Goal: Transaction & Acquisition: Purchase product/service

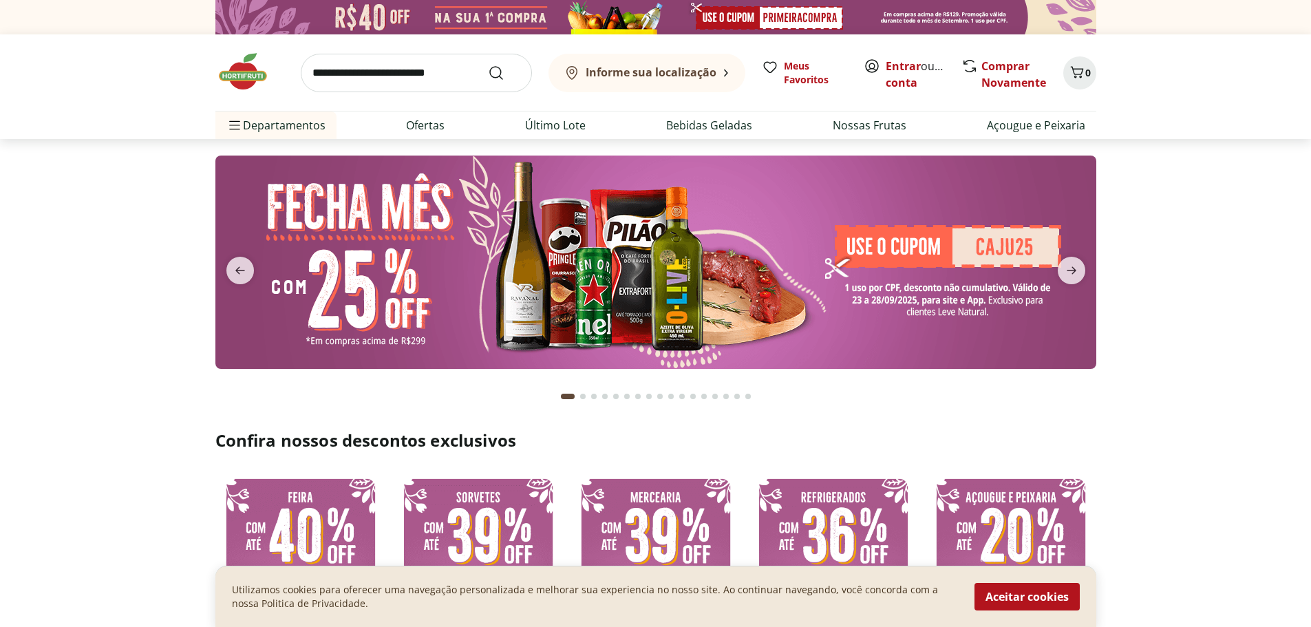
click at [407, 80] on input "search" at bounding box center [416, 73] width 231 height 39
type input "**********"
click at [488, 65] on button "Submit Search" at bounding box center [504, 73] width 33 height 17
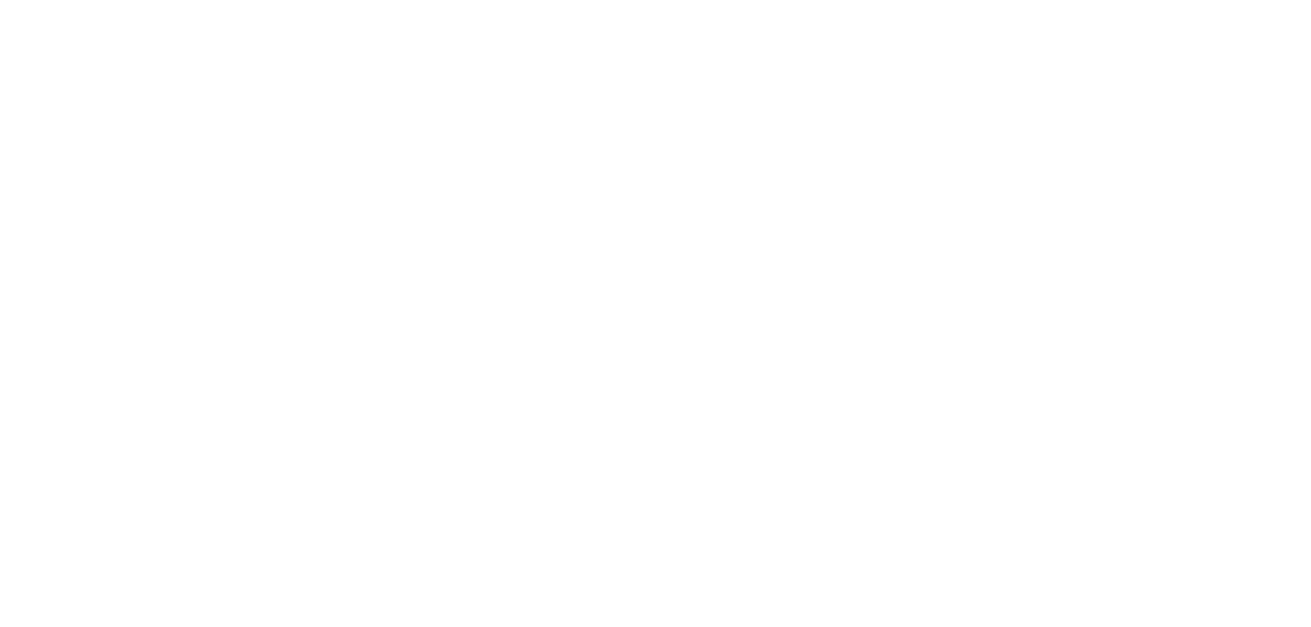
select select "**********"
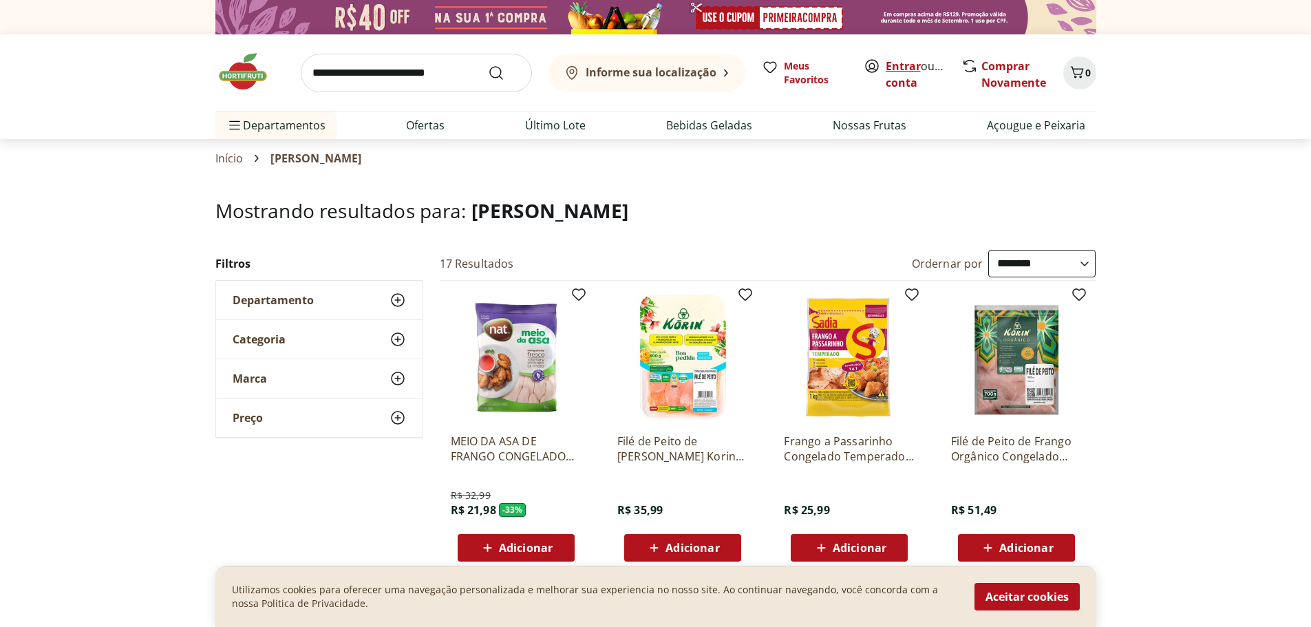
click at [903, 66] on link "Entrar" at bounding box center [903, 66] width 35 height 15
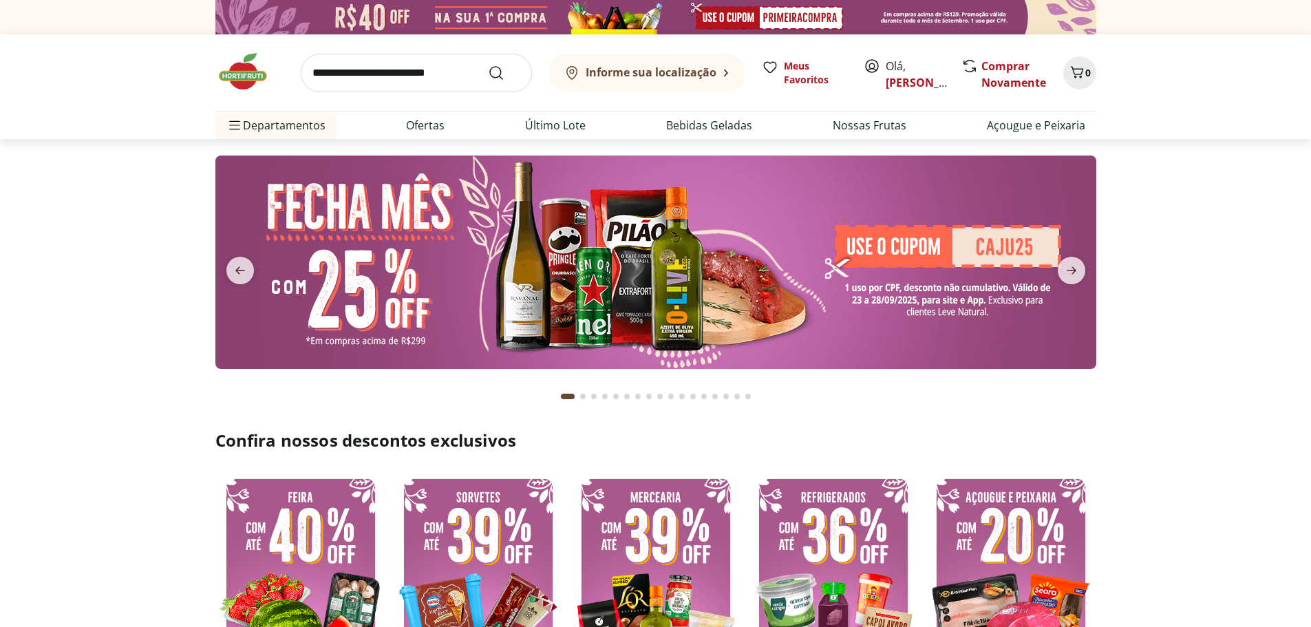
click at [698, 57] on button "Informe sua localização" at bounding box center [647, 73] width 197 height 39
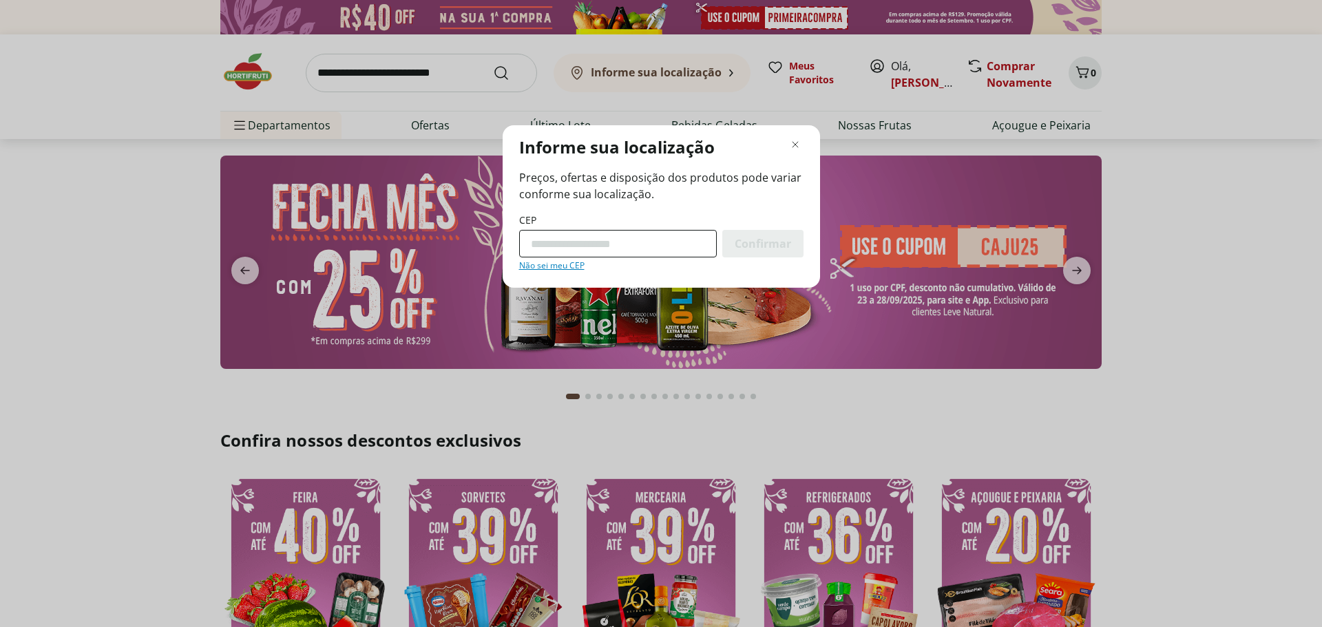
click at [650, 234] on input "CEP" at bounding box center [618, 244] width 198 height 28
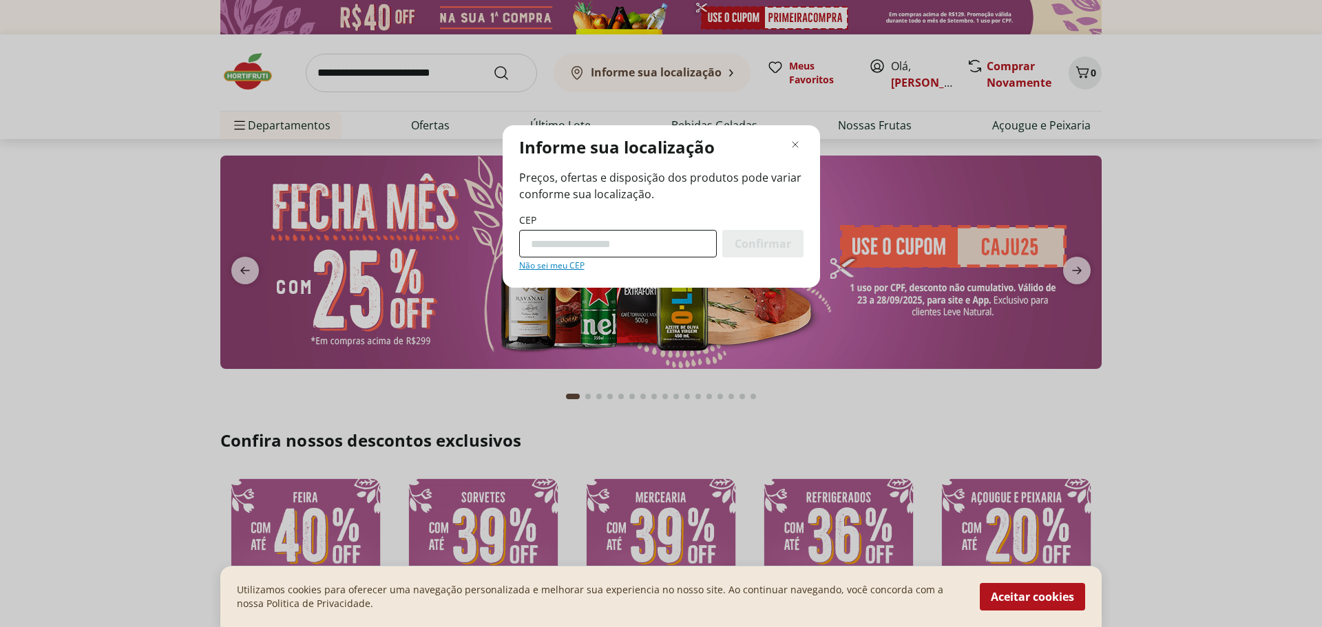
type input "*********"
click at [790, 226] on div "CEP ********* Confirmar Não sei meu CEP" at bounding box center [661, 242] width 284 height 58
click at [777, 244] on span "Confirmar" at bounding box center [762, 243] width 56 height 11
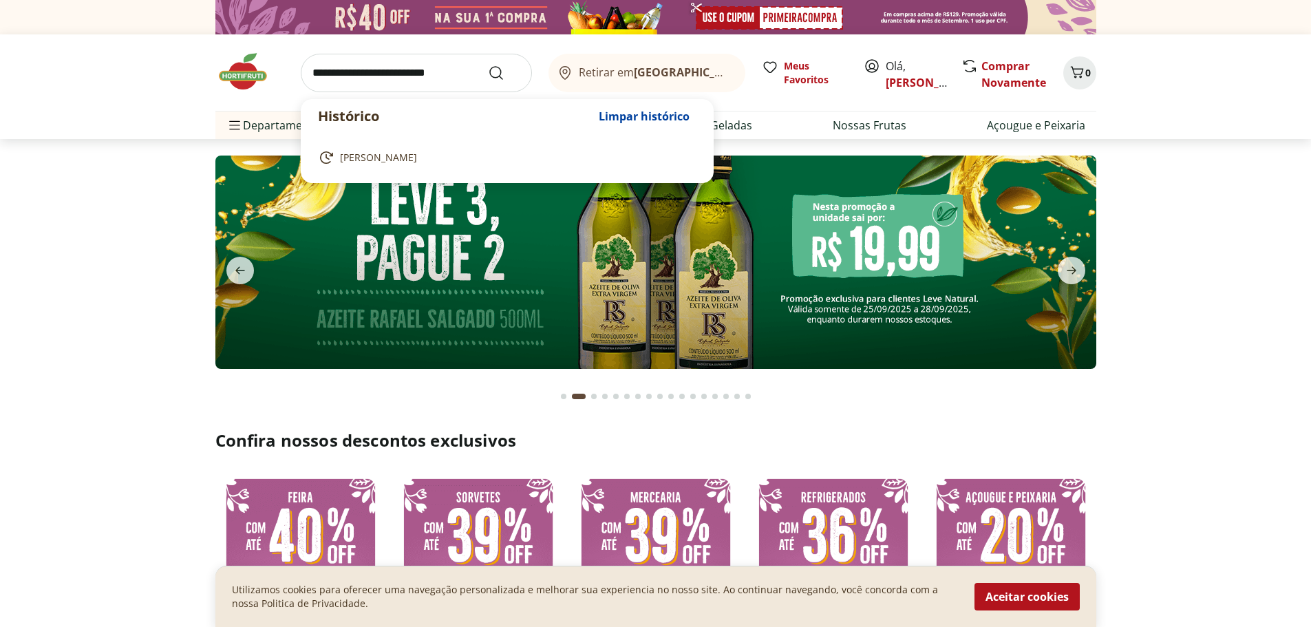
click at [427, 61] on input "search" at bounding box center [416, 73] width 231 height 39
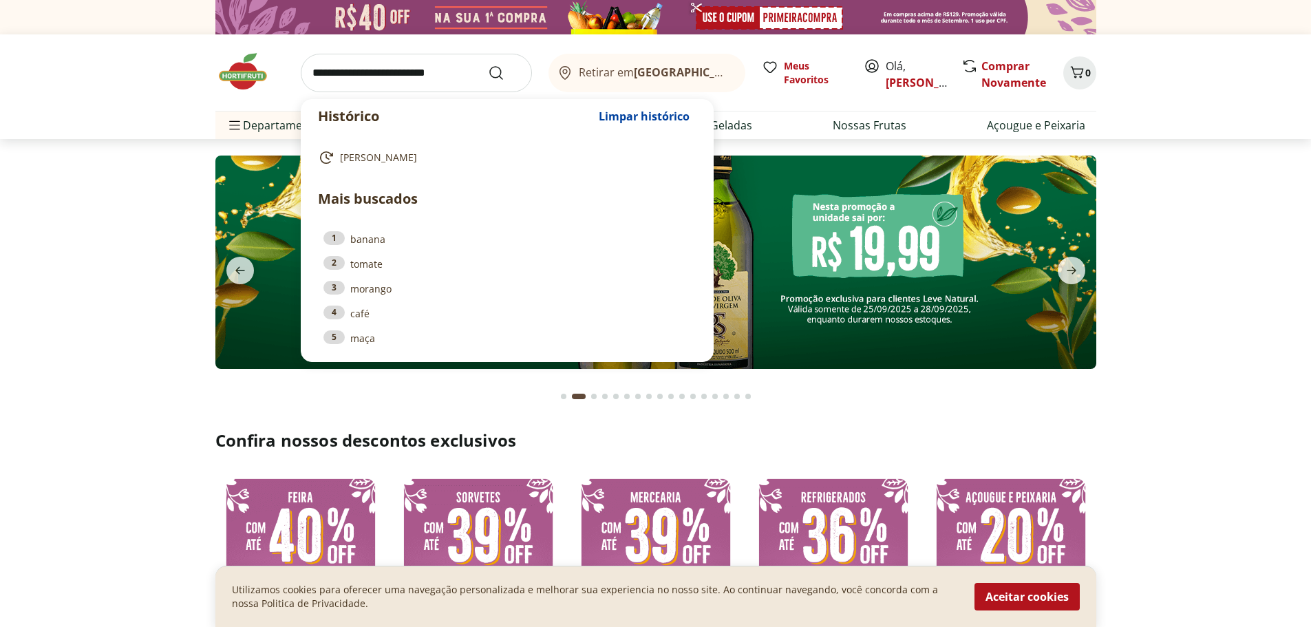
click at [441, 141] on ol "frango congelado" at bounding box center [507, 158] width 412 height 50
click at [440, 161] on link "frango congelado" at bounding box center [504, 157] width 373 height 17
type input "**********"
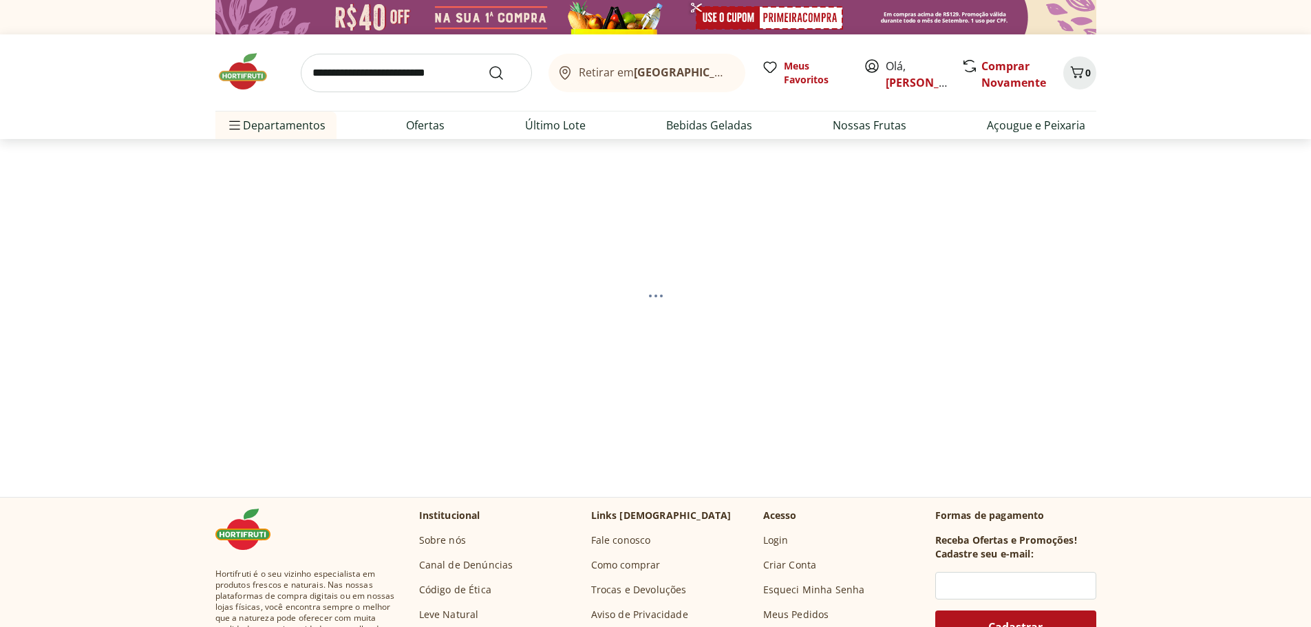
select select "**********"
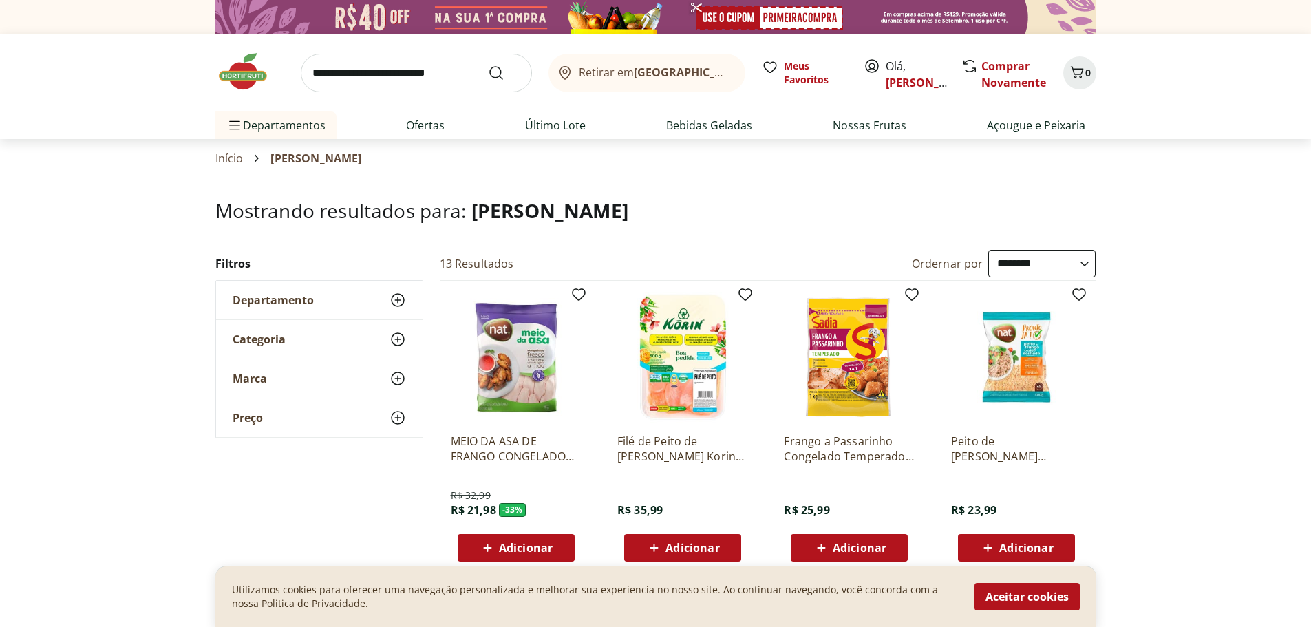
click at [246, 66] on img at bounding box center [249, 71] width 69 height 41
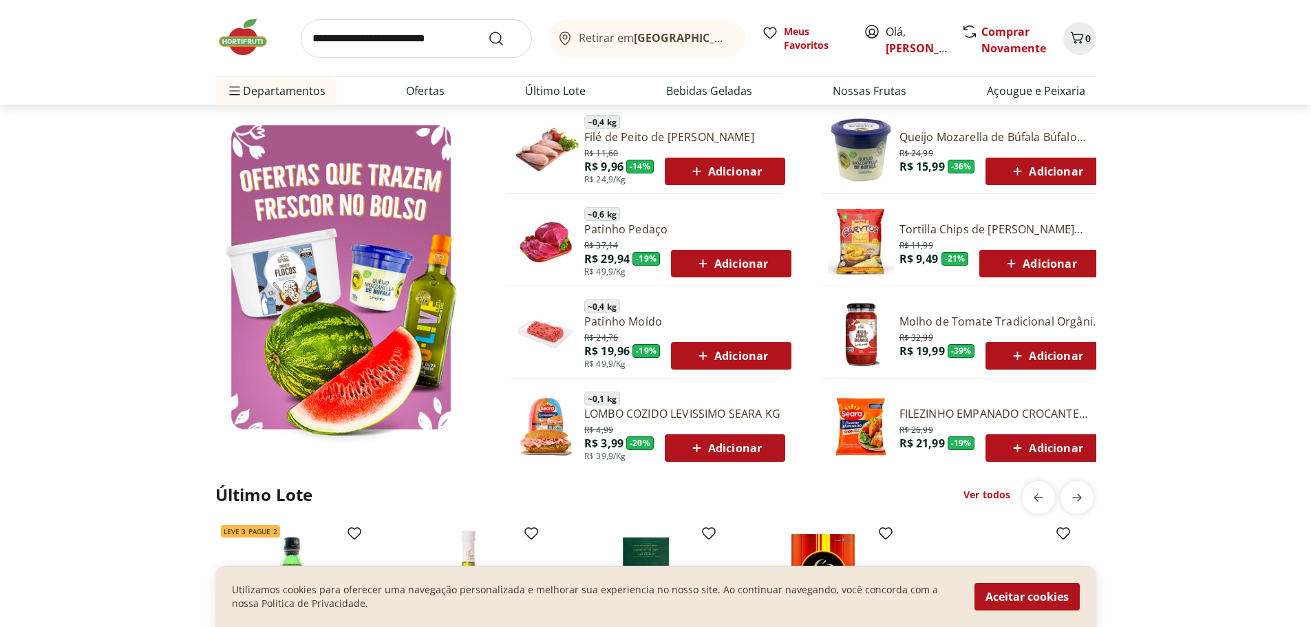
scroll to position [757, 0]
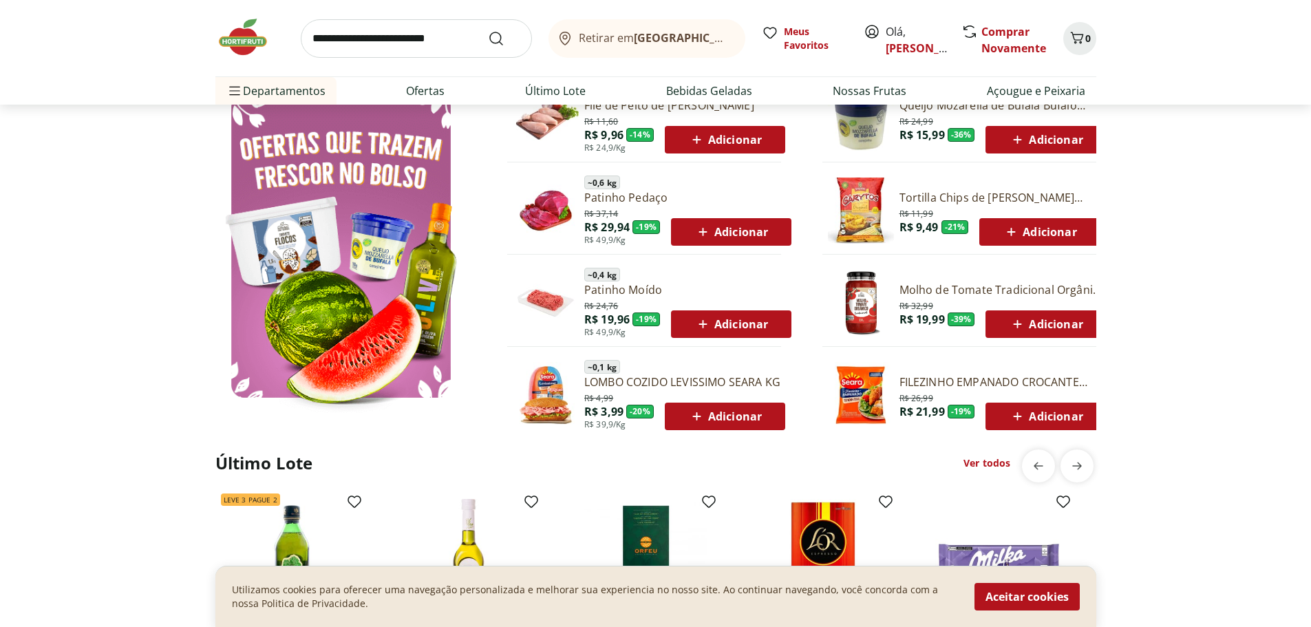
click at [743, 324] on span "Adicionar" at bounding box center [732, 324] width 74 height 17
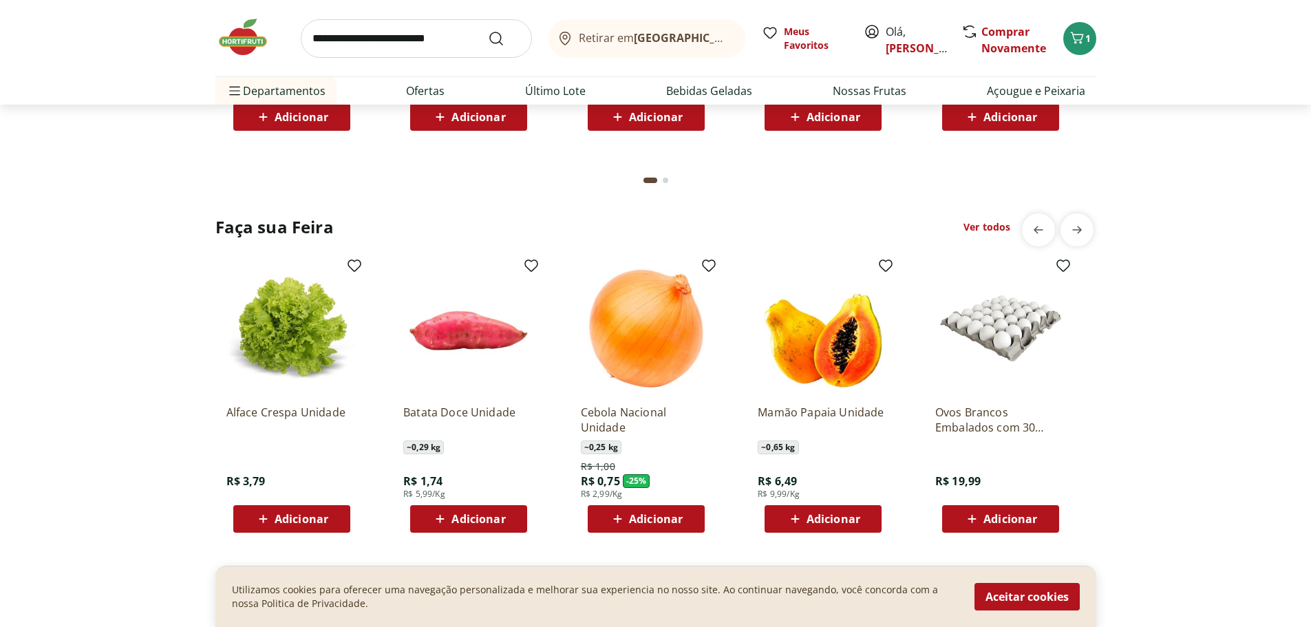
scroll to position [1445, 0]
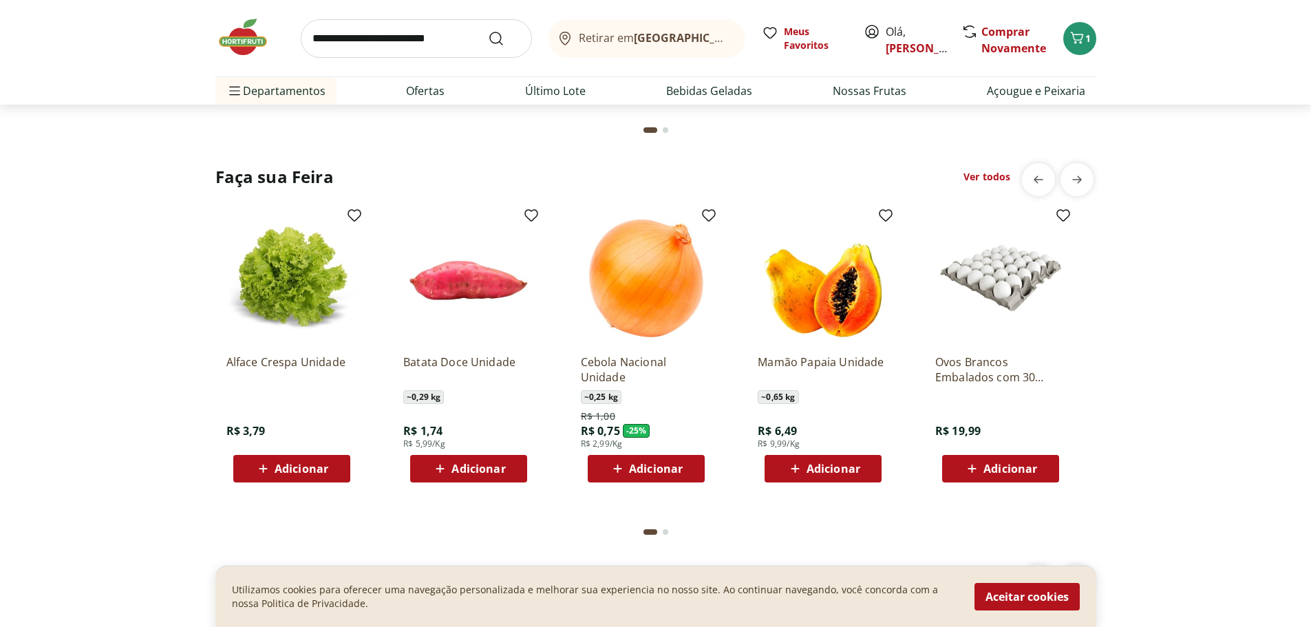
click at [855, 467] on span "Adicionar" at bounding box center [834, 468] width 54 height 11
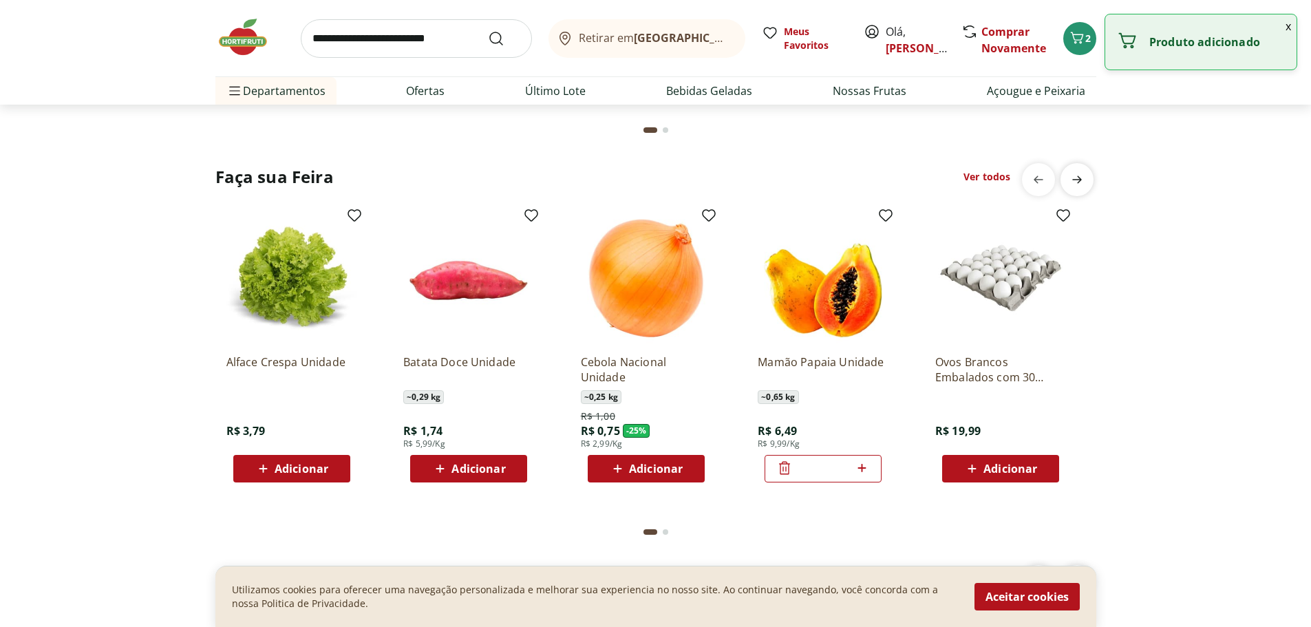
click at [1074, 185] on icon "next" at bounding box center [1077, 179] width 17 height 17
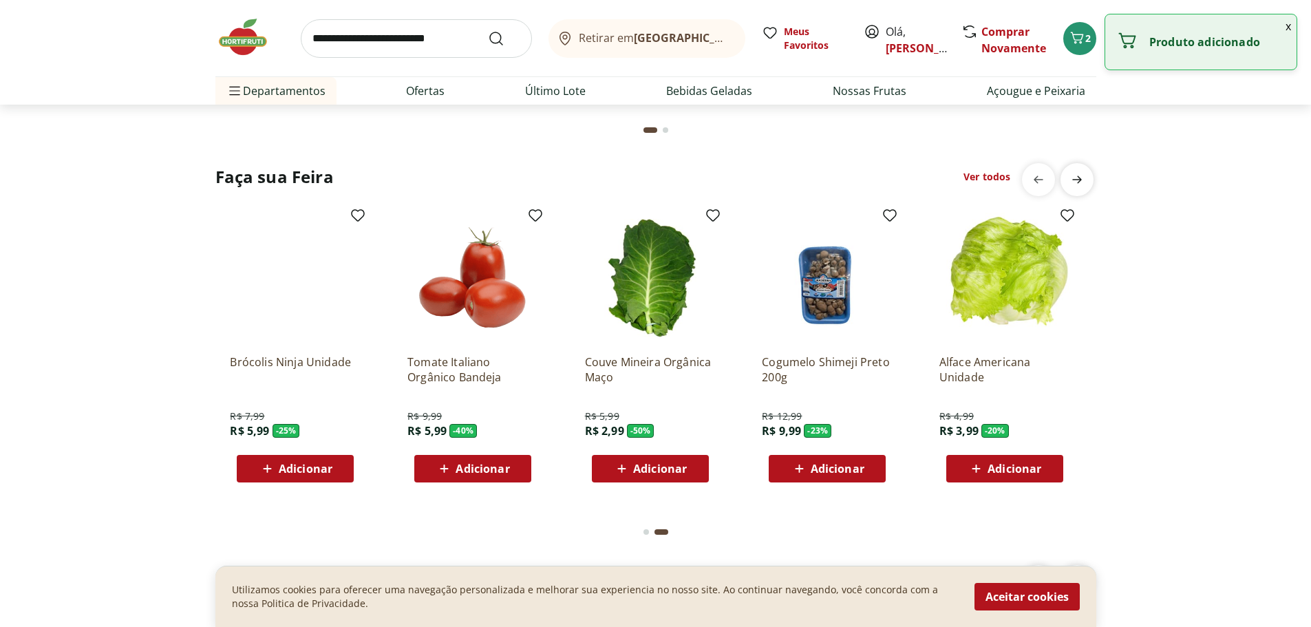
scroll to position [0, 887]
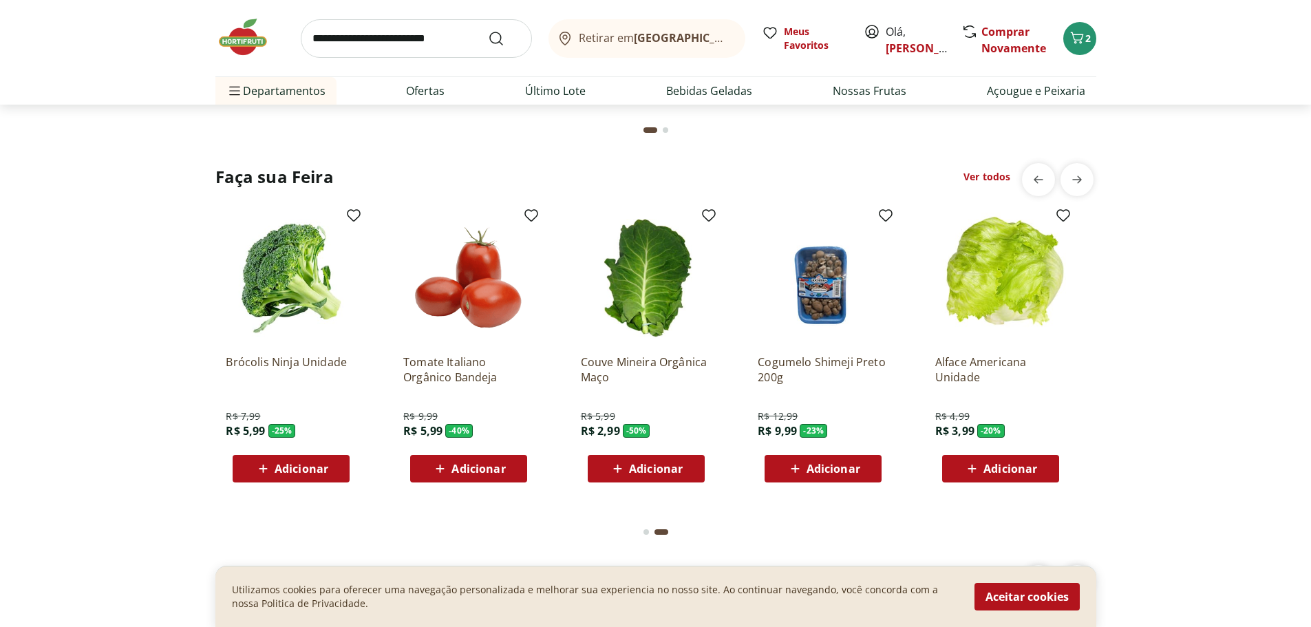
click at [513, 466] on div "Adicionar" at bounding box center [468, 468] width 95 height 25
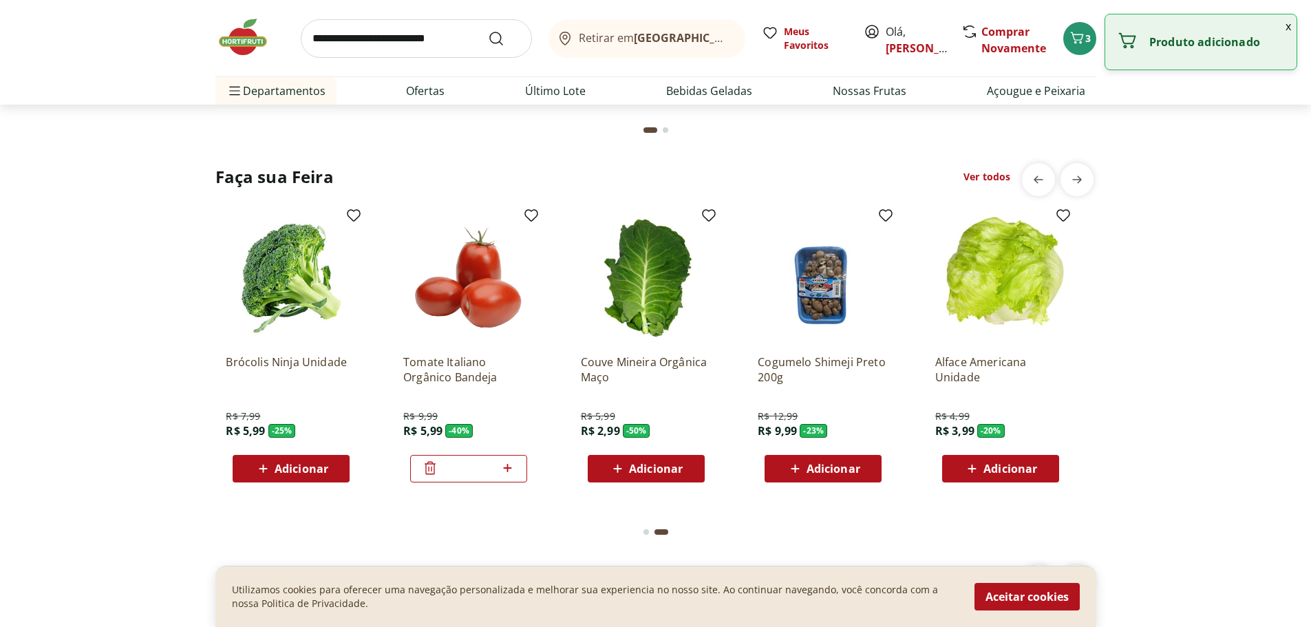
click at [295, 470] on span "Adicionar" at bounding box center [302, 468] width 54 height 11
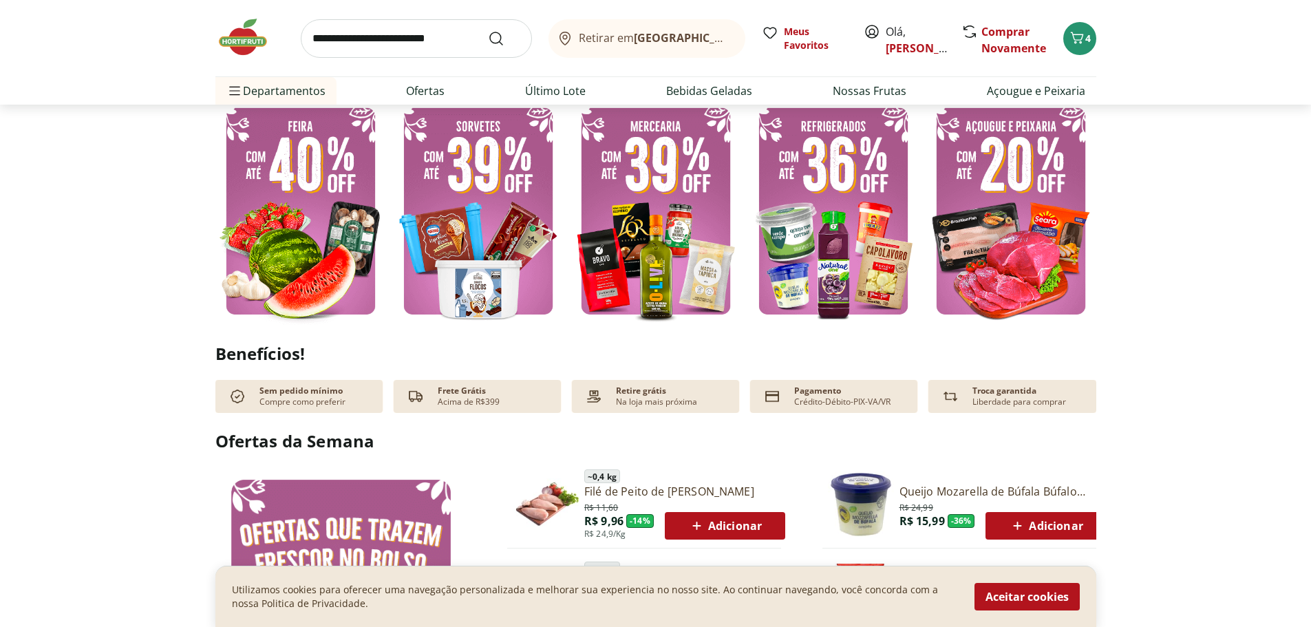
scroll to position [130, 0]
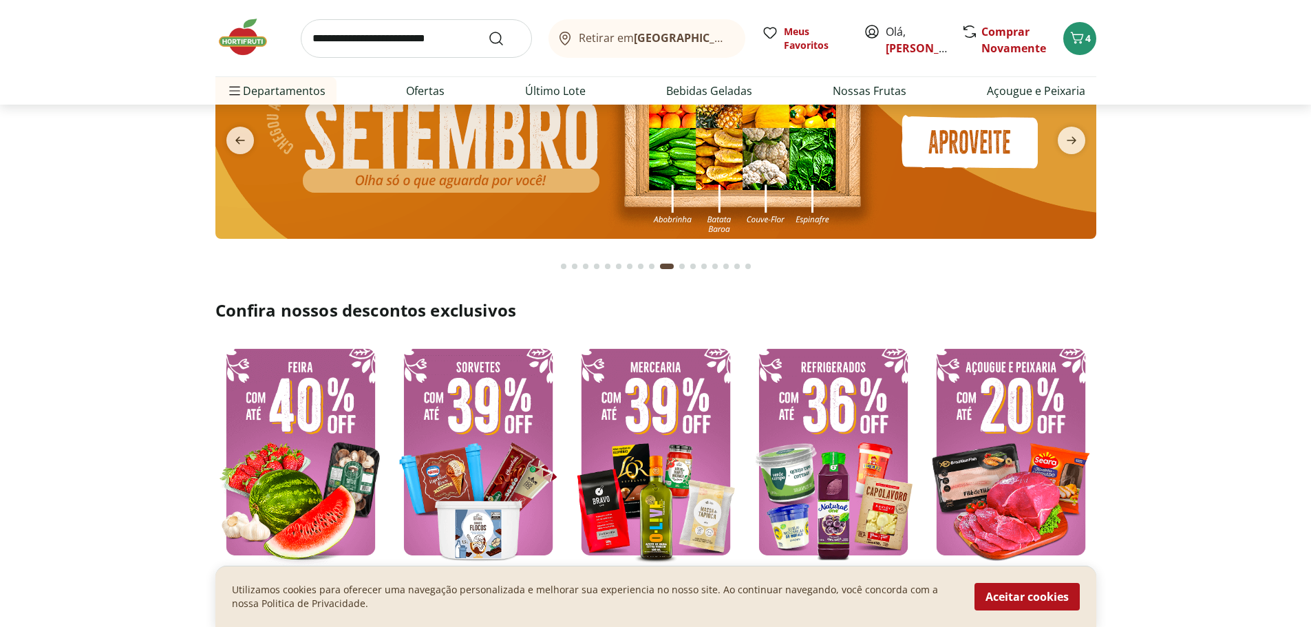
click at [433, 39] on input "search" at bounding box center [416, 38] width 231 height 39
type input "***"
click at [488, 30] on button "Submit Search" at bounding box center [504, 38] width 33 height 17
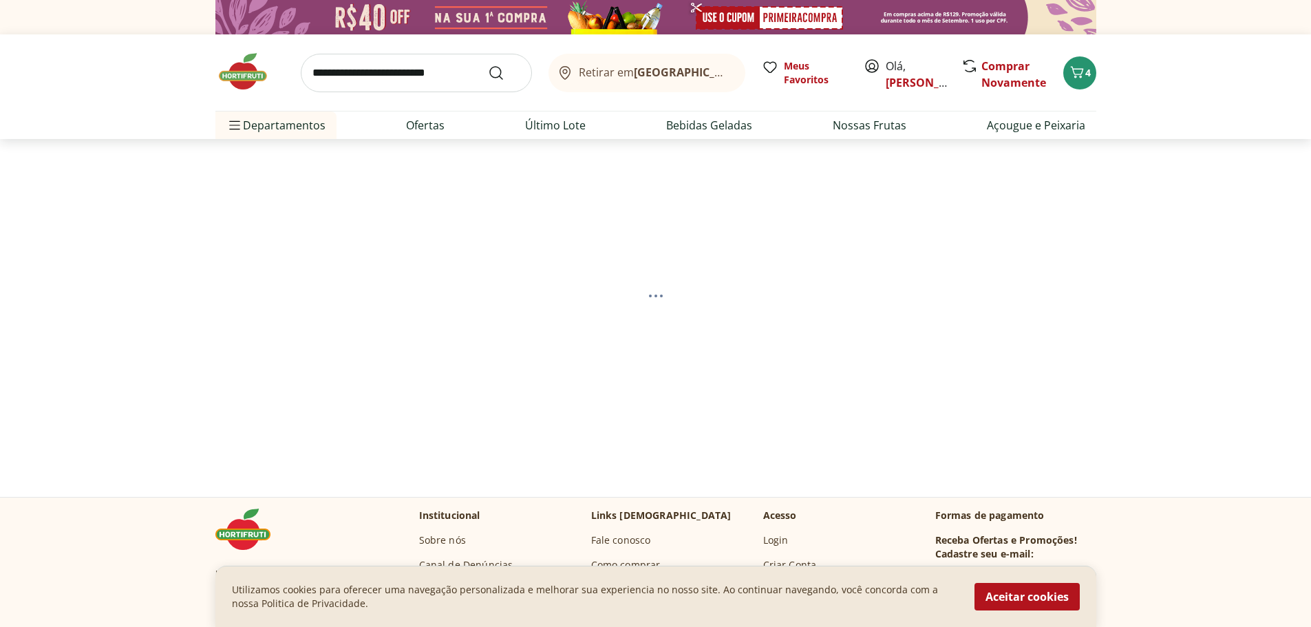
select select "**********"
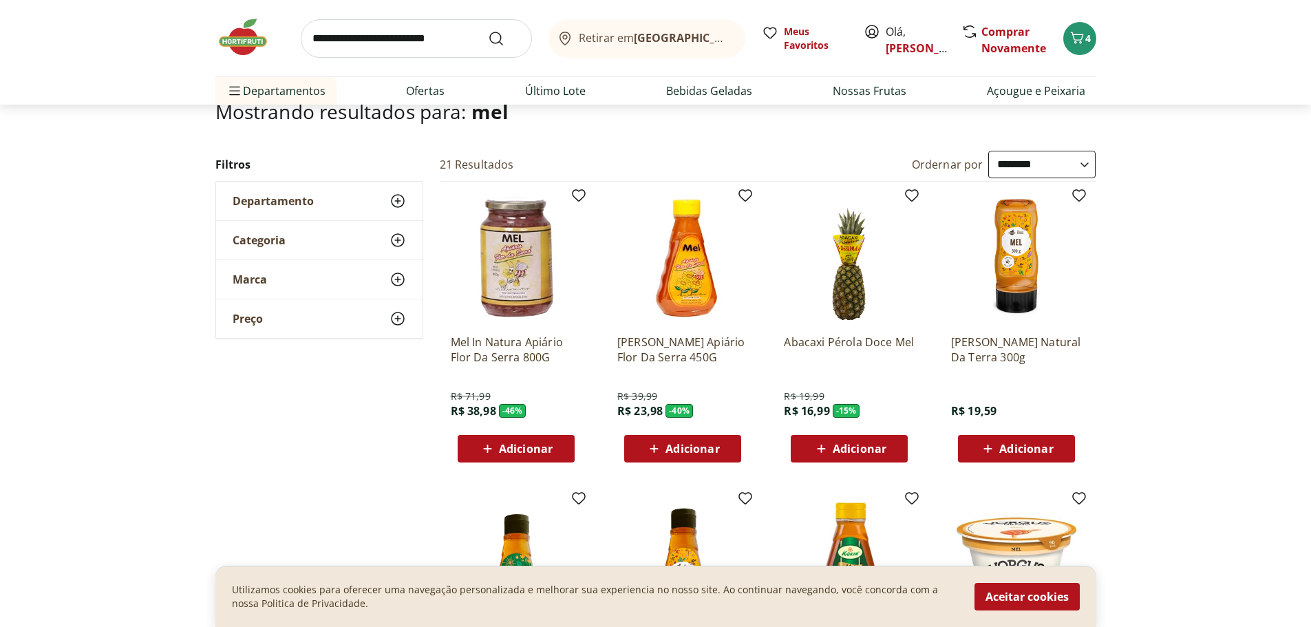
scroll to position [138, 0]
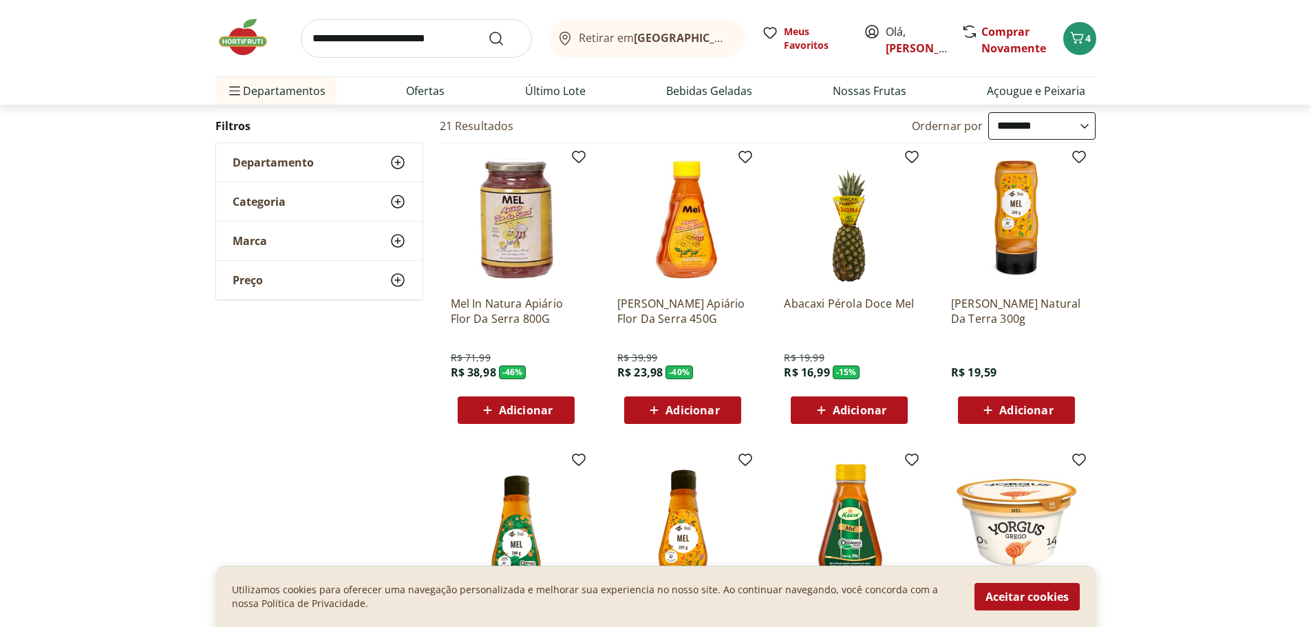
click at [680, 405] on span "Adicionar" at bounding box center [693, 410] width 54 height 11
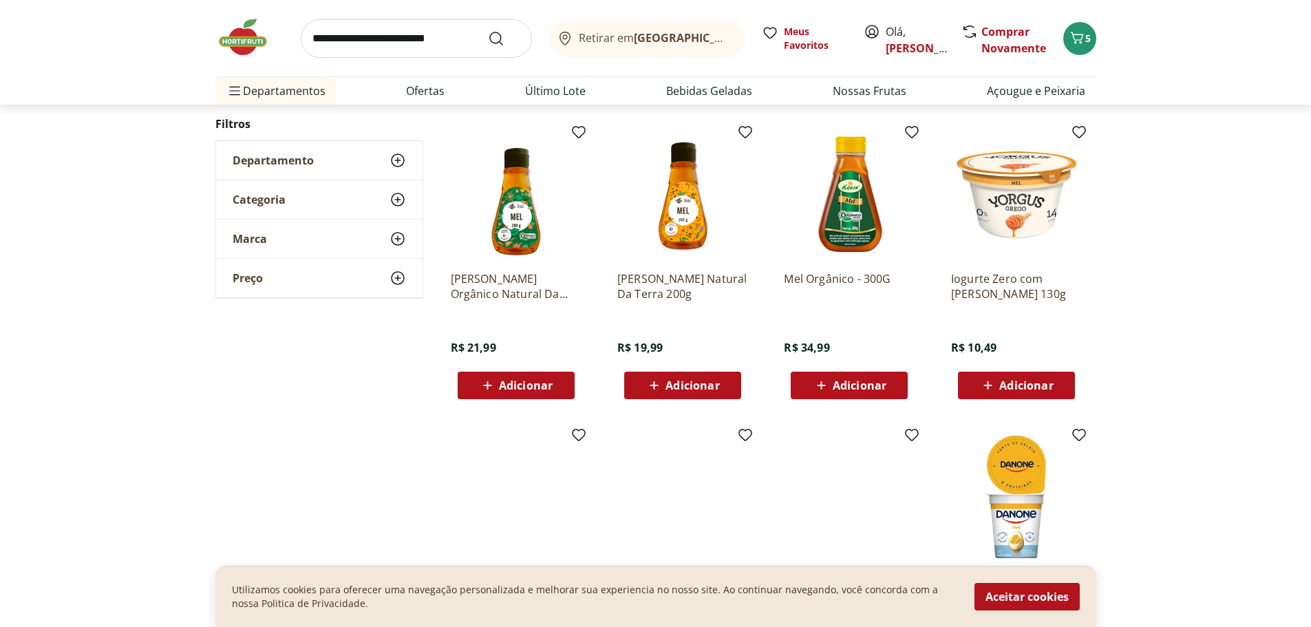
scroll to position [344, 0]
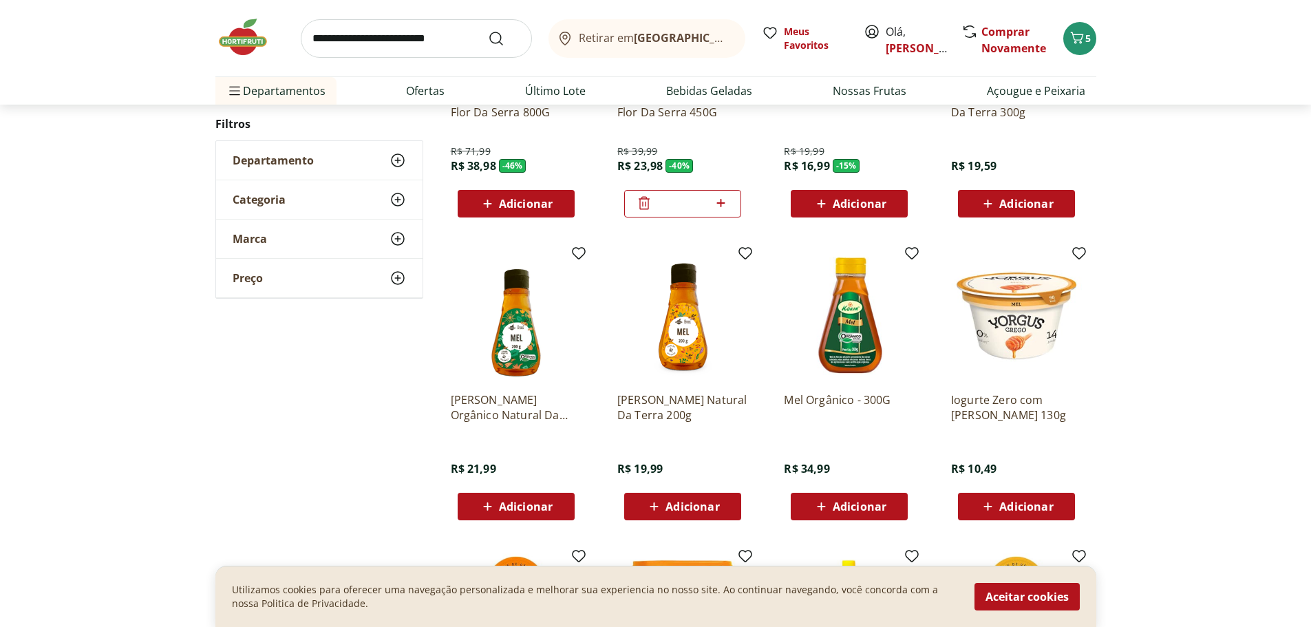
click at [264, 36] on img at bounding box center [249, 37] width 69 height 41
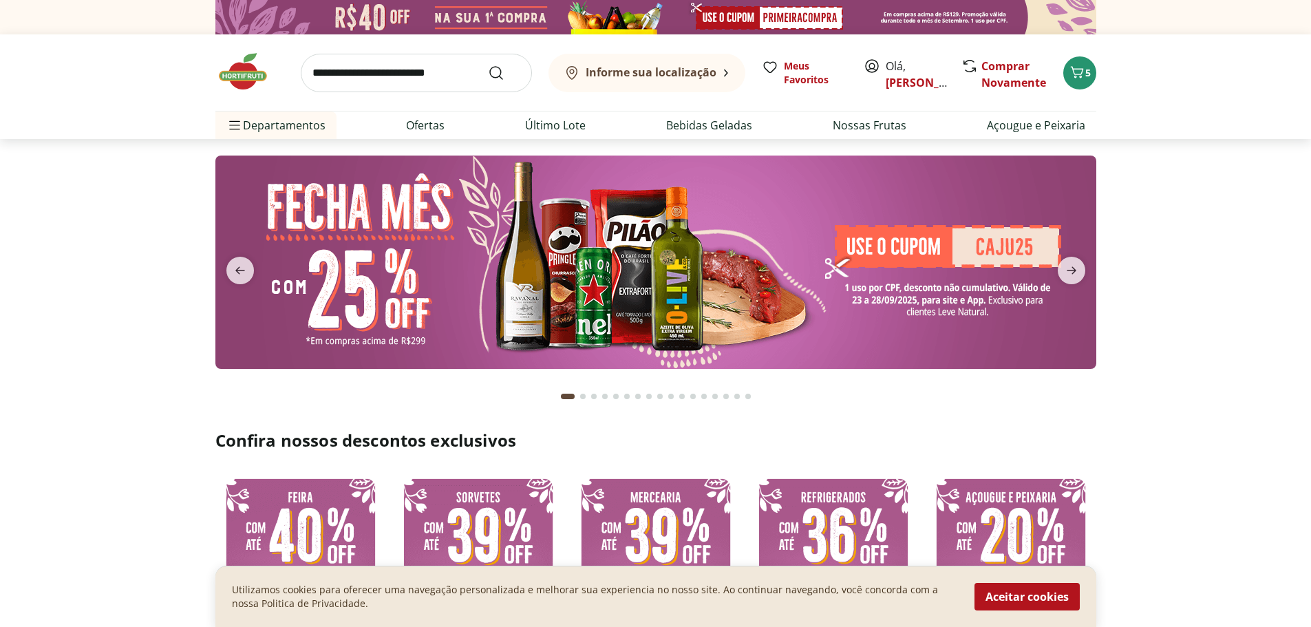
type input "*"
click at [456, 75] on input "search" at bounding box center [416, 73] width 231 height 39
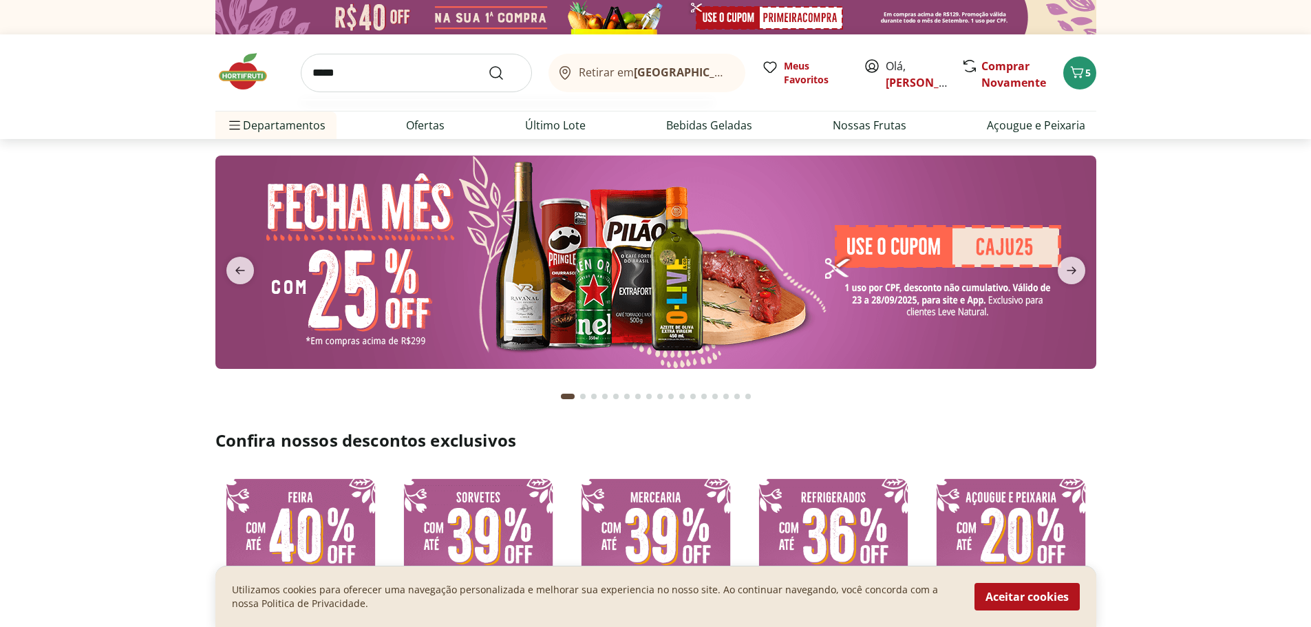
type input "******"
click button "Submit Search" at bounding box center [504, 73] width 33 height 17
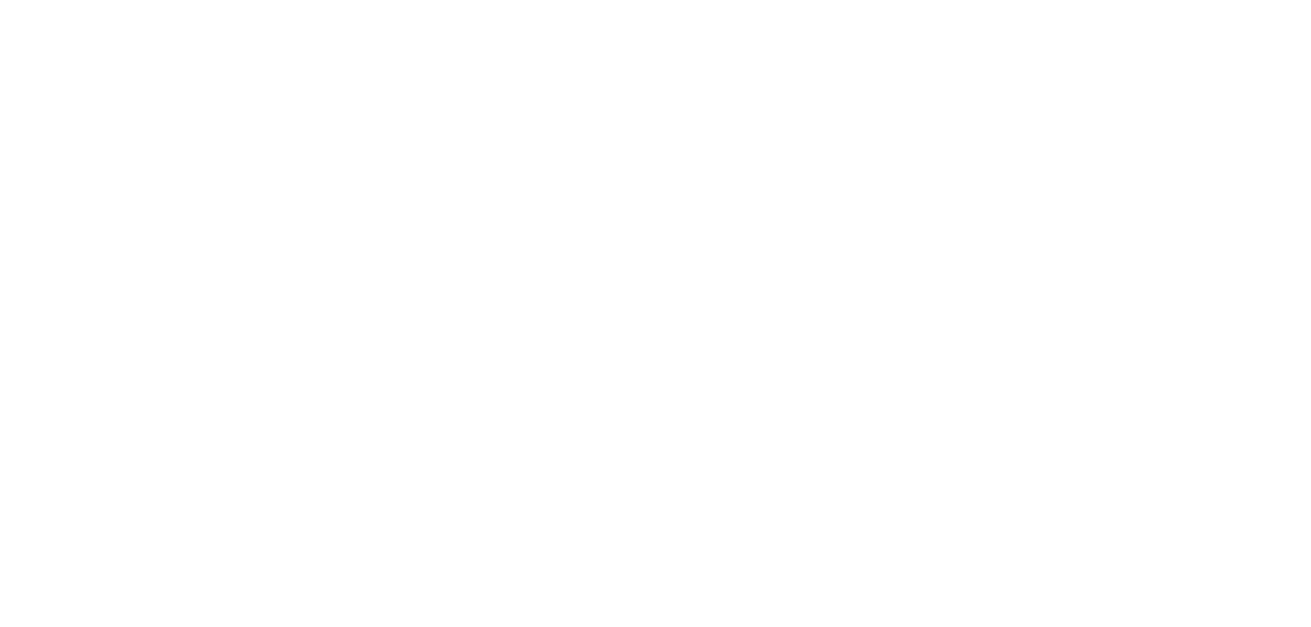
select select "**********"
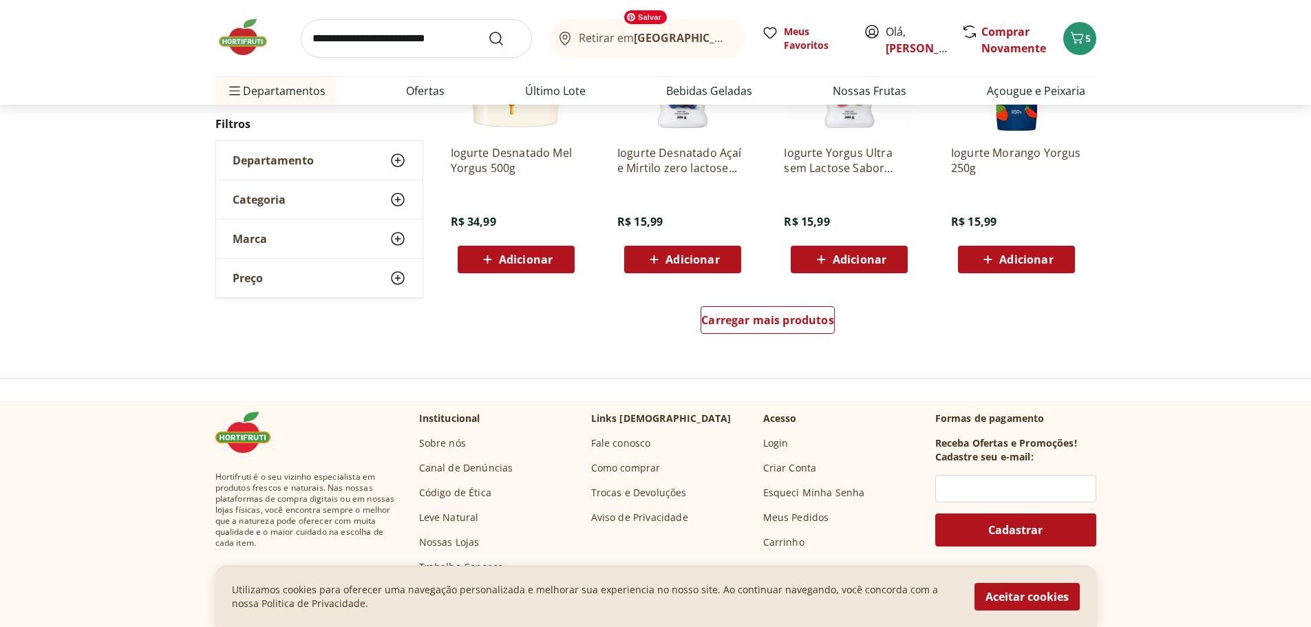
scroll to position [895, 0]
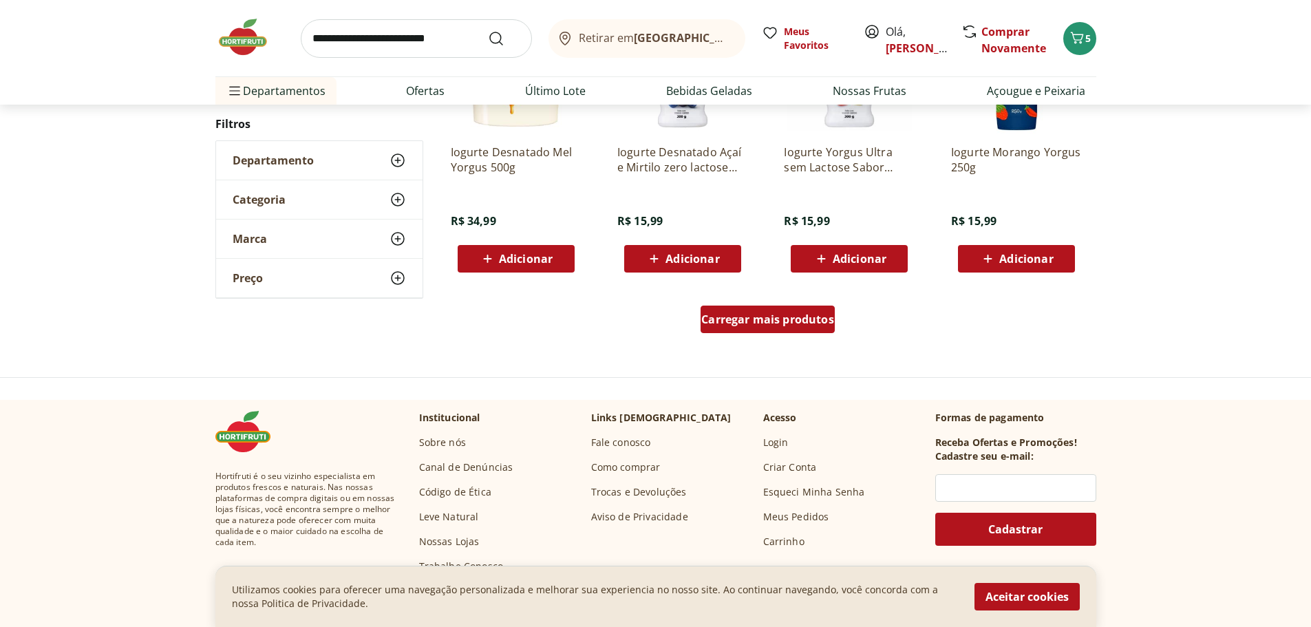
click at [740, 314] on span "Carregar mais produtos" at bounding box center [767, 319] width 133 height 11
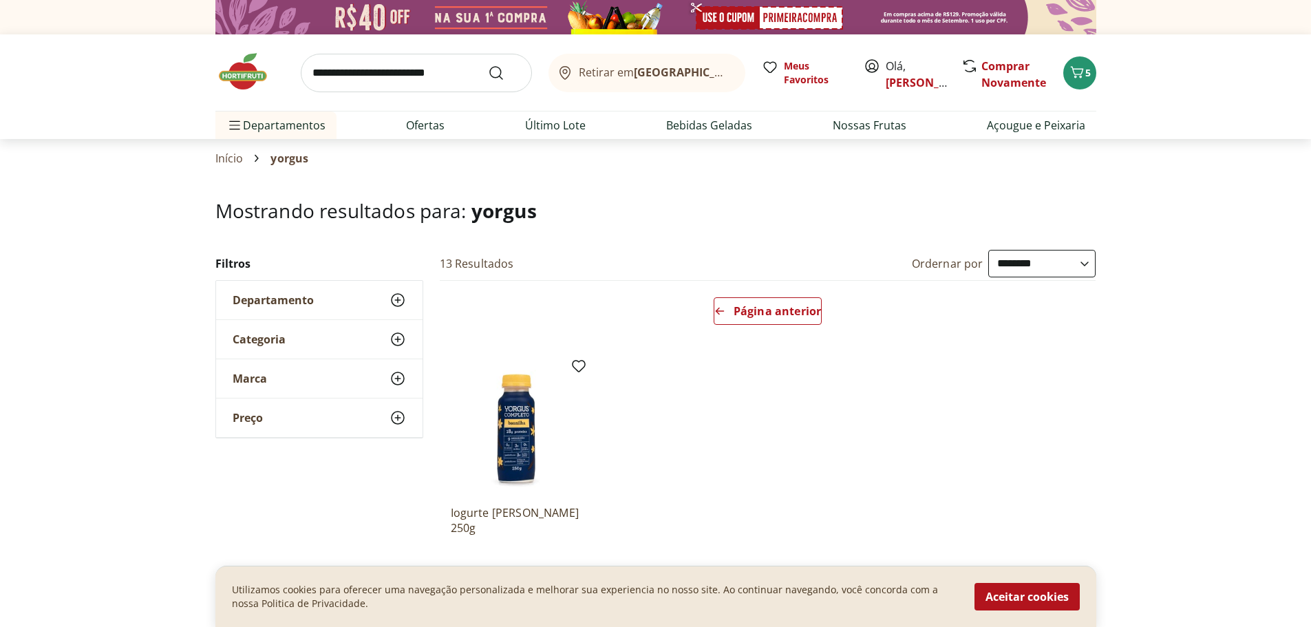
click at [240, 61] on img at bounding box center [249, 71] width 69 height 41
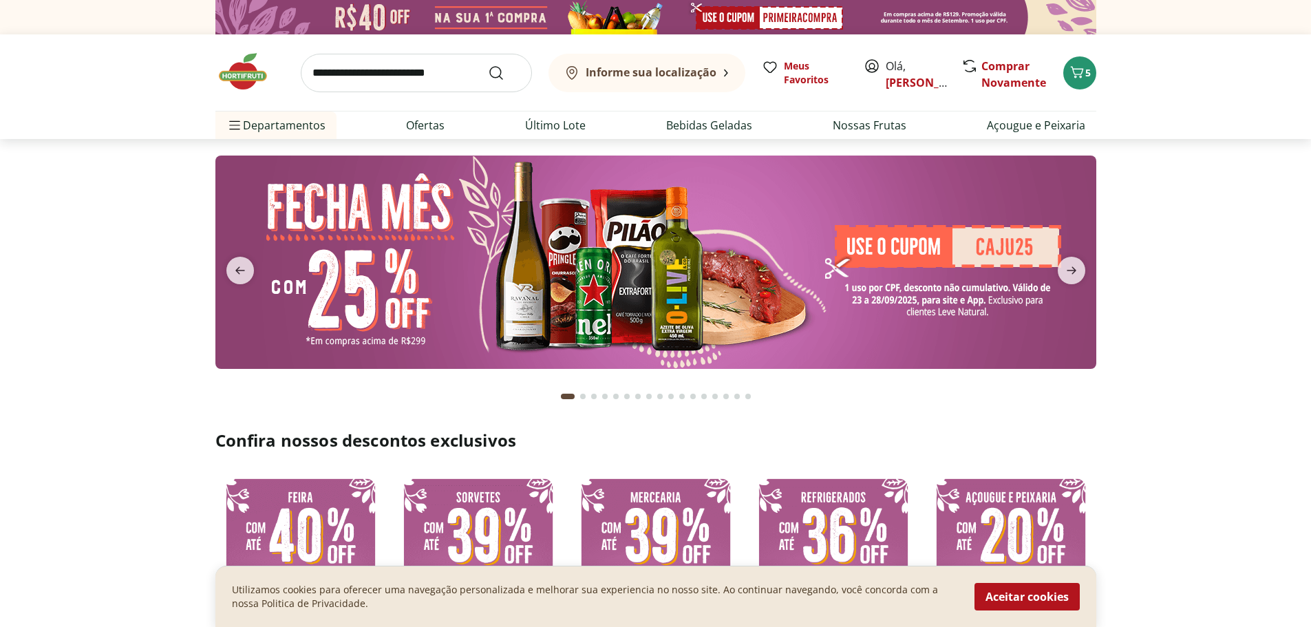
type input "*"
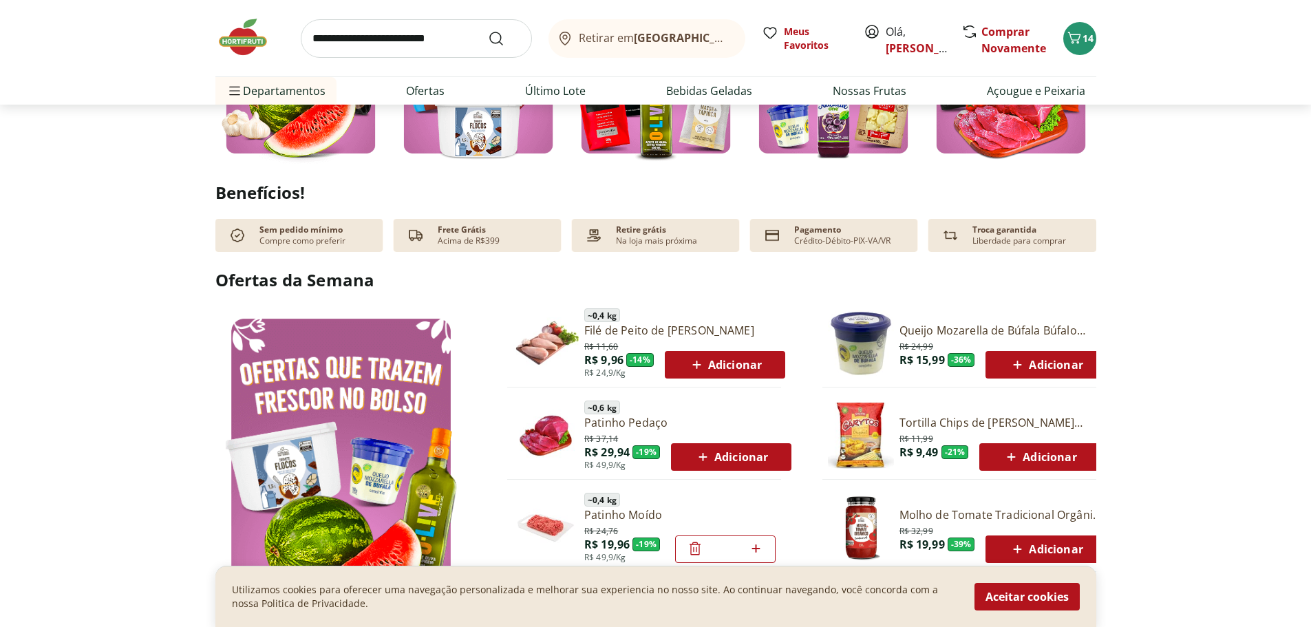
scroll to position [688, 0]
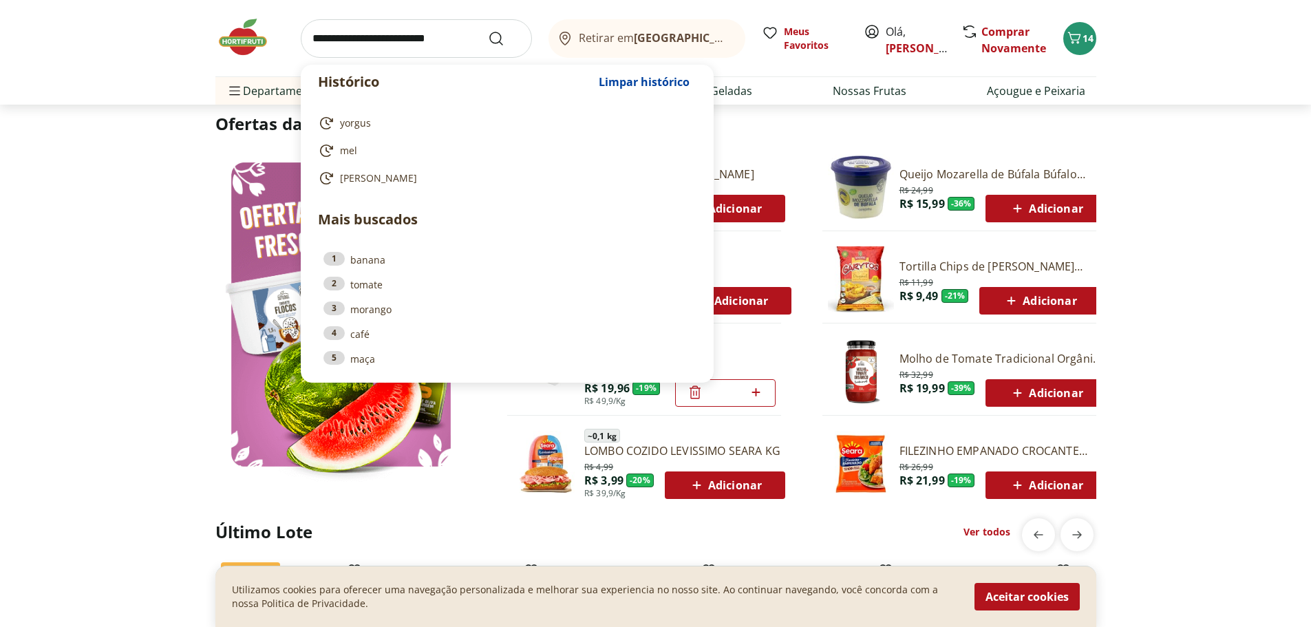
click at [444, 32] on input "search" at bounding box center [416, 38] width 231 height 39
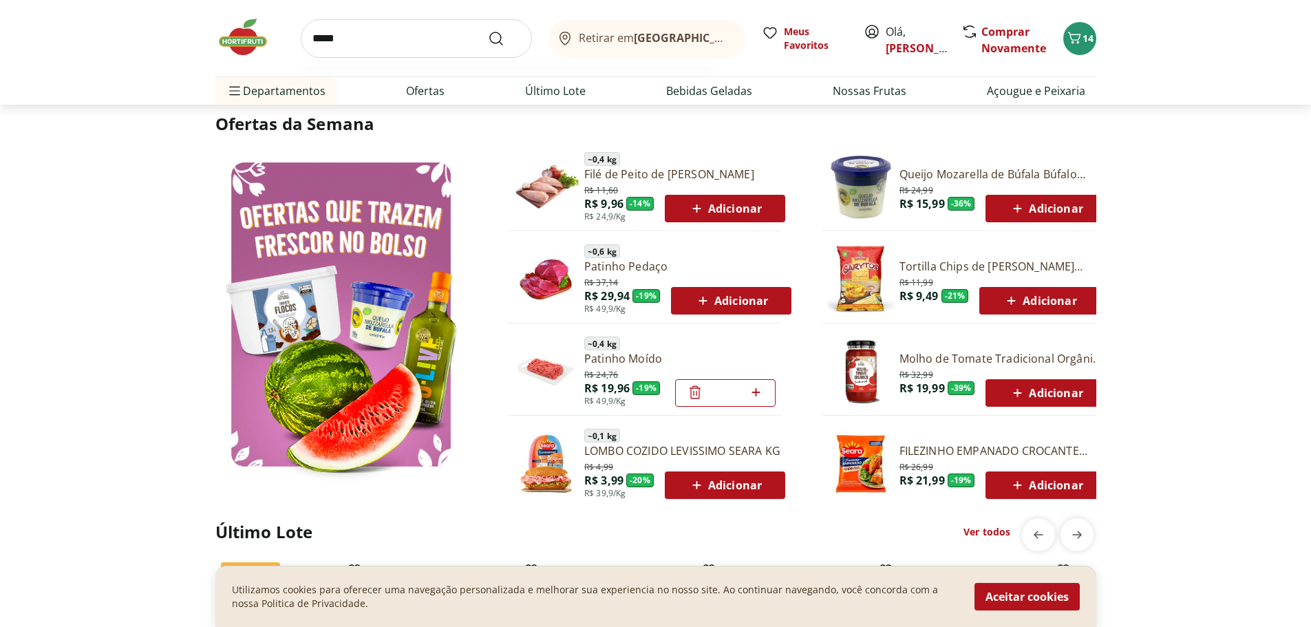
type input "*****"
click at [488, 30] on button "Submit Search" at bounding box center [504, 38] width 33 height 17
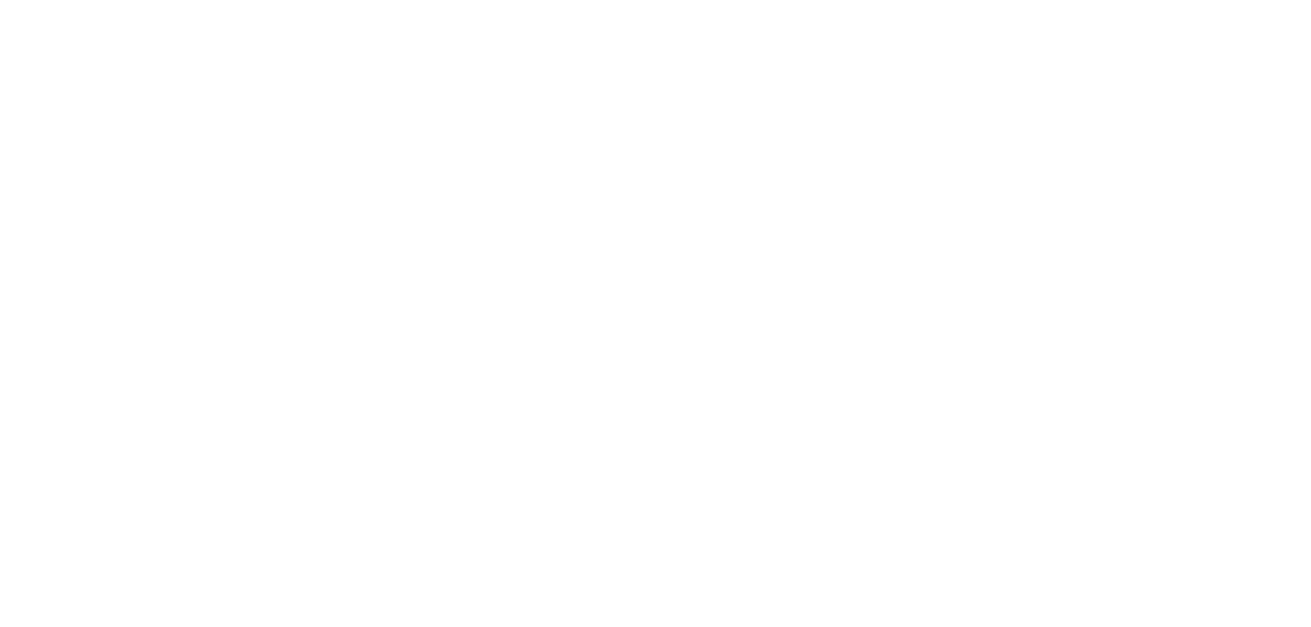
select select "**********"
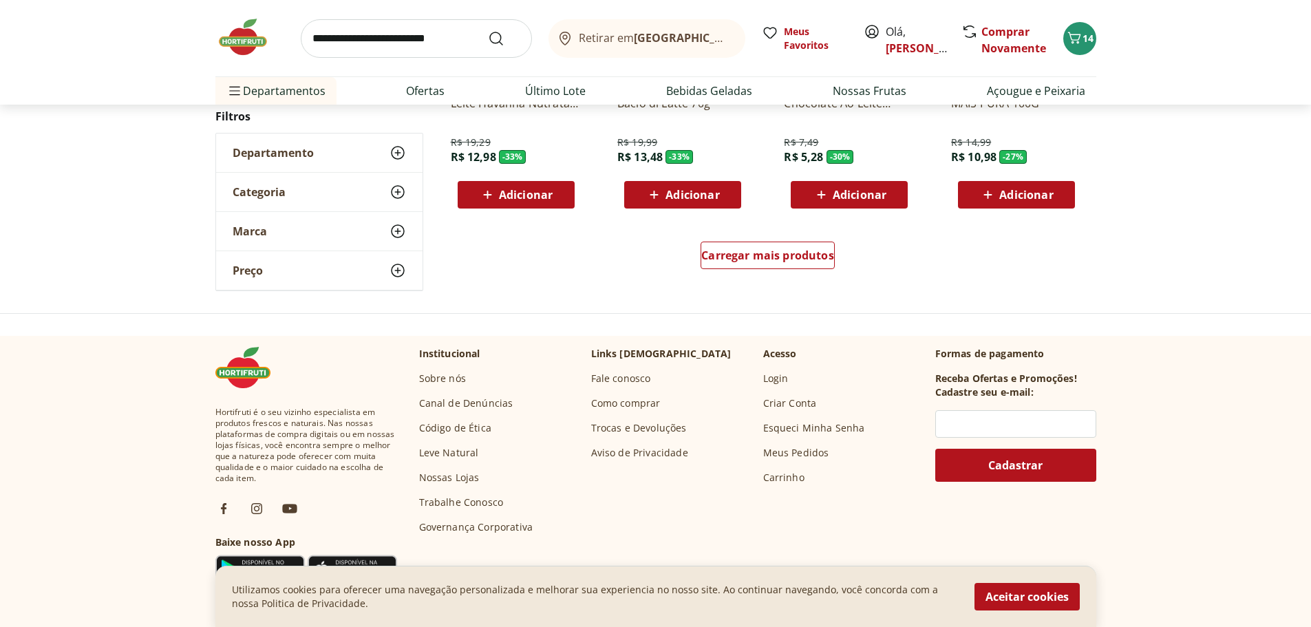
scroll to position [964, 0]
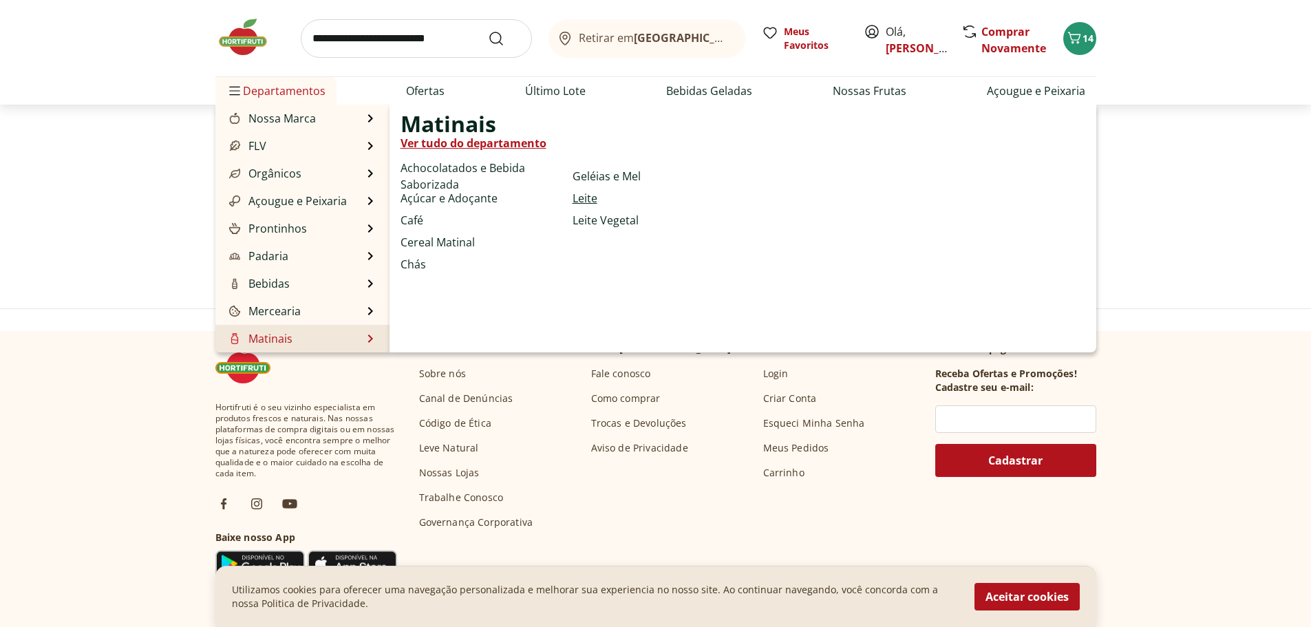
click at [591, 194] on link "Leite" at bounding box center [585, 198] width 25 height 17
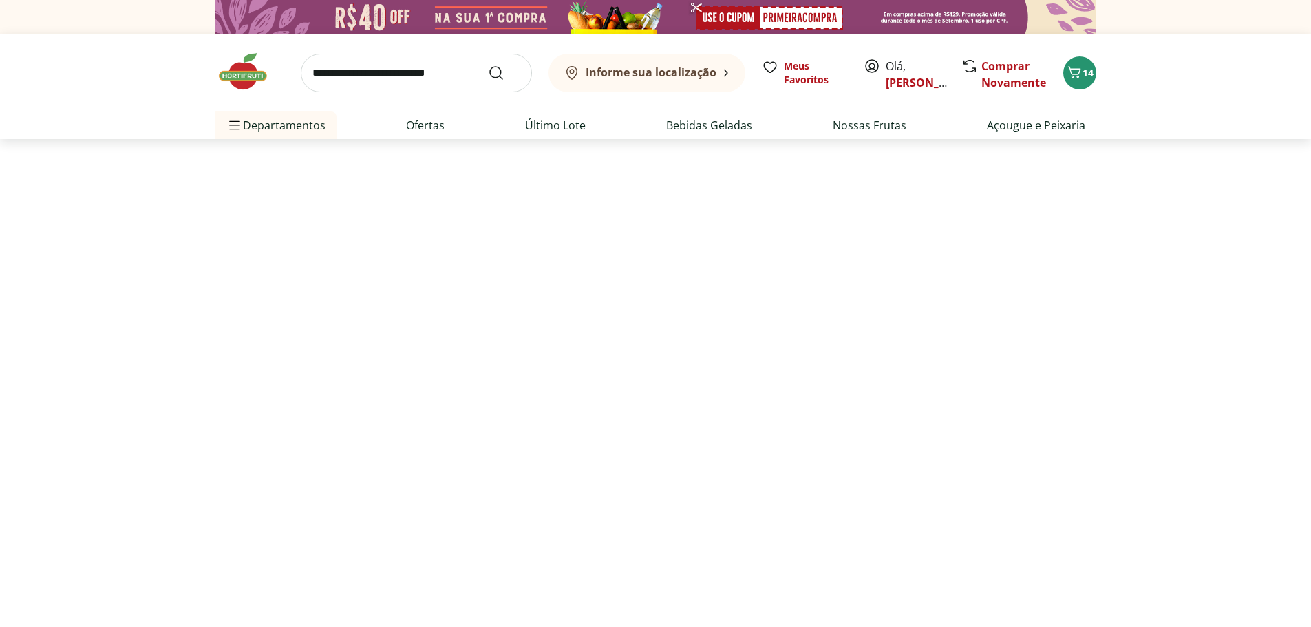
select select "**********"
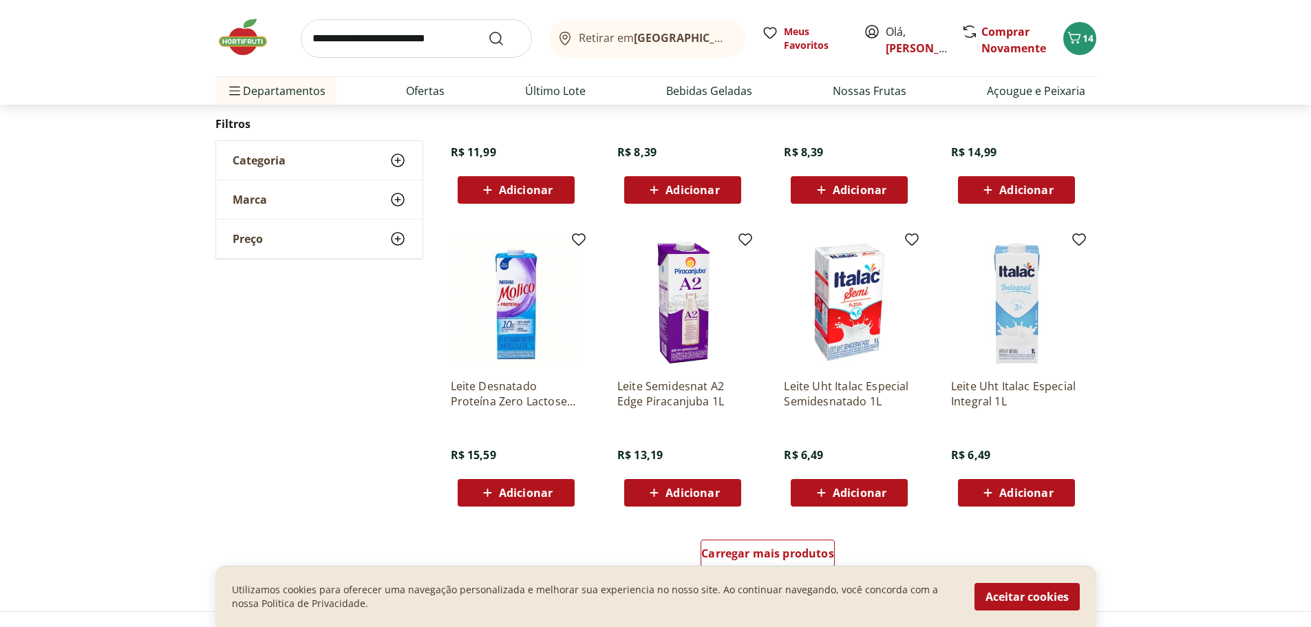
scroll to position [688, 0]
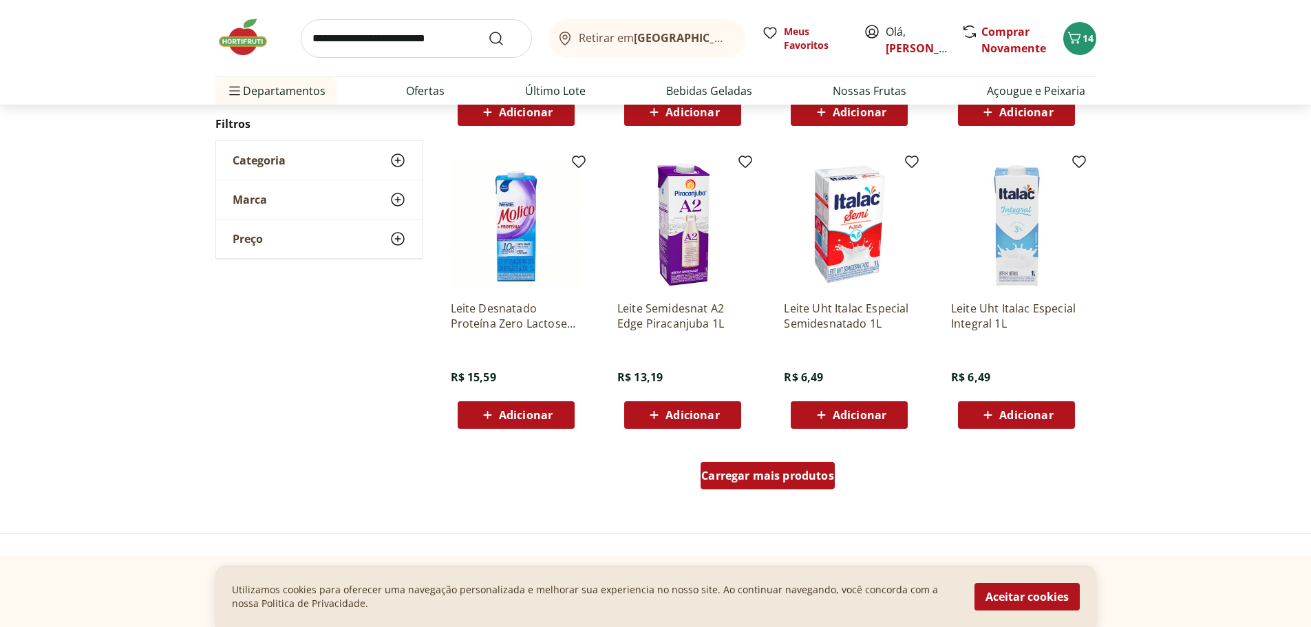
click at [801, 471] on span "Carregar mais produtos" at bounding box center [767, 475] width 133 height 11
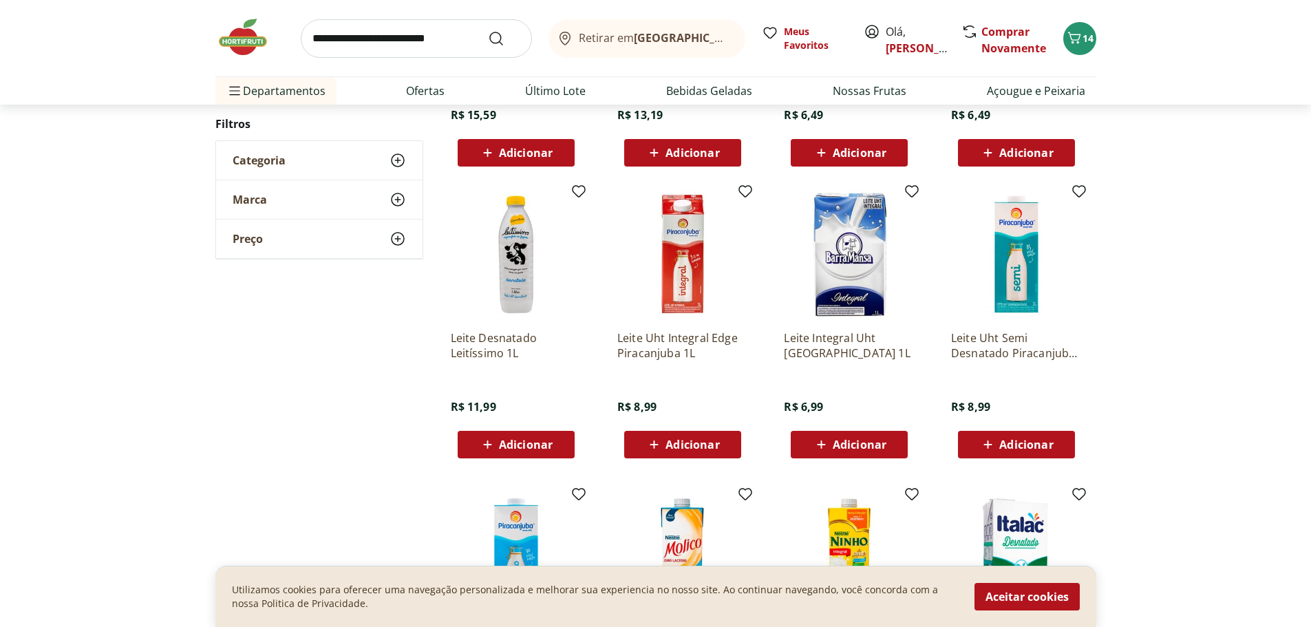
scroll to position [1032, 0]
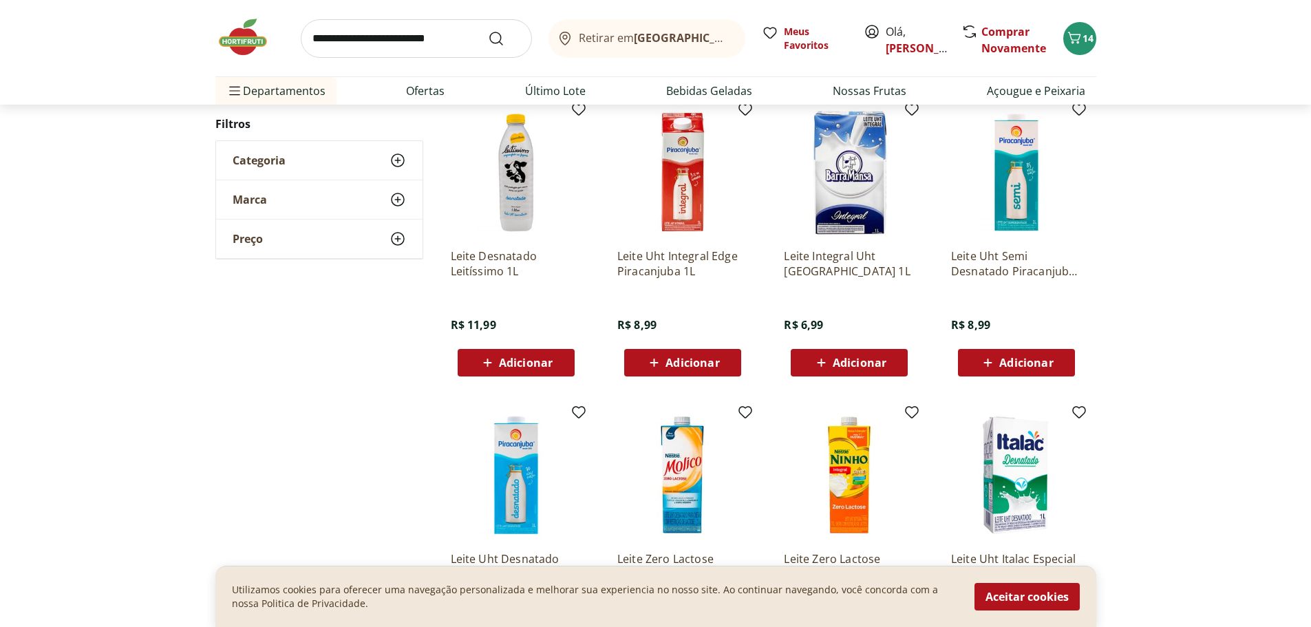
click at [855, 364] on span "Adicionar" at bounding box center [860, 362] width 54 height 11
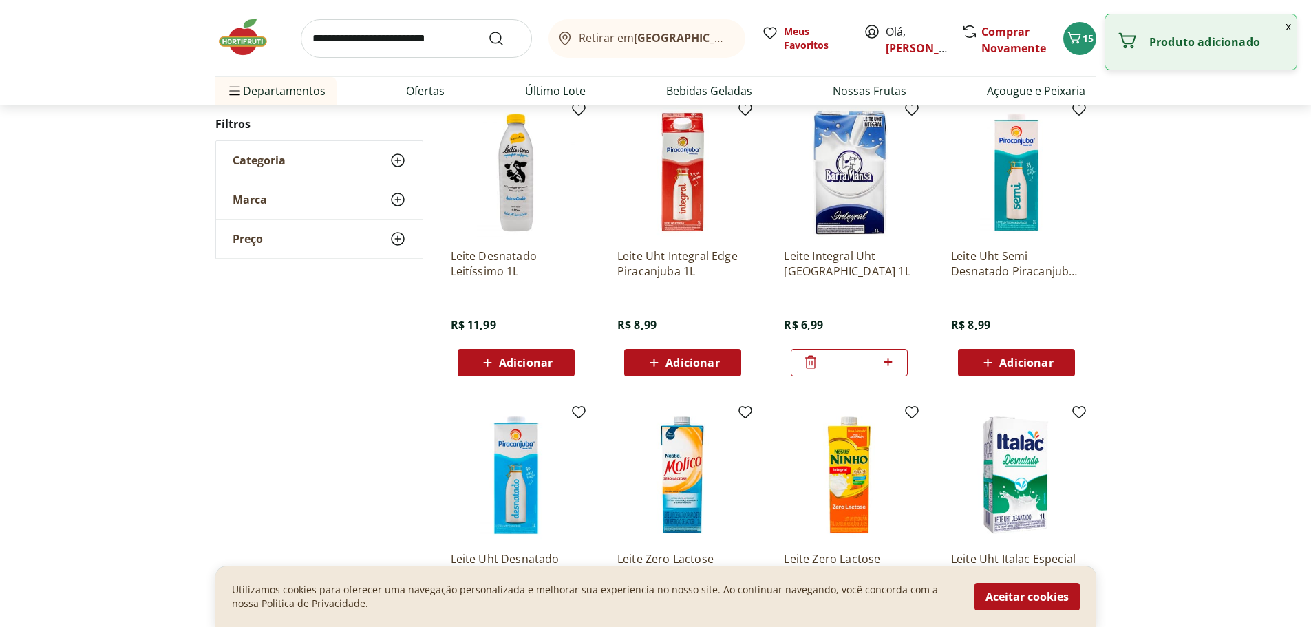
click at [899, 367] on div "*" at bounding box center [849, 363] width 117 height 28
click at [891, 362] on icon at bounding box center [888, 362] width 8 height 8
type input "*"
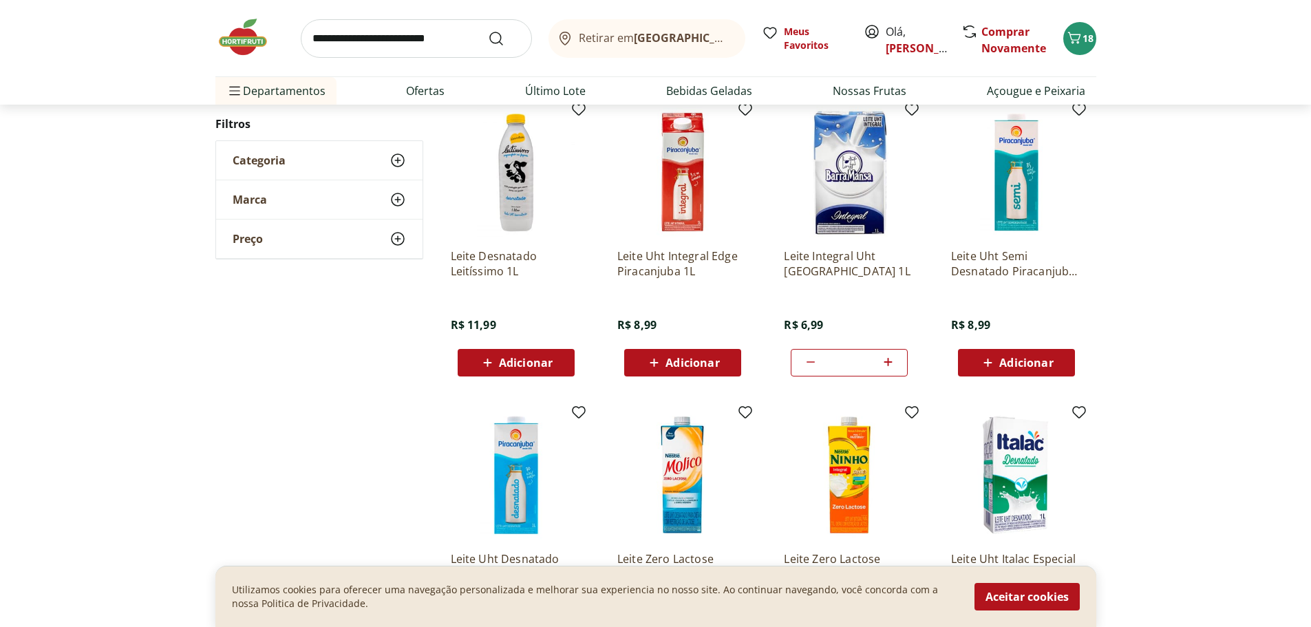
click at [460, 29] on input "search" at bounding box center [416, 38] width 231 height 39
type input "**********"
click at [488, 30] on button "Submit Search" at bounding box center [504, 38] width 33 height 17
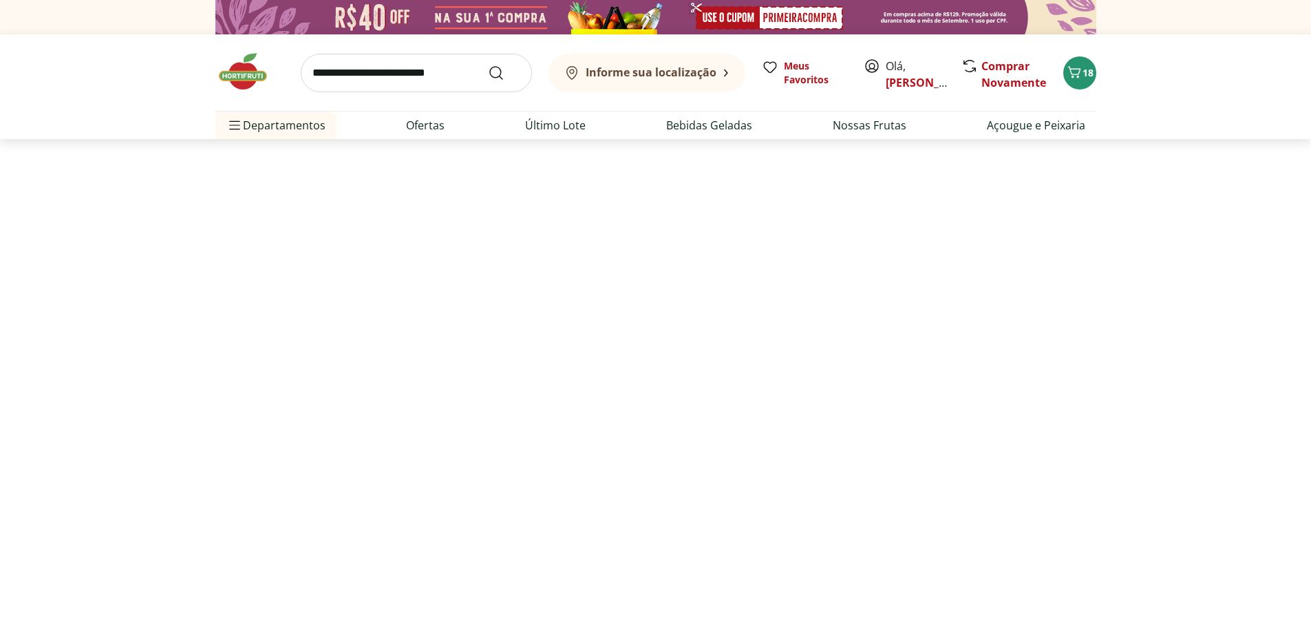
select select "**********"
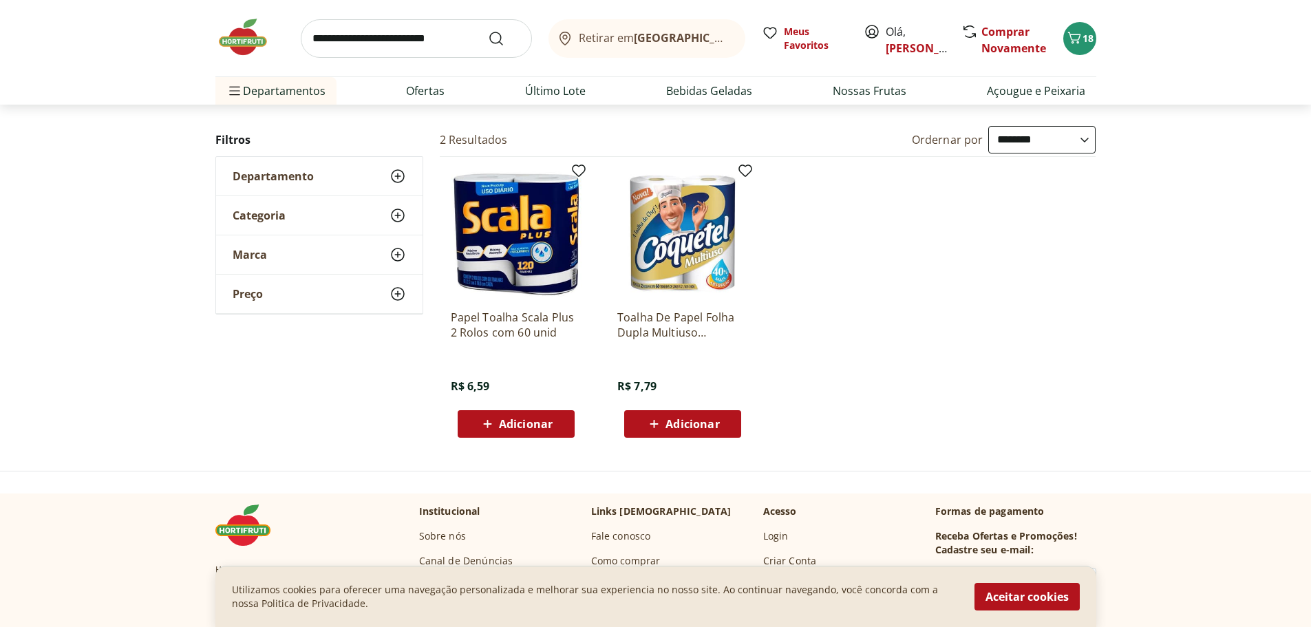
scroll to position [138, 0]
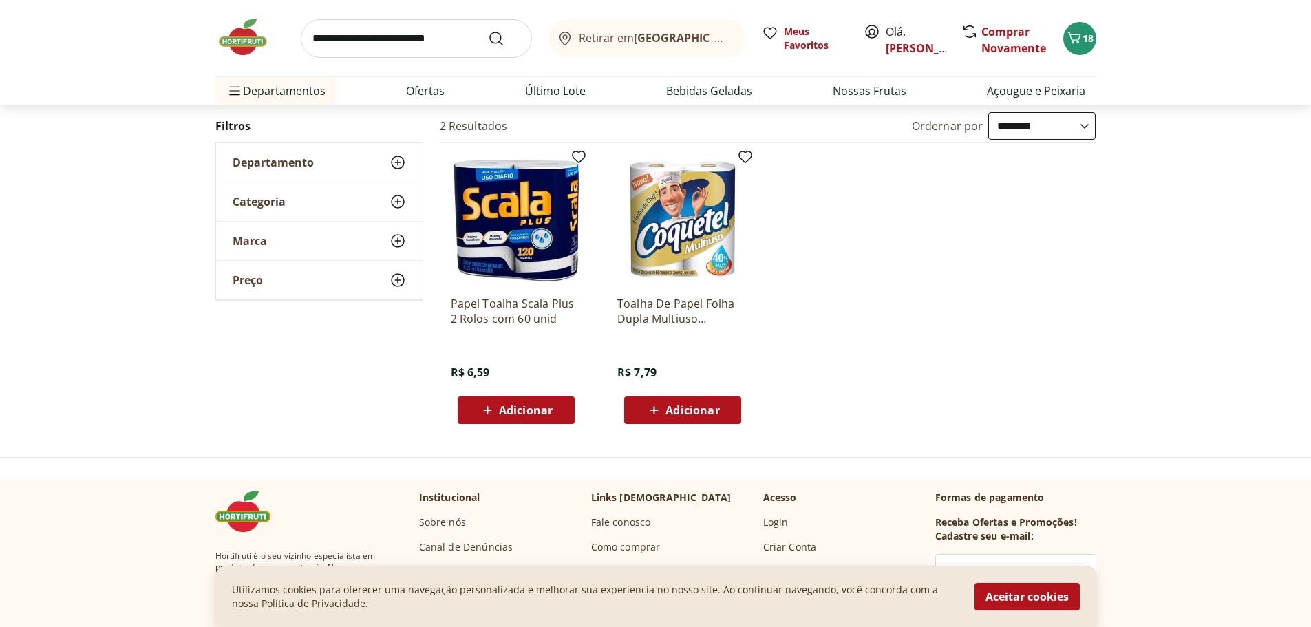
click at [540, 406] on span "Adicionar" at bounding box center [526, 410] width 54 height 11
click at [261, 36] on img at bounding box center [249, 37] width 69 height 41
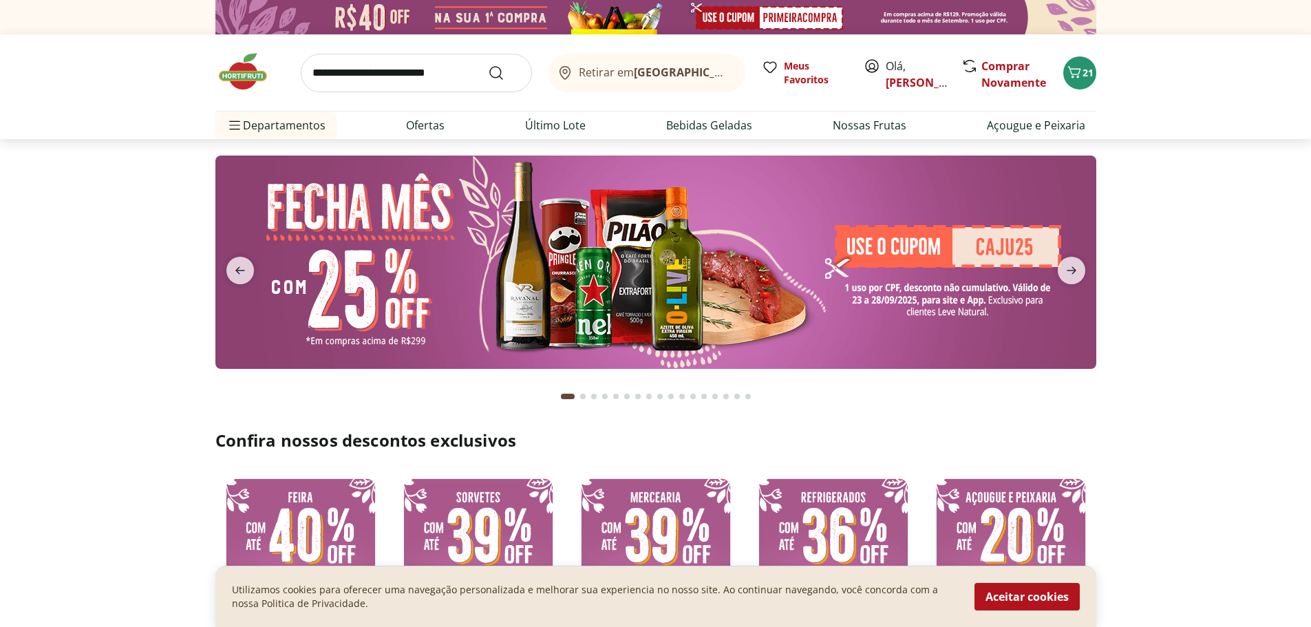
click at [394, 76] on input "search" at bounding box center [416, 73] width 231 height 39
type input "******"
click at [488, 65] on button "Submit Search" at bounding box center [504, 73] width 33 height 17
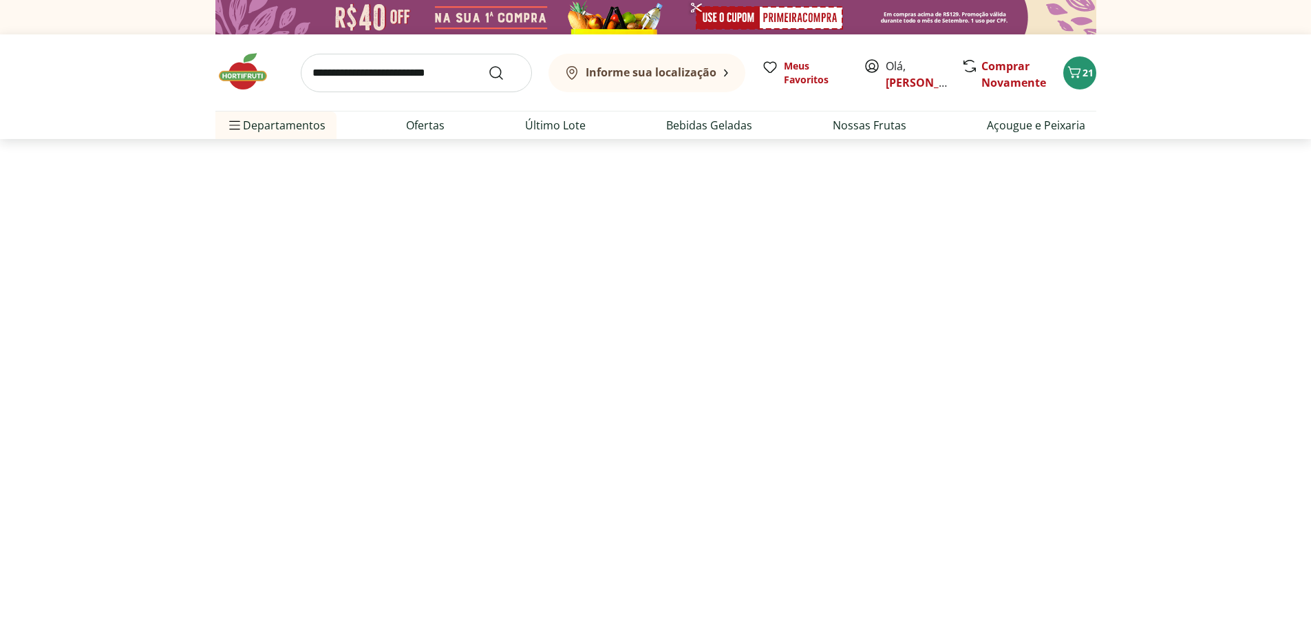
select select "**********"
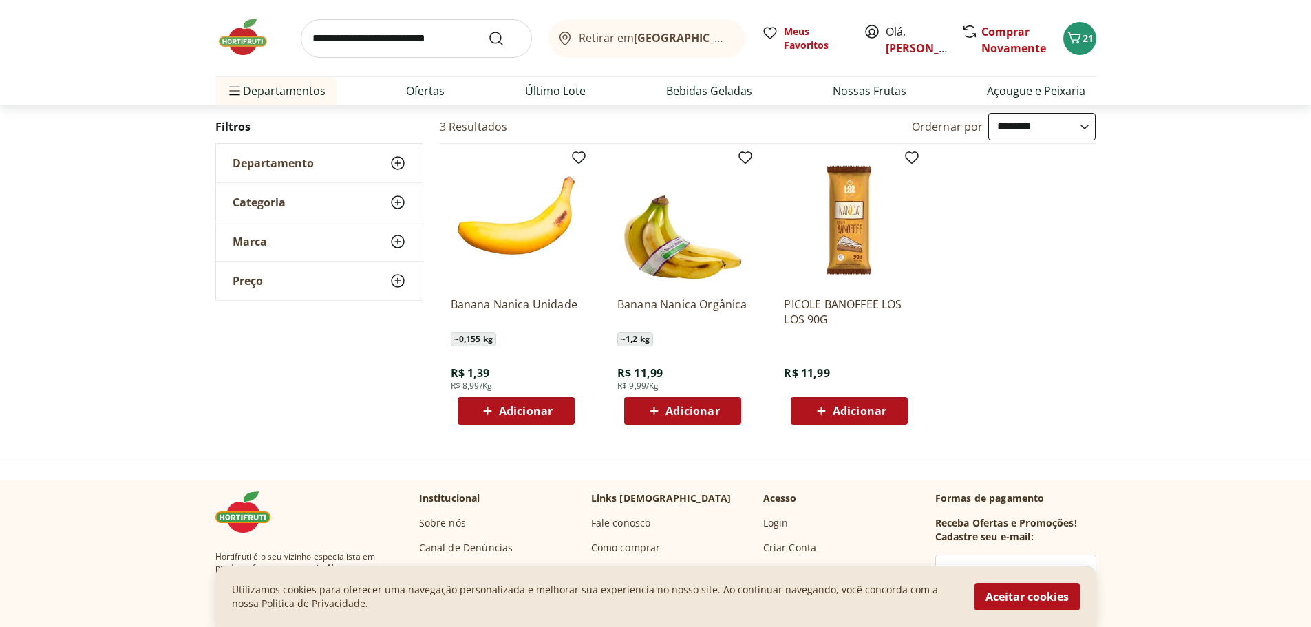
scroll to position [138, 0]
click at [549, 414] on span "Adicionar" at bounding box center [526, 410] width 54 height 11
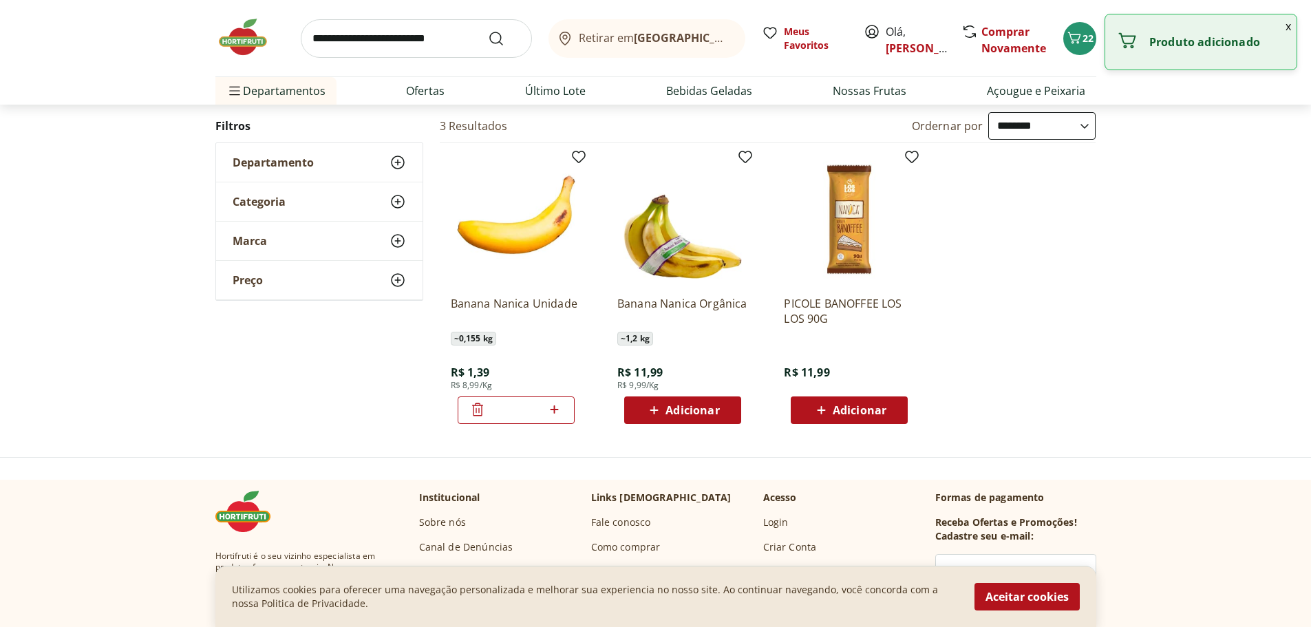
click at [552, 407] on icon at bounding box center [554, 409] width 17 height 17
type input "*"
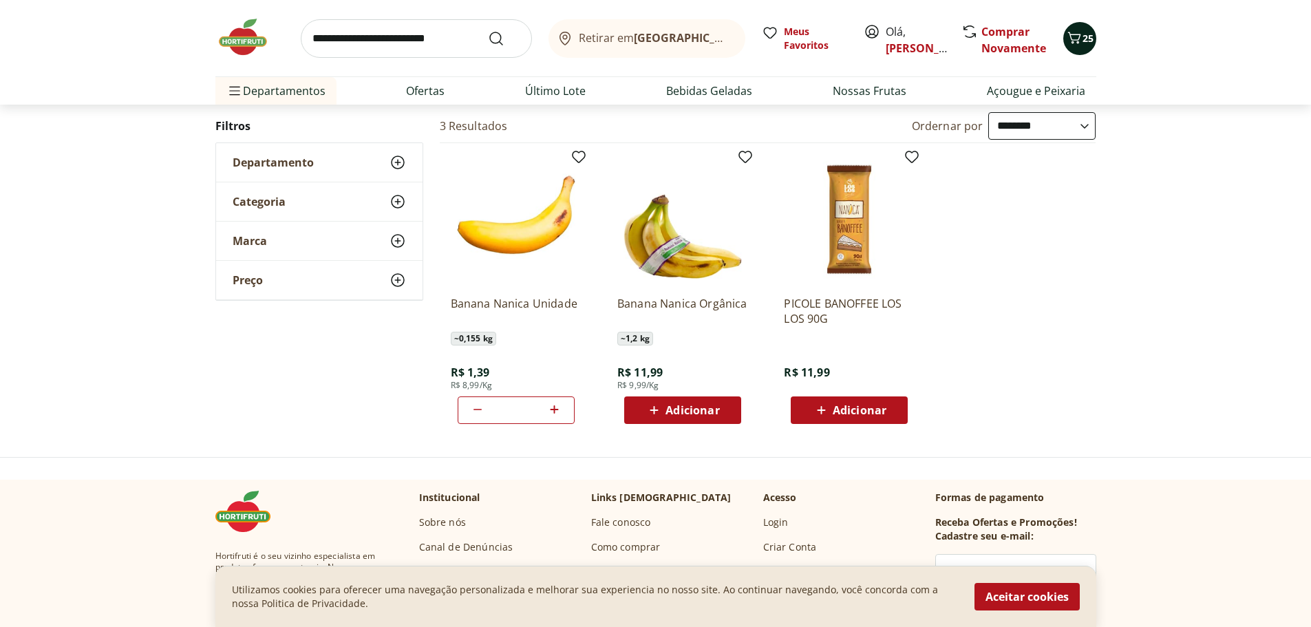
click at [1084, 42] on span "25" at bounding box center [1088, 38] width 11 height 13
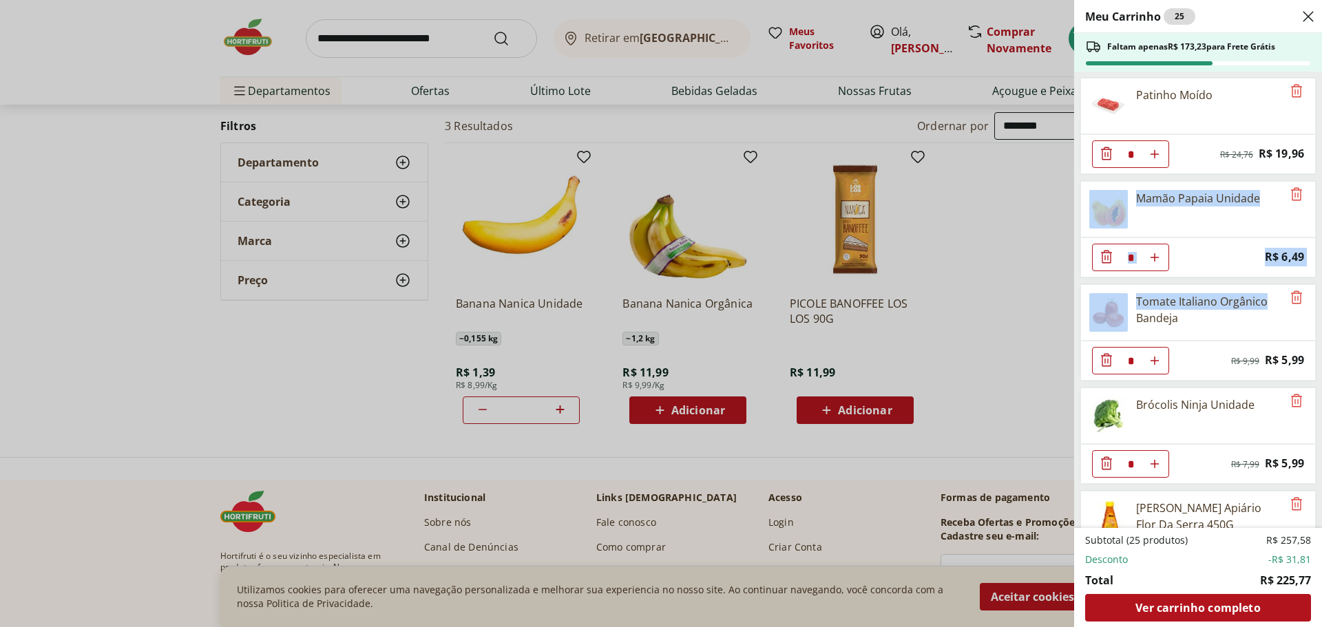
drag, startPoint x: 1320, startPoint y: 176, endPoint x: 1307, endPoint y: 291, distance: 116.4
click at [1307, 291] on div "Meu Carrinho 25 Faltam apenas R$ 173,23 para Frete Grátis Patinho Moído * Origi…" at bounding box center [1198, 313] width 248 height 627
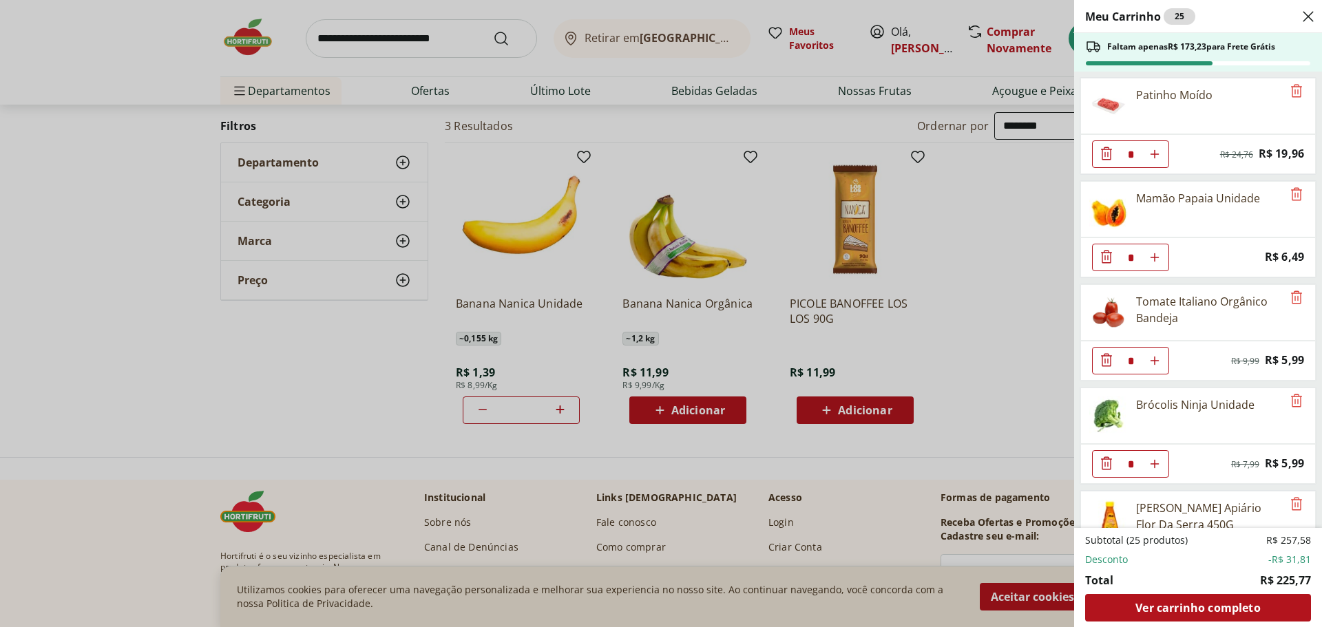
drag, startPoint x: 967, startPoint y: 264, endPoint x: 931, endPoint y: 256, distance: 36.6
click at [965, 264] on div "Meu Carrinho 25 Faltam apenas R$ 173,23 para Frete Grátis Patinho Moído * Origi…" at bounding box center [661, 313] width 1322 height 627
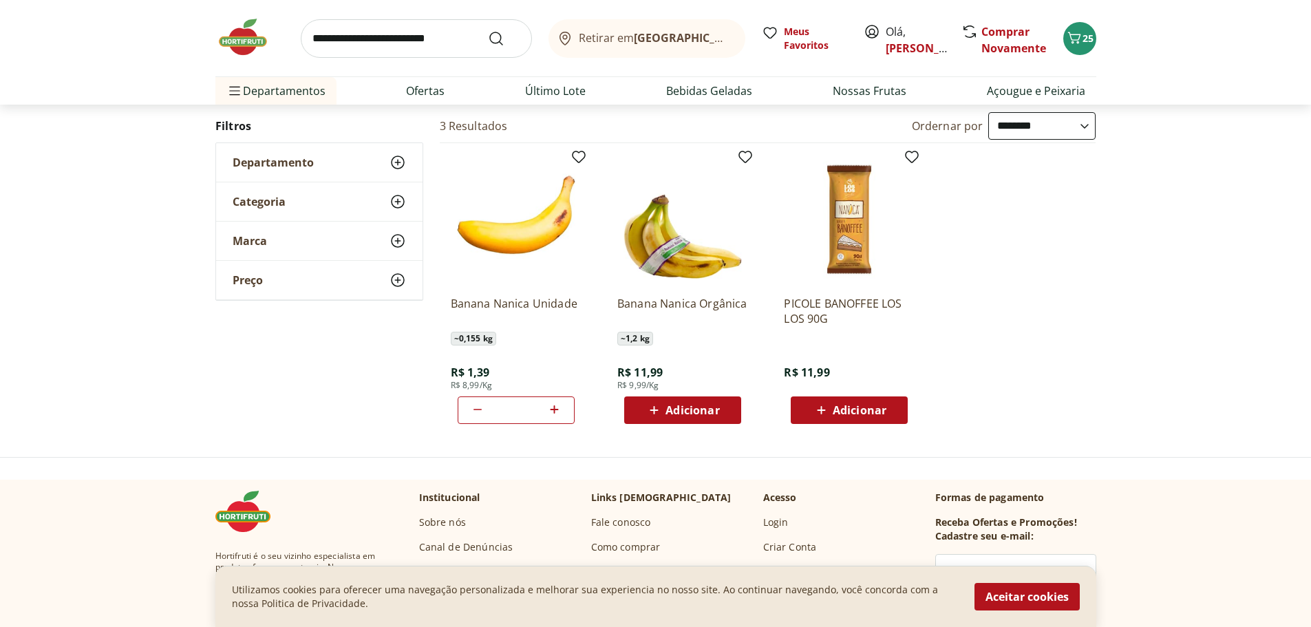
click at [246, 41] on img at bounding box center [249, 37] width 69 height 41
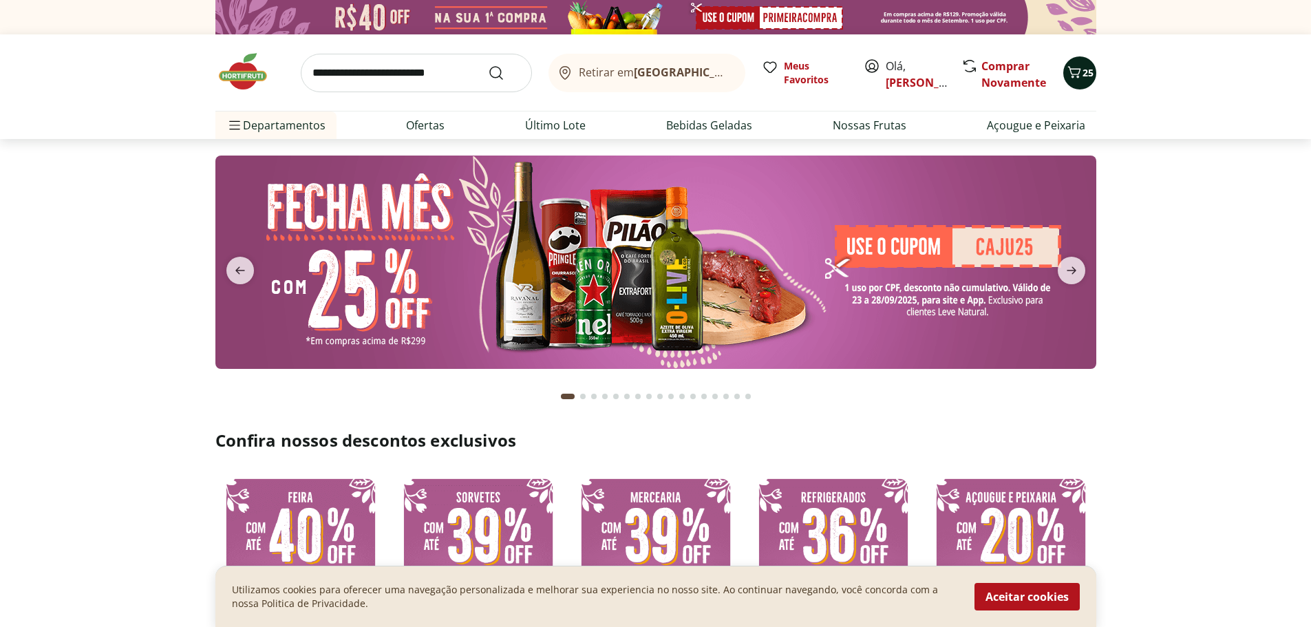
click at [1092, 72] on span "25" at bounding box center [1088, 72] width 11 height 13
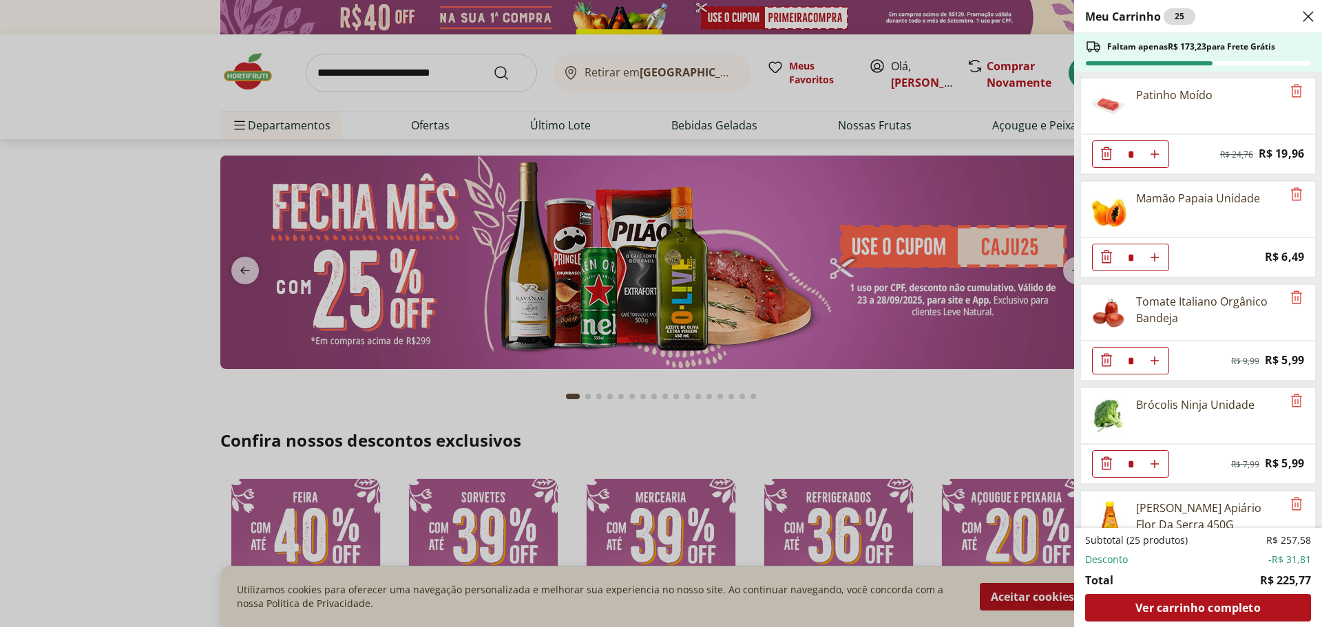
click at [1311, 99] on ul "Patinho Moído * Original price: R$ 24,76 Price: R$ 19,96 Mamão Papaia Unidade *…" at bounding box center [1196, 300] width 245 height 456
click at [1156, 260] on icon "Aumentar Quantidade" at bounding box center [1154, 257] width 11 height 11
type input "*"
click at [813, 142] on div "Meu Carrinho 26 Faltam apenas R$ 166,74 para Frete Grátis Patinho Moído * Origi…" at bounding box center [661, 313] width 1322 height 627
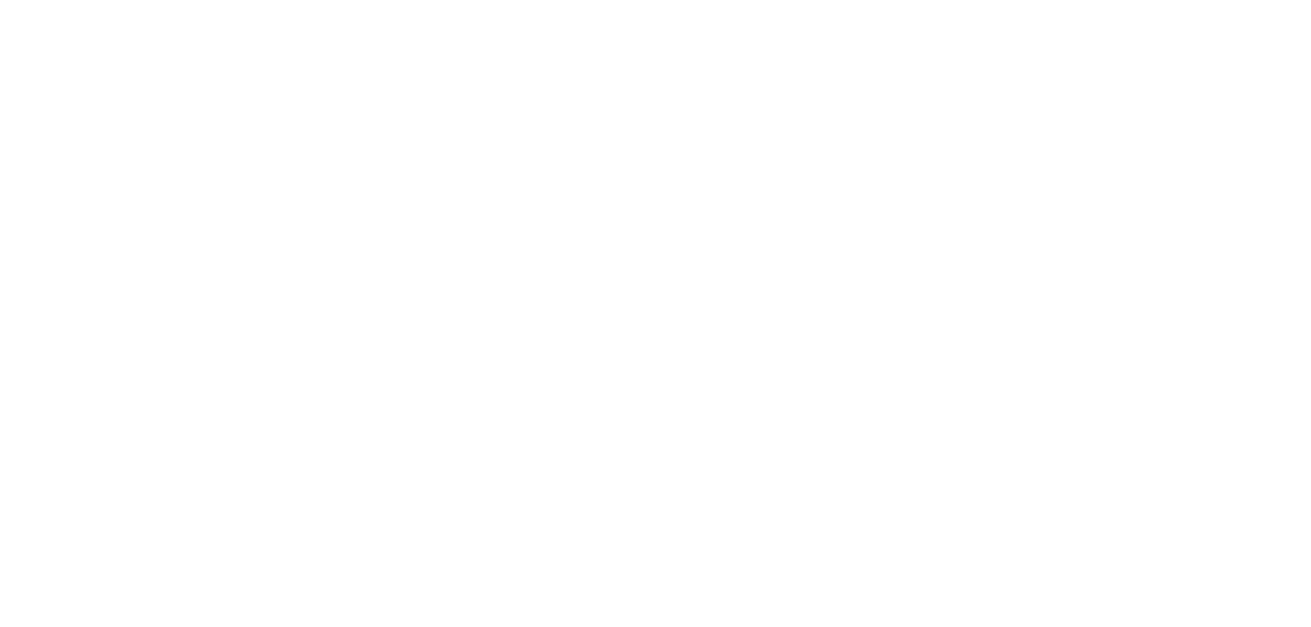
select select "**********"
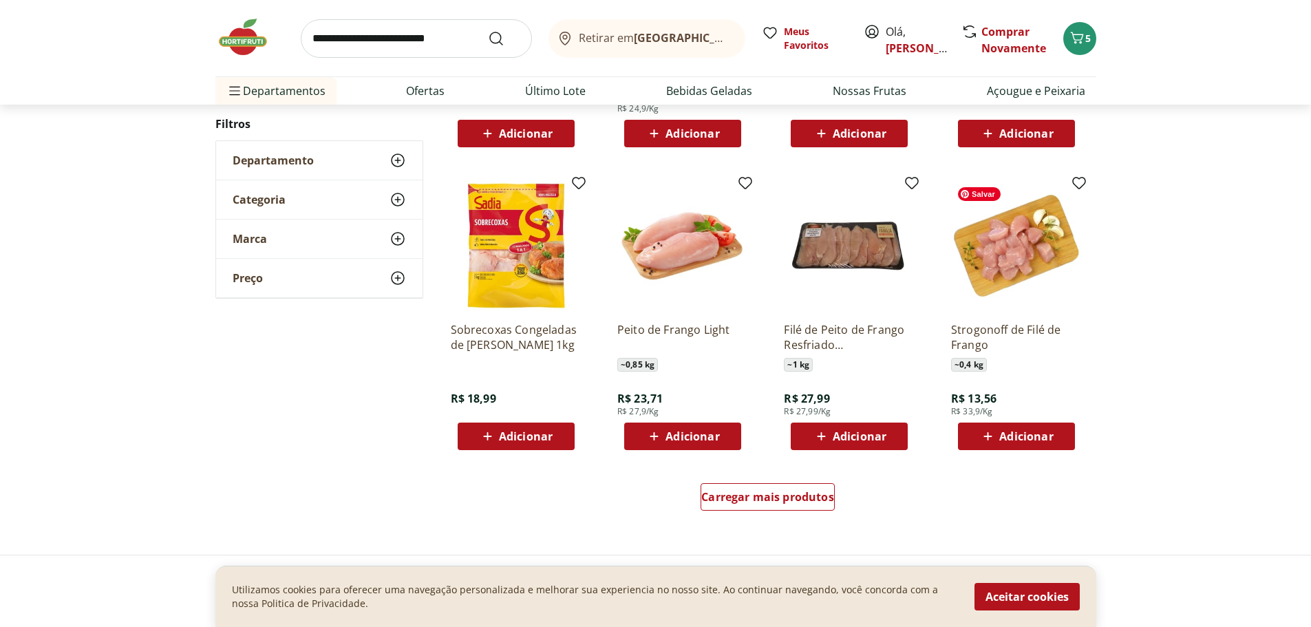
scroll to position [757, 0]
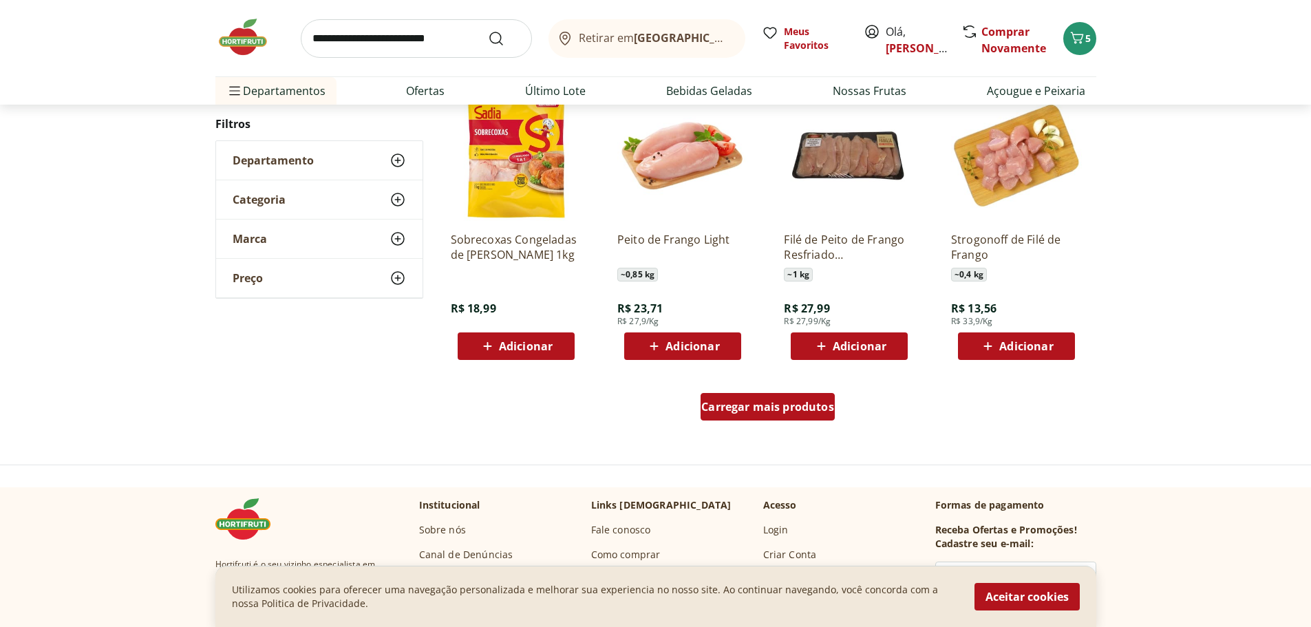
click at [794, 407] on span "Carregar mais produtos" at bounding box center [767, 406] width 133 height 11
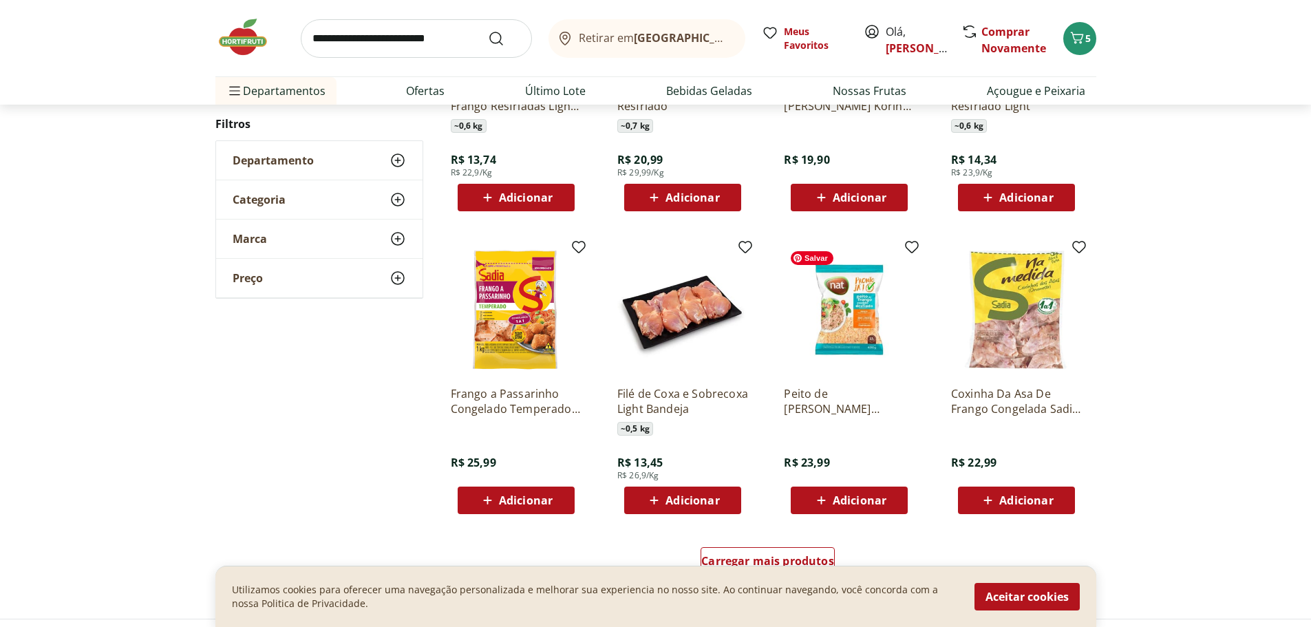
scroll to position [1518, 0]
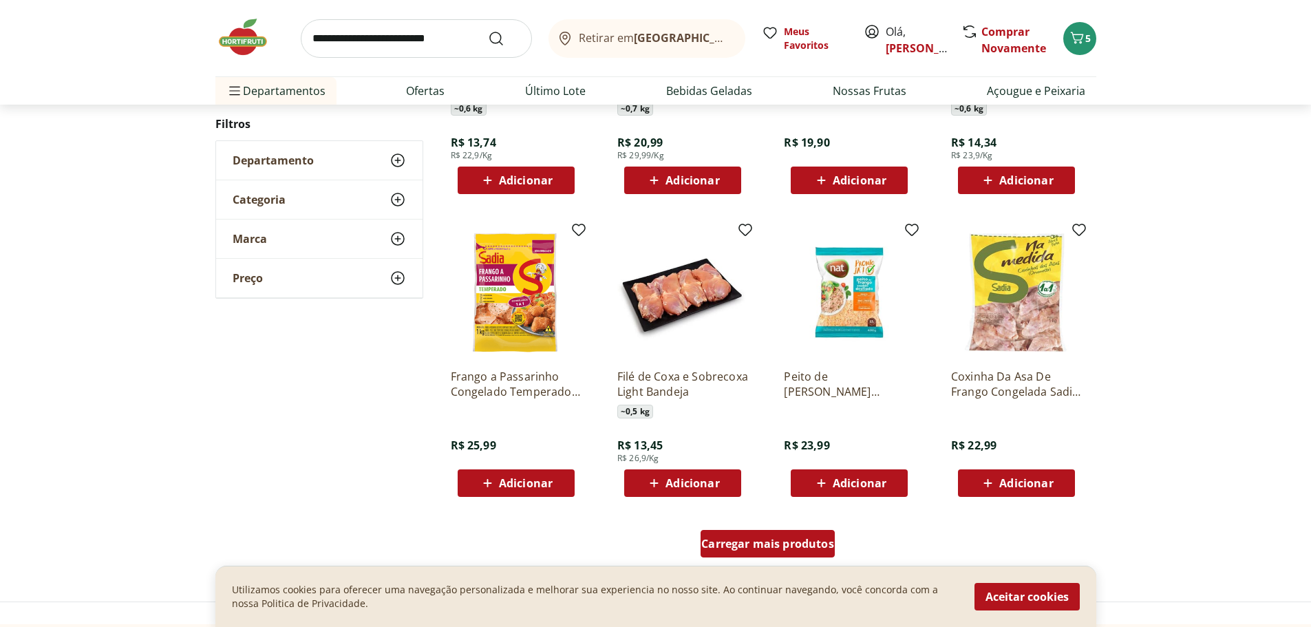
click at [754, 540] on span "Carregar mais produtos" at bounding box center [767, 543] width 133 height 11
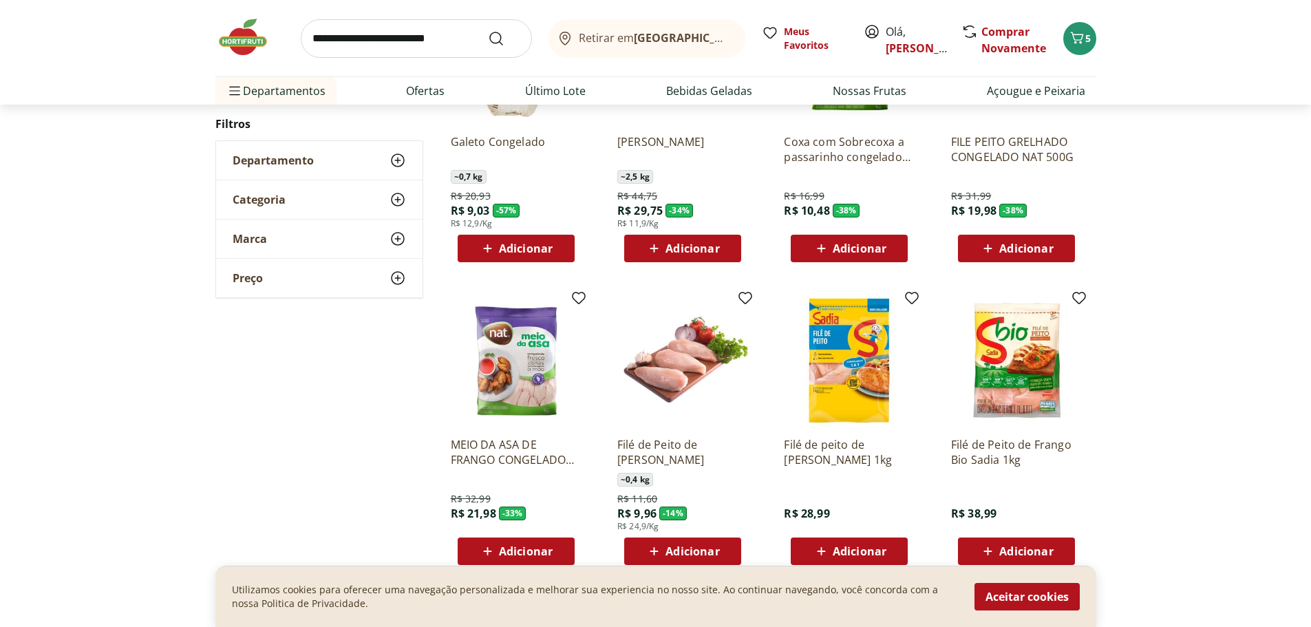
scroll to position [302, 0]
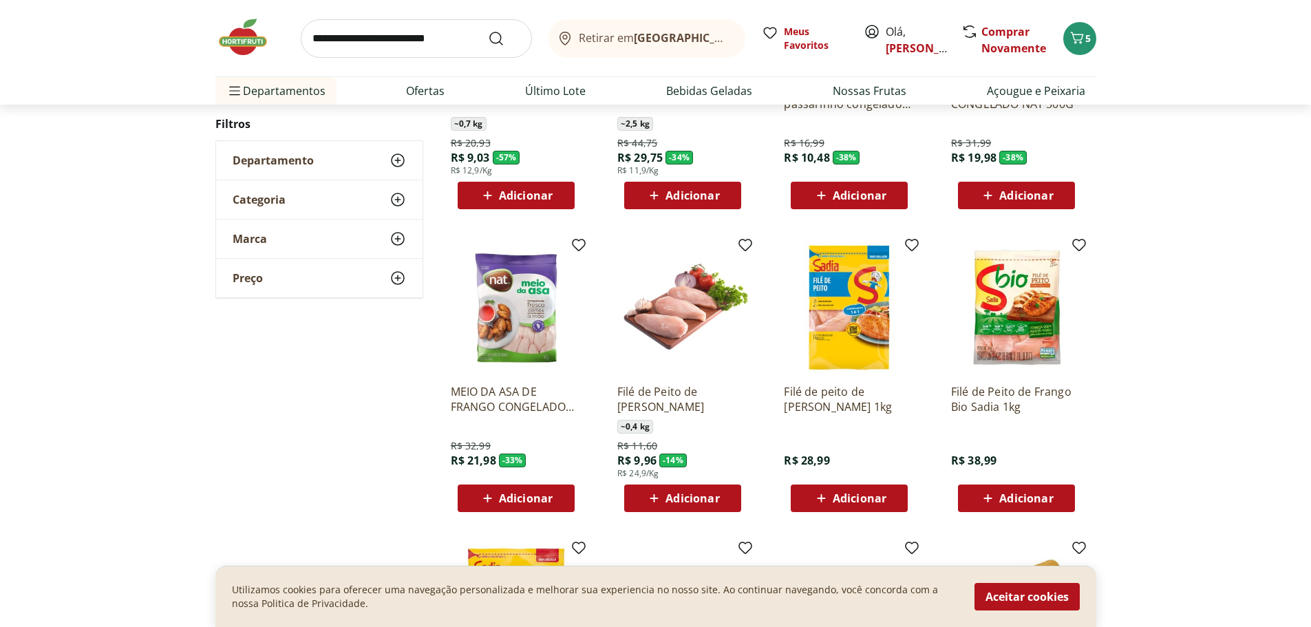
click at [849, 500] on span "Adicionar" at bounding box center [860, 498] width 54 height 11
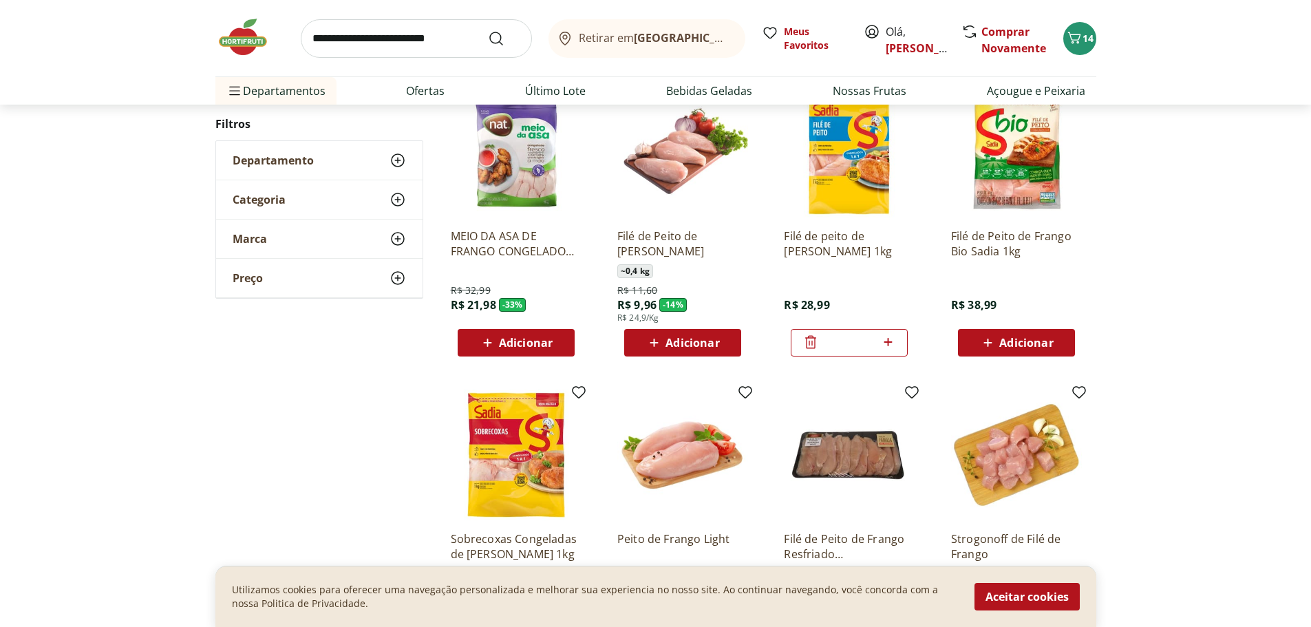
scroll to position [482, 0]
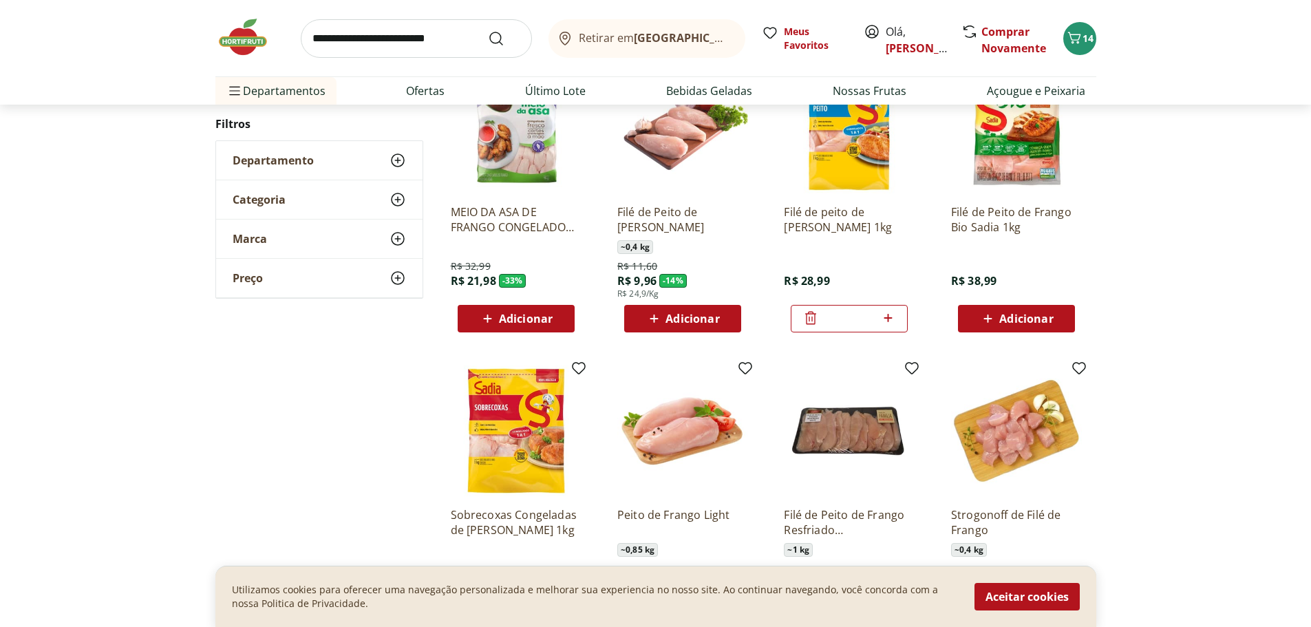
click at [432, 47] on input "search" at bounding box center [416, 38] width 231 height 39
type input "*******"
click at [488, 30] on button "Submit Search" at bounding box center [504, 38] width 33 height 17
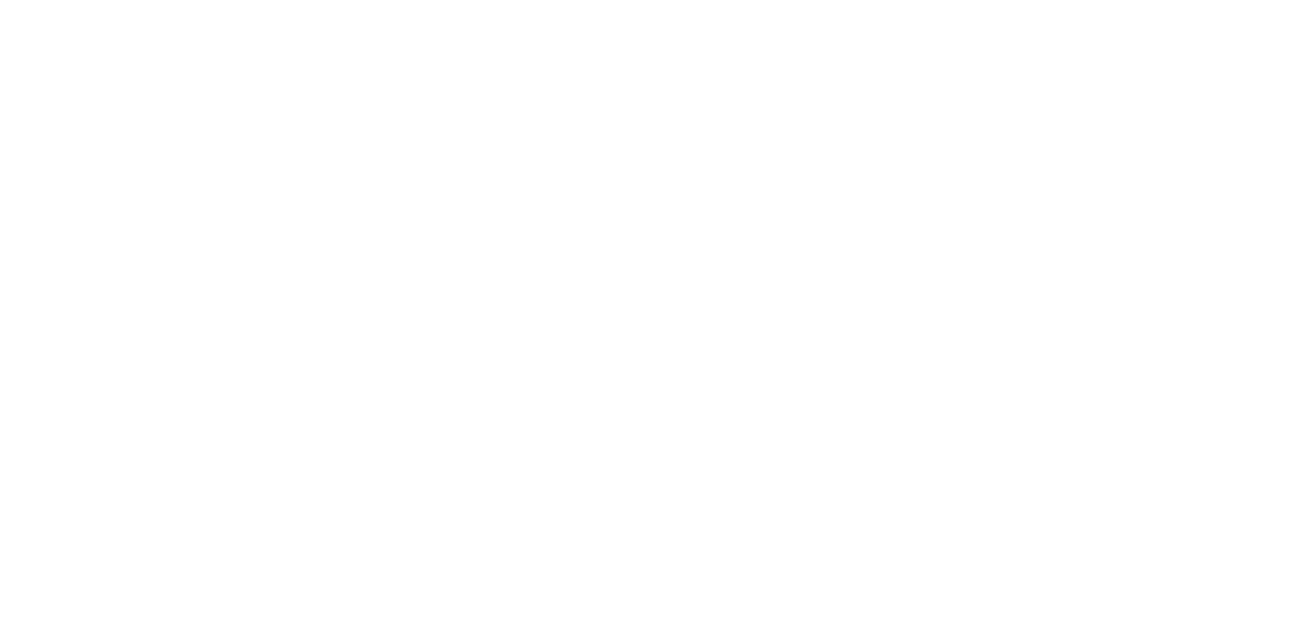
select select "**********"
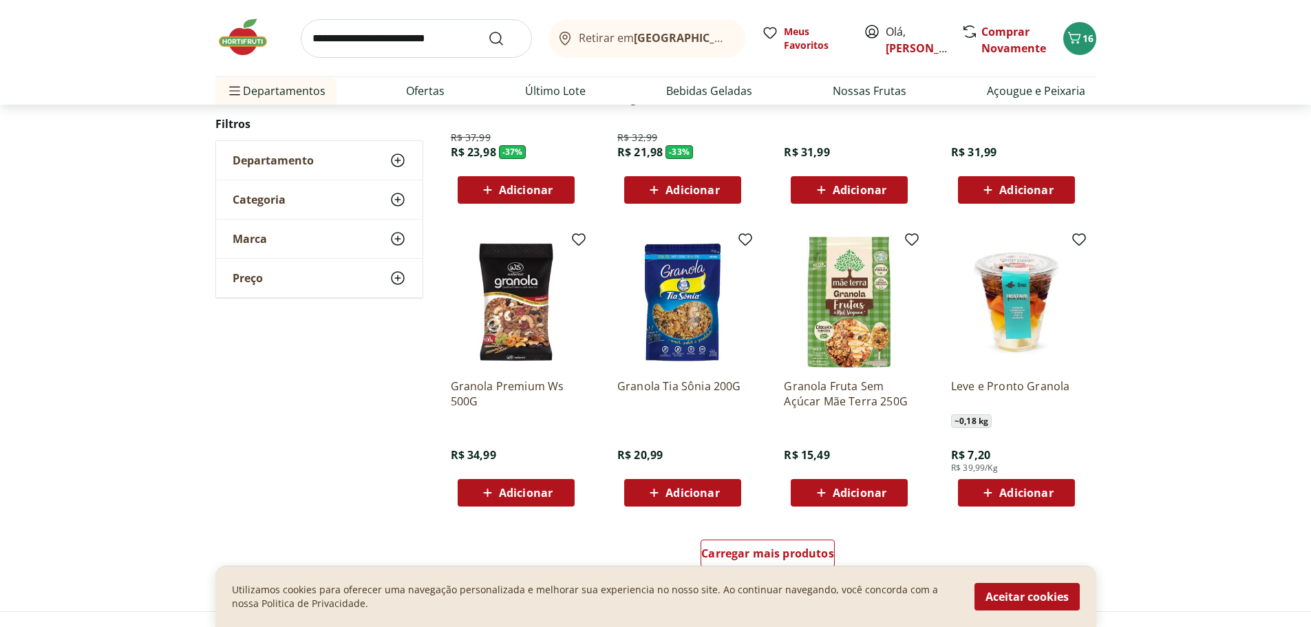
scroll to position [679, 0]
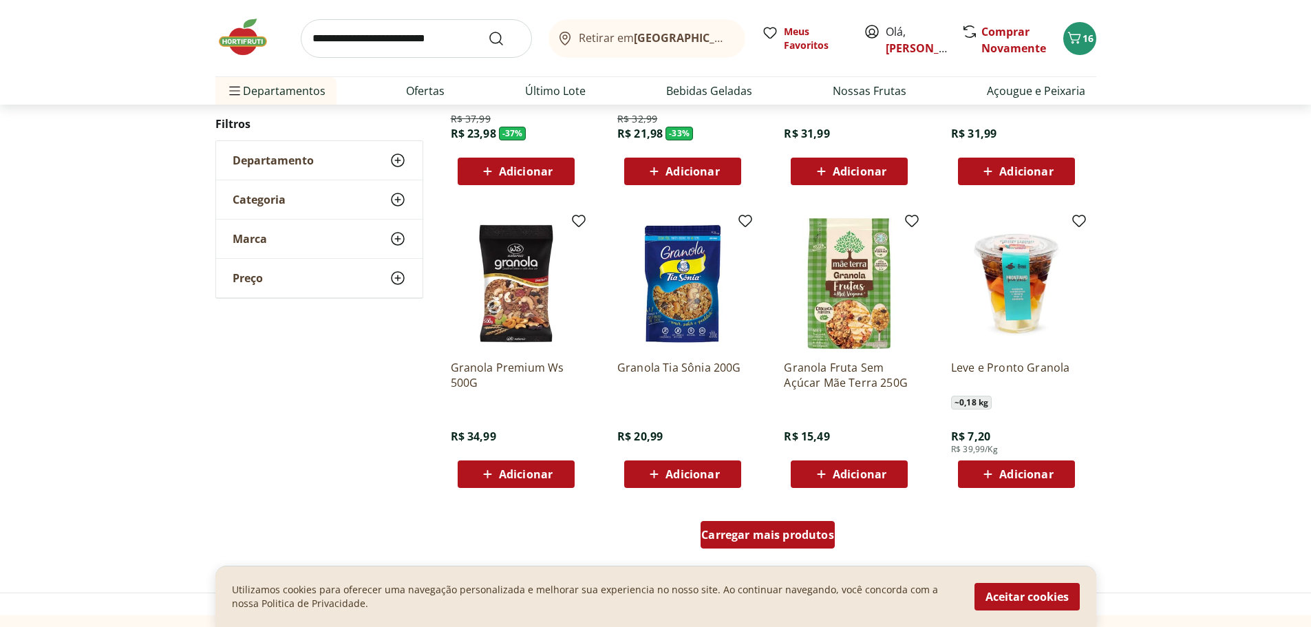
click at [740, 540] on span "Carregar mais produtos" at bounding box center [767, 534] width 133 height 11
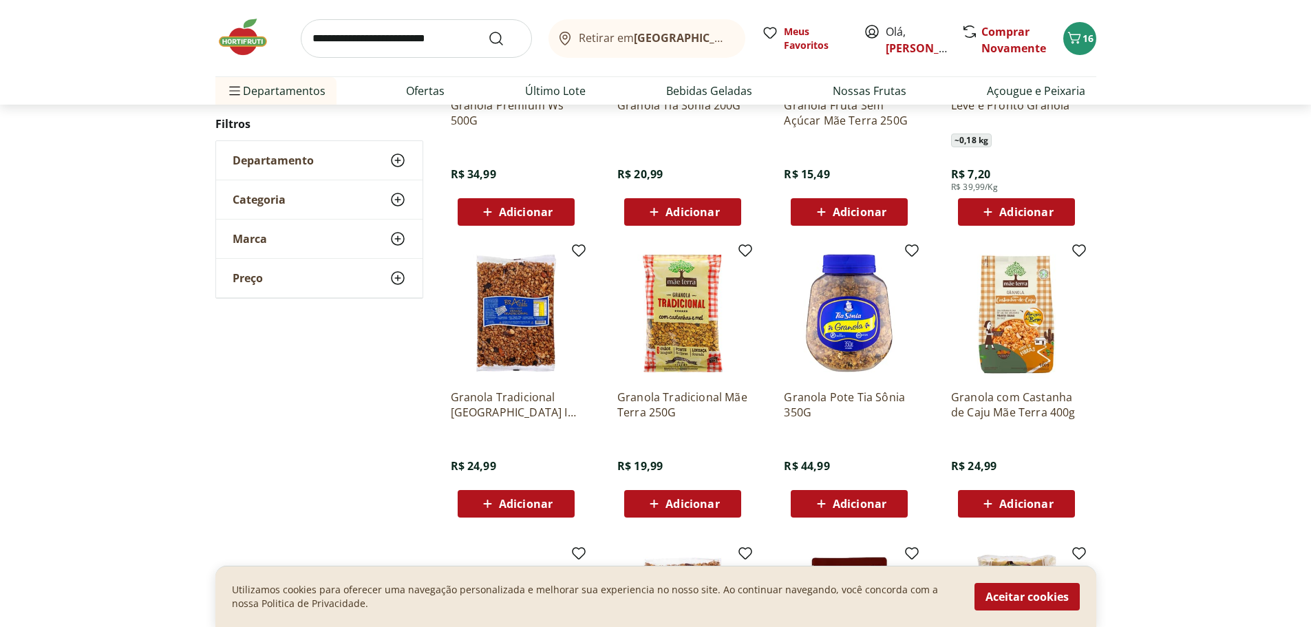
scroll to position [955, 0]
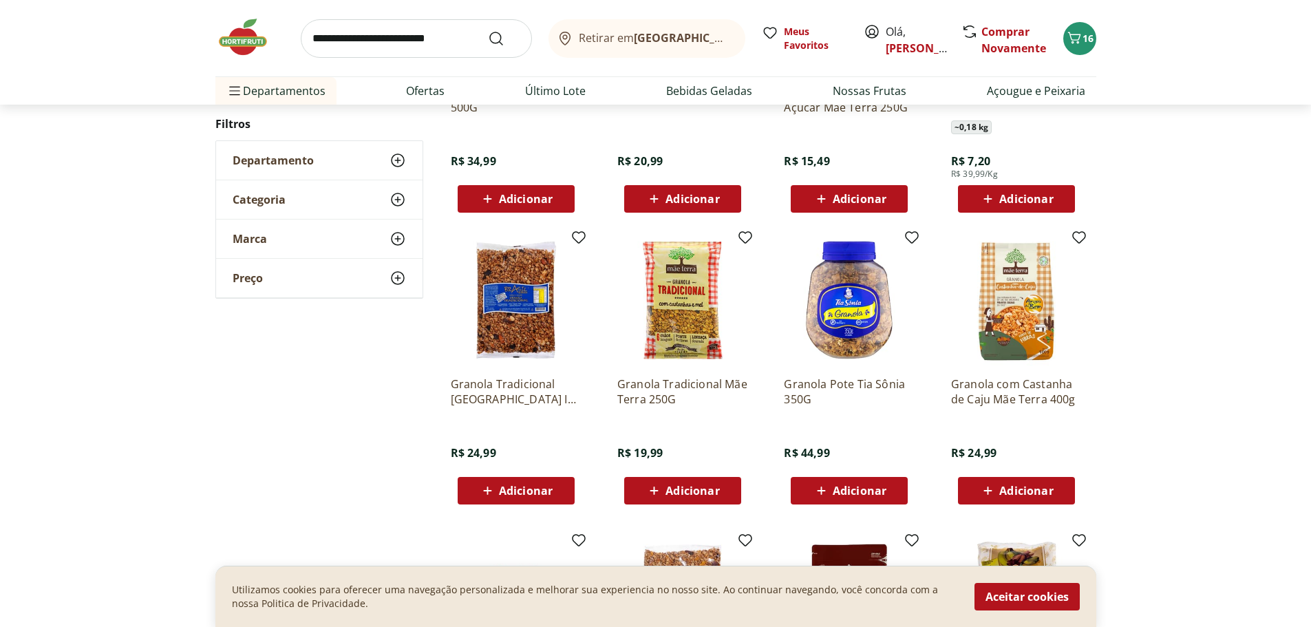
click at [531, 489] on span "Adicionar" at bounding box center [526, 490] width 54 height 11
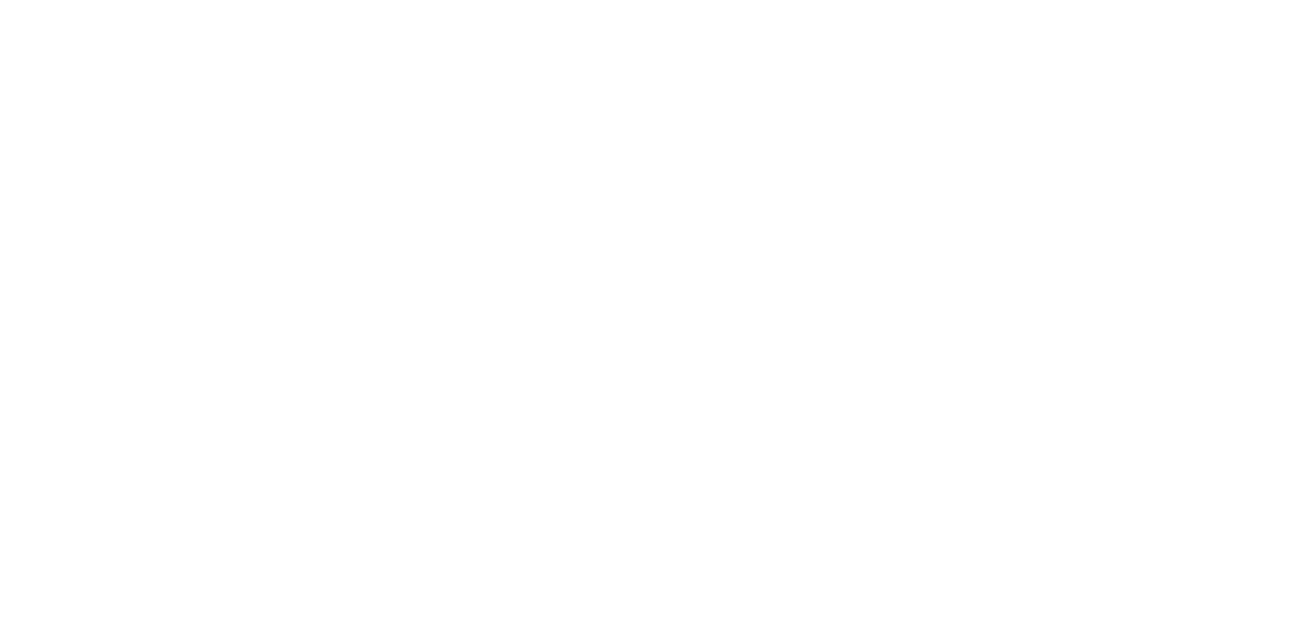
select select "**********"
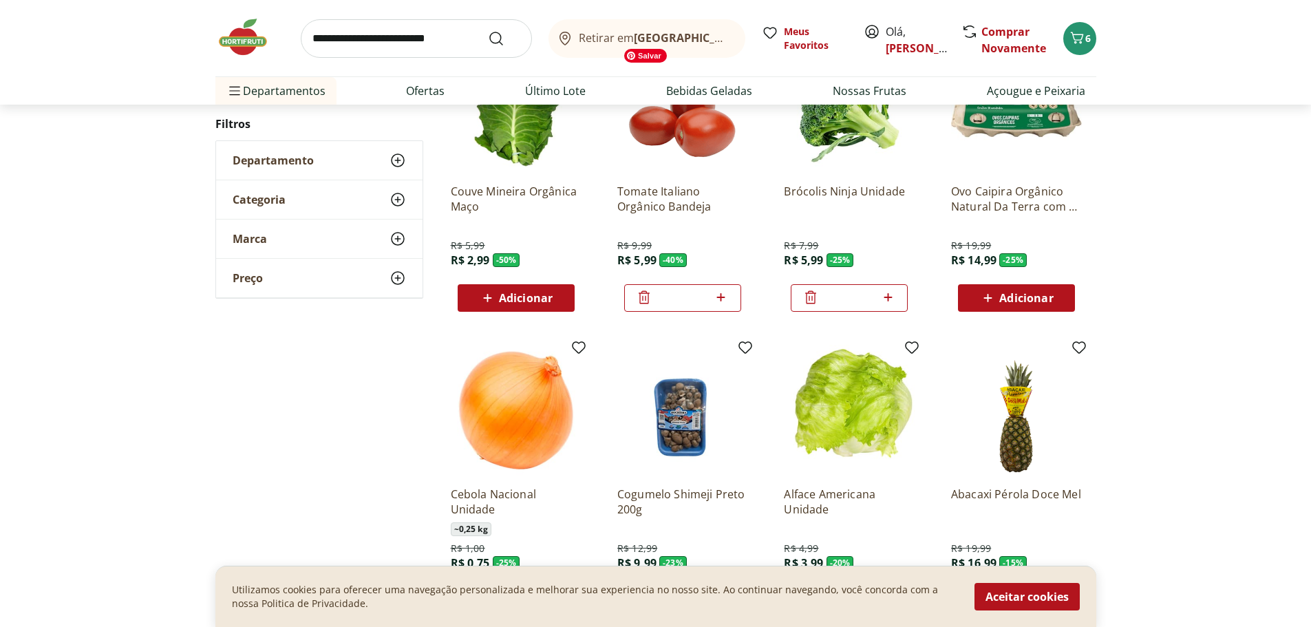
scroll to position [206, 0]
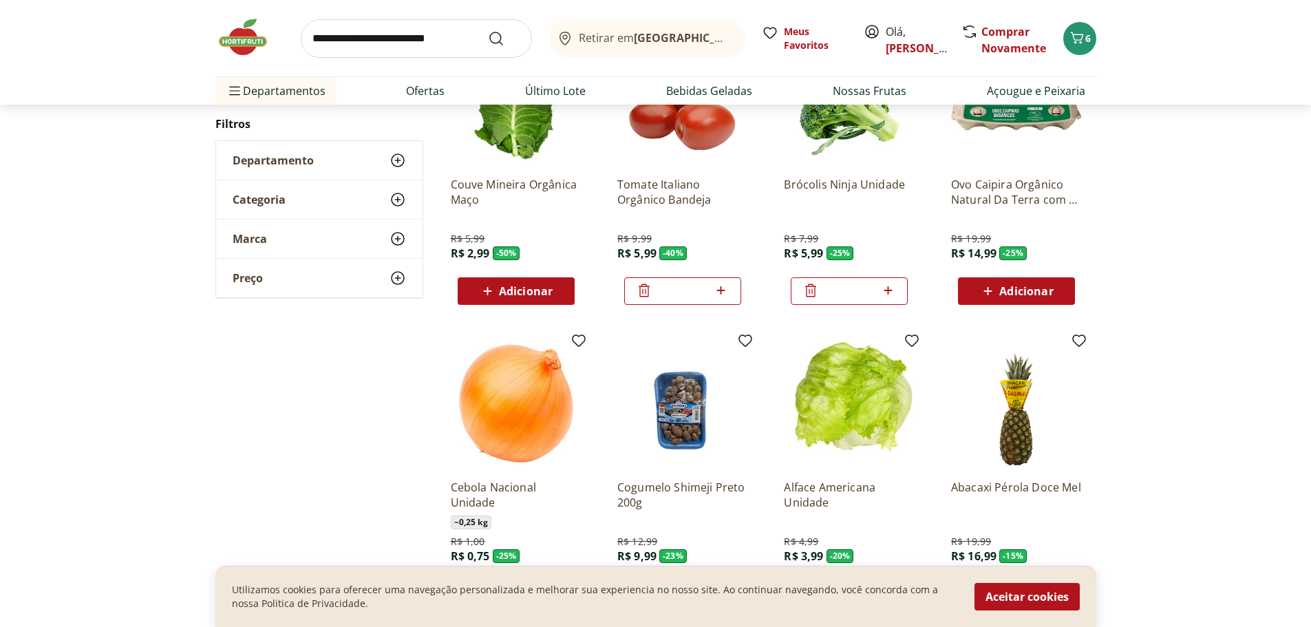
click at [1008, 292] on span "Adicionar" at bounding box center [1026, 291] width 54 height 11
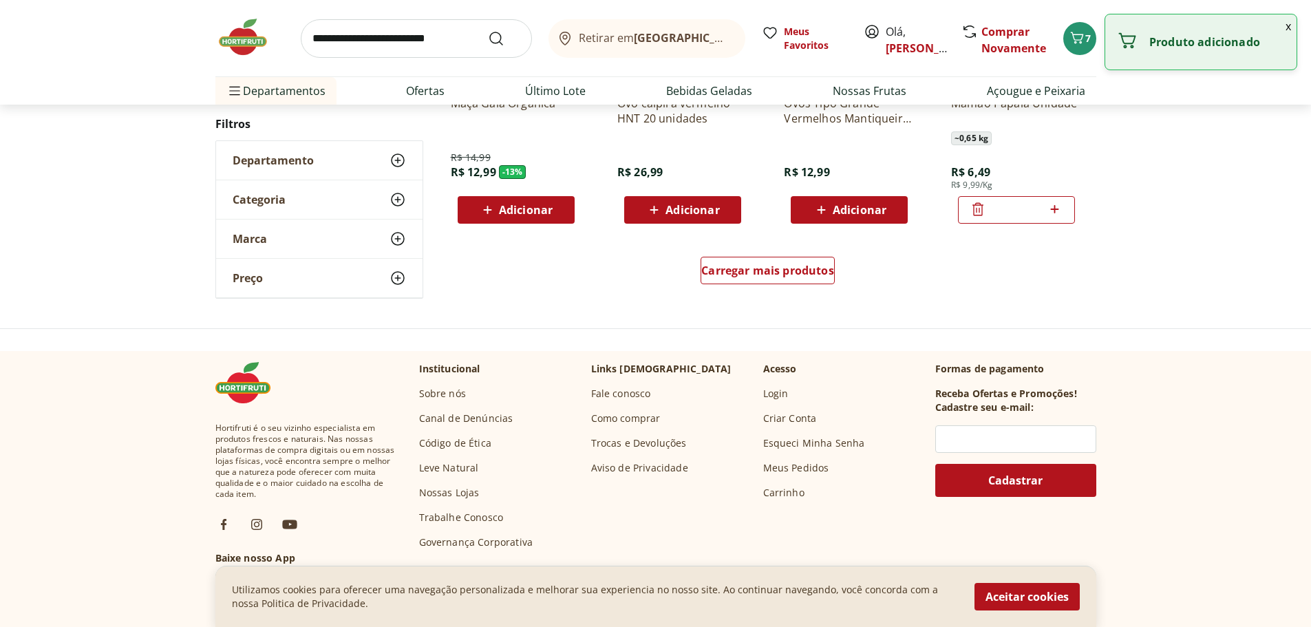
scroll to position [895, 0]
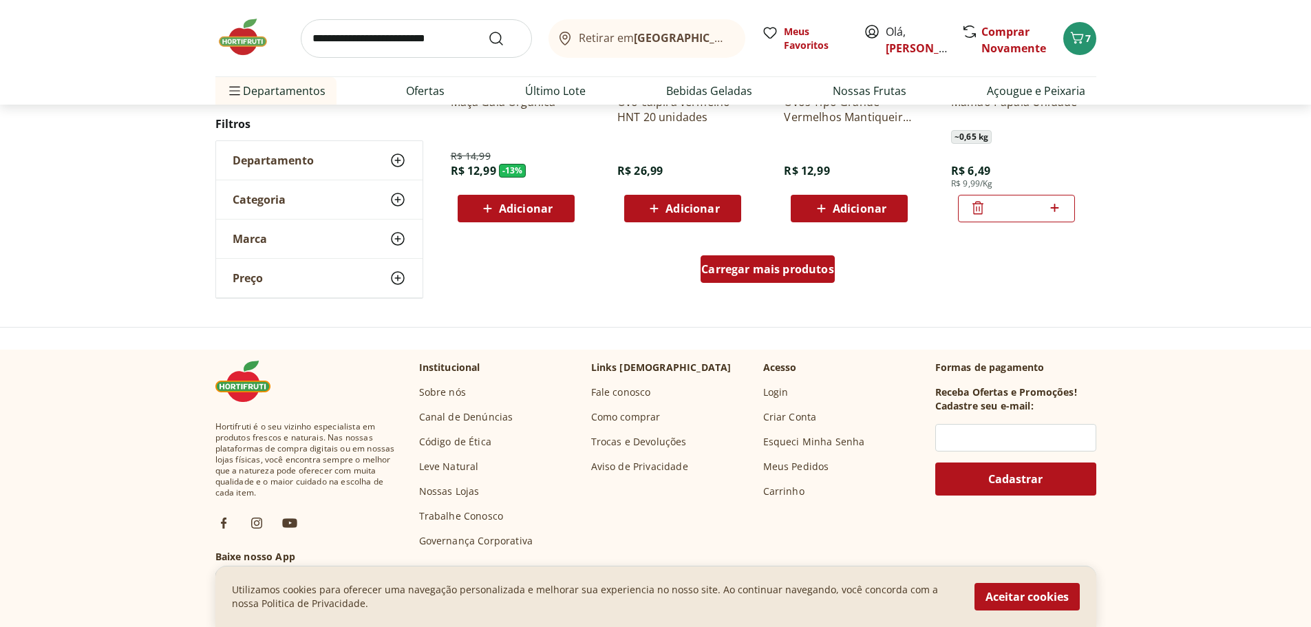
click at [776, 271] on span "Carregar mais produtos" at bounding box center [767, 269] width 133 height 11
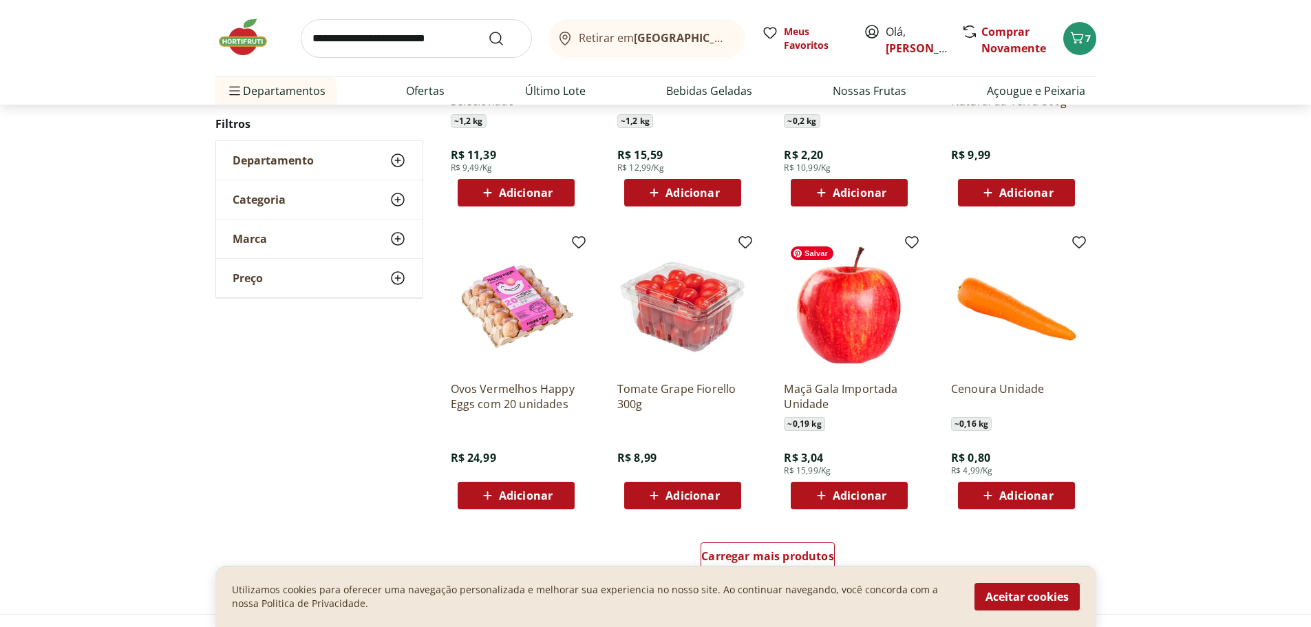
scroll to position [1514, 0]
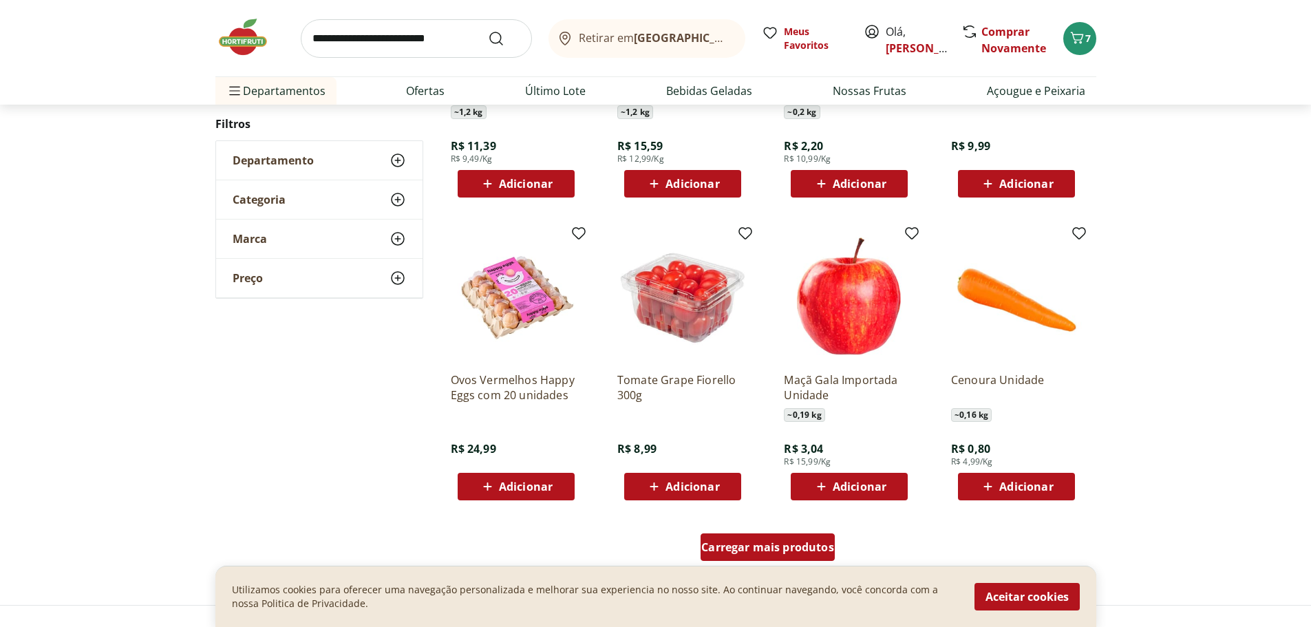
click at [770, 547] on span "Carregar mais produtos" at bounding box center [767, 547] width 133 height 11
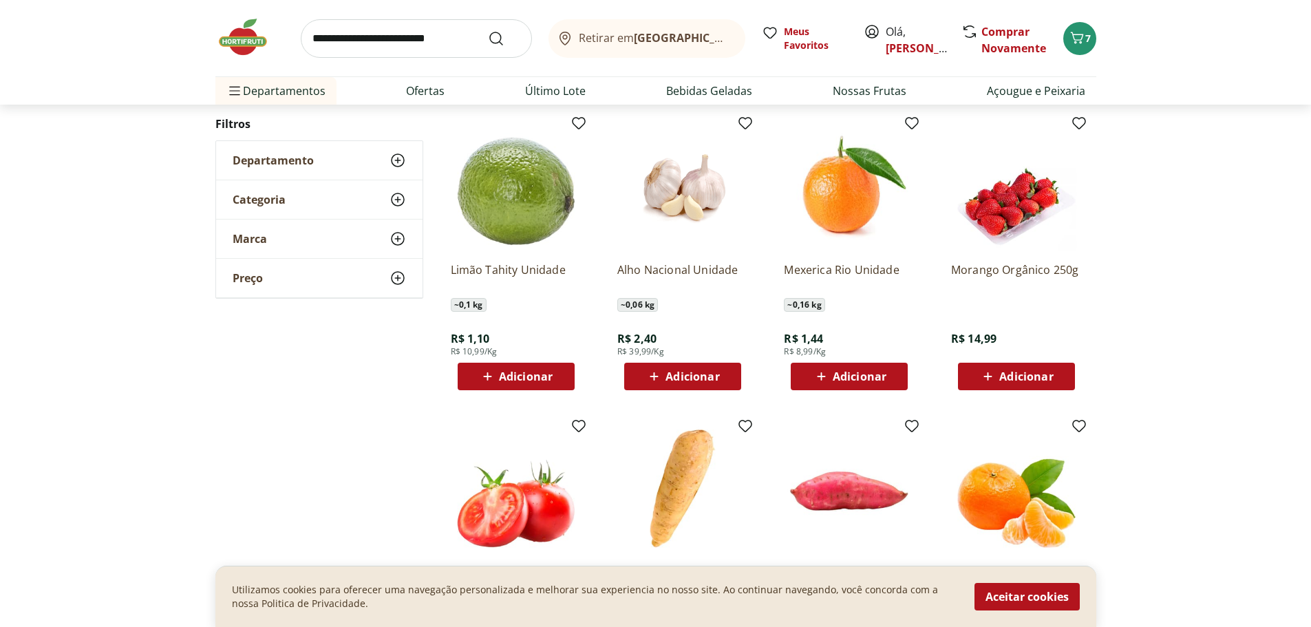
scroll to position [1927, 0]
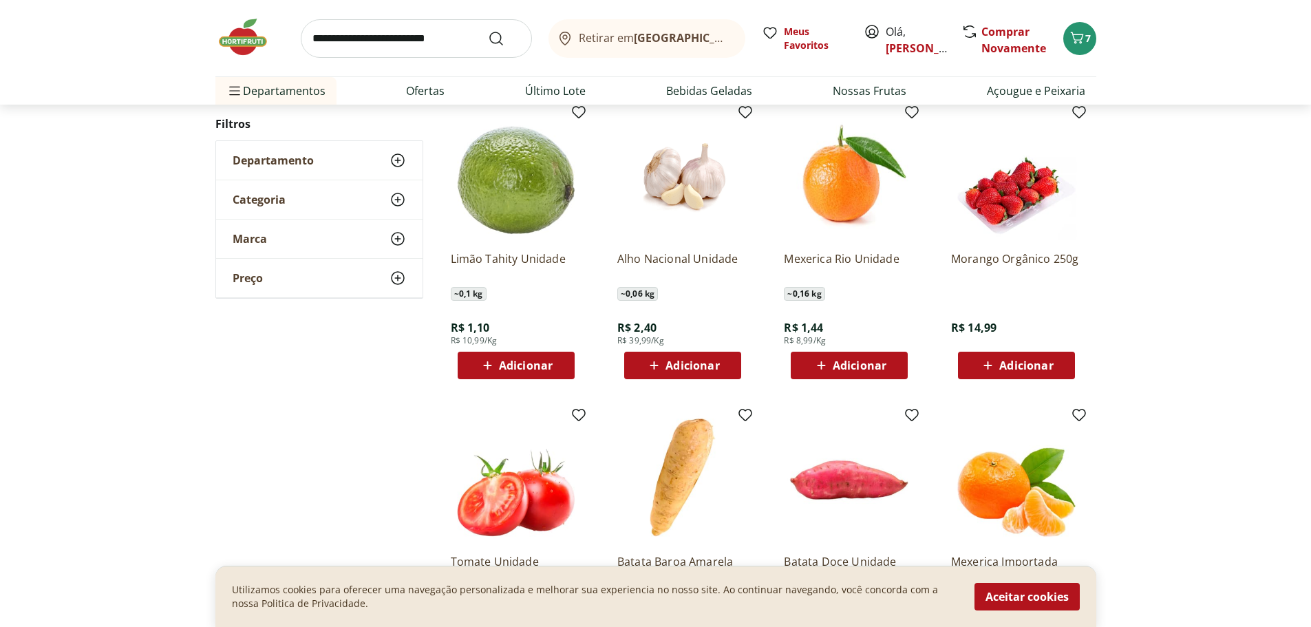
click at [529, 360] on span "Adicionar" at bounding box center [526, 365] width 54 height 11
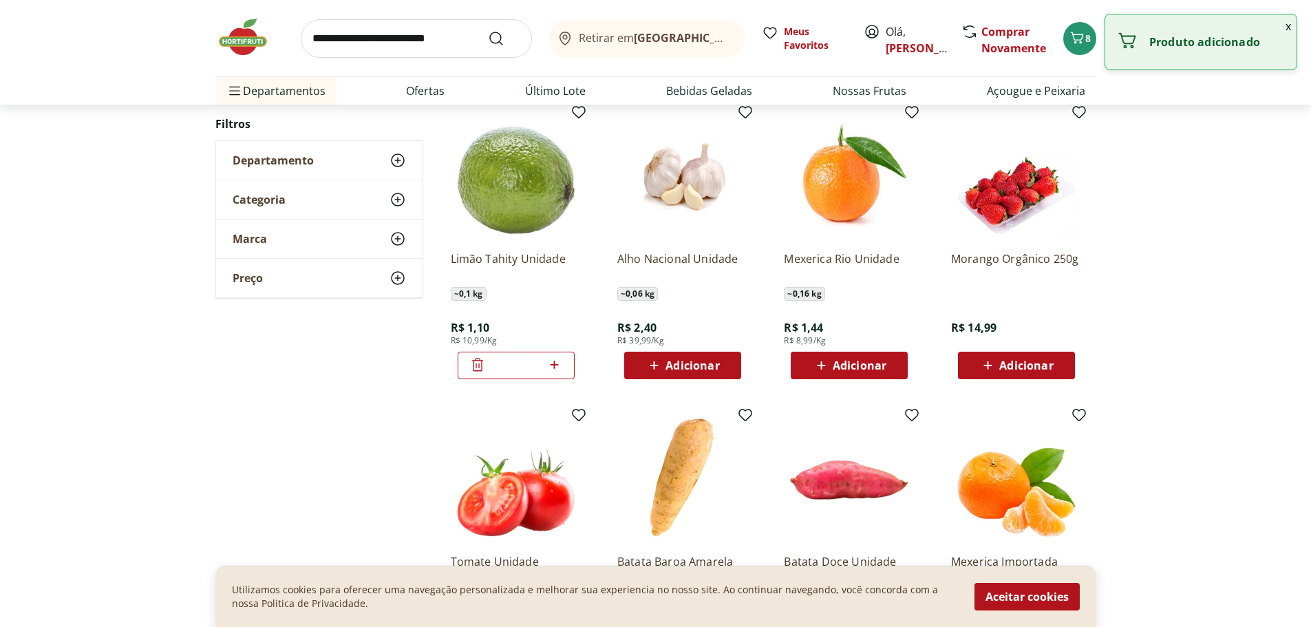
click at [551, 363] on icon at bounding box center [554, 365] width 17 height 17
type input "*"
click at [710, 368] on span "Adicionar" at bounding box center [693, 365] width 54 height 11
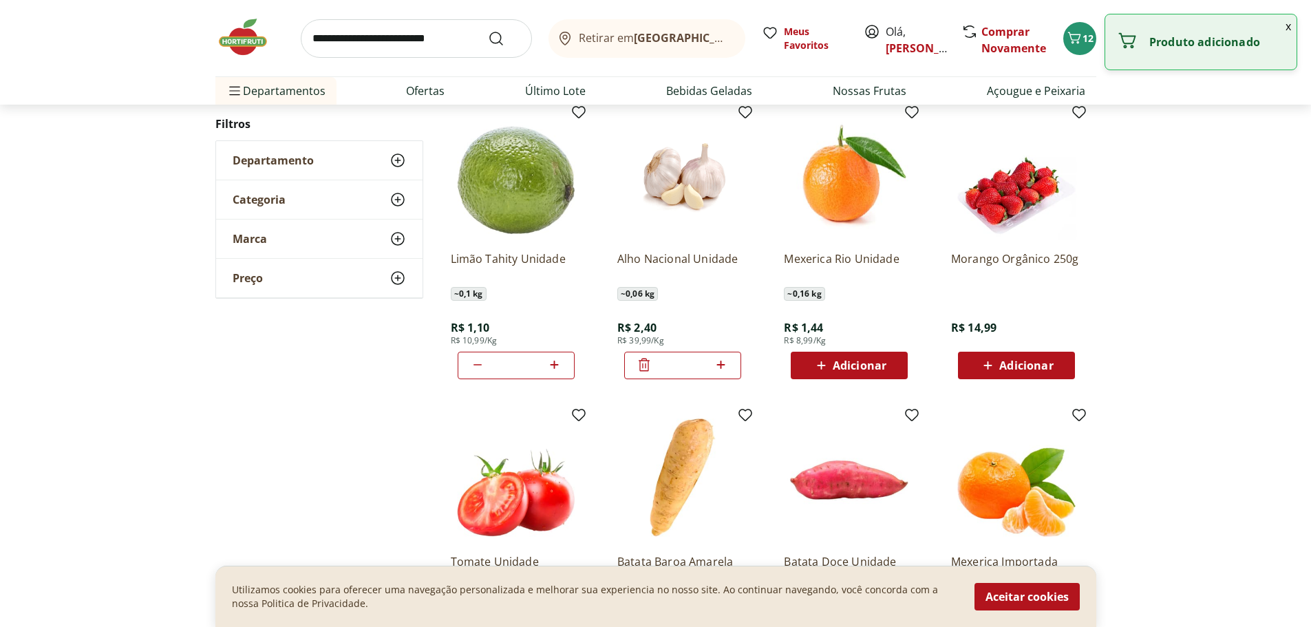
click at [723, 366] on icon at bounding box center [720, 365] width 17 height 17
type input "*"
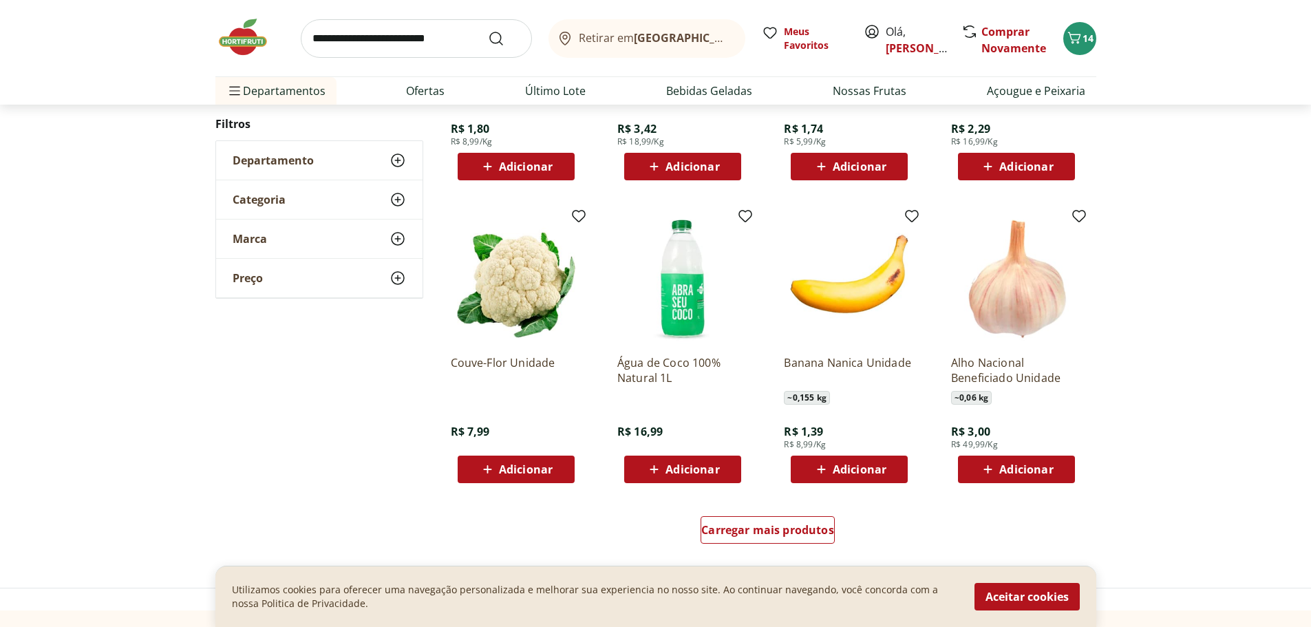
scroll to position [2547, 0]
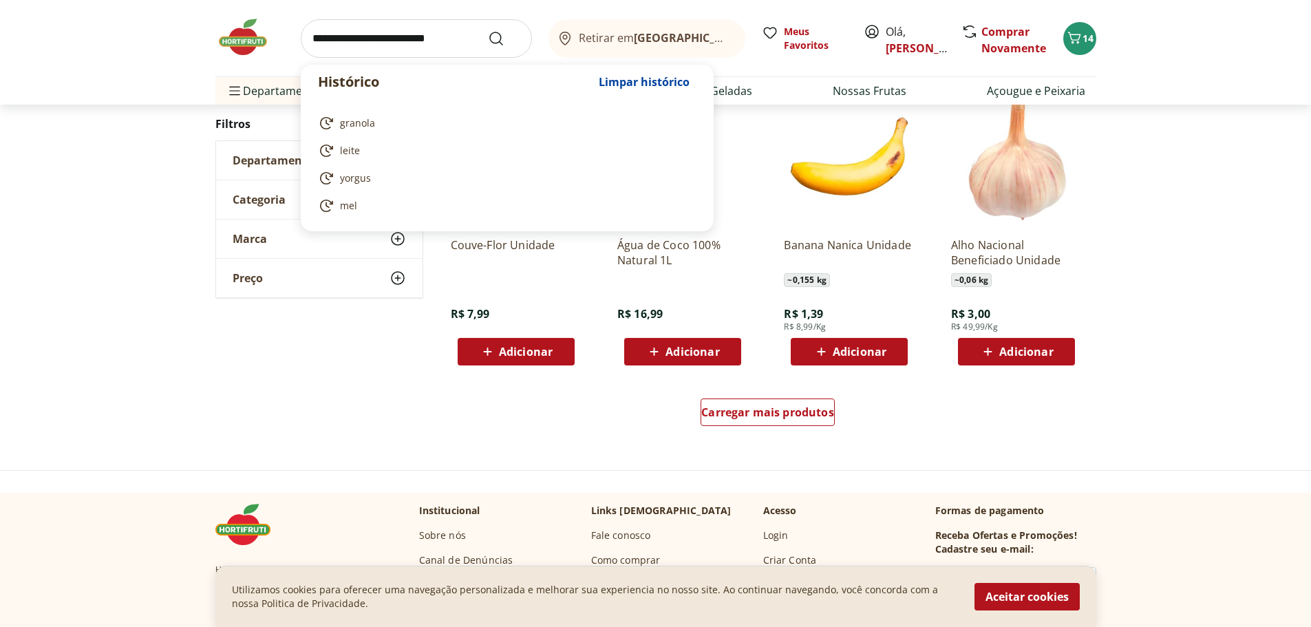
click at [405, 47] on input "search" at bounding box center [416, 38] width 231 height 39
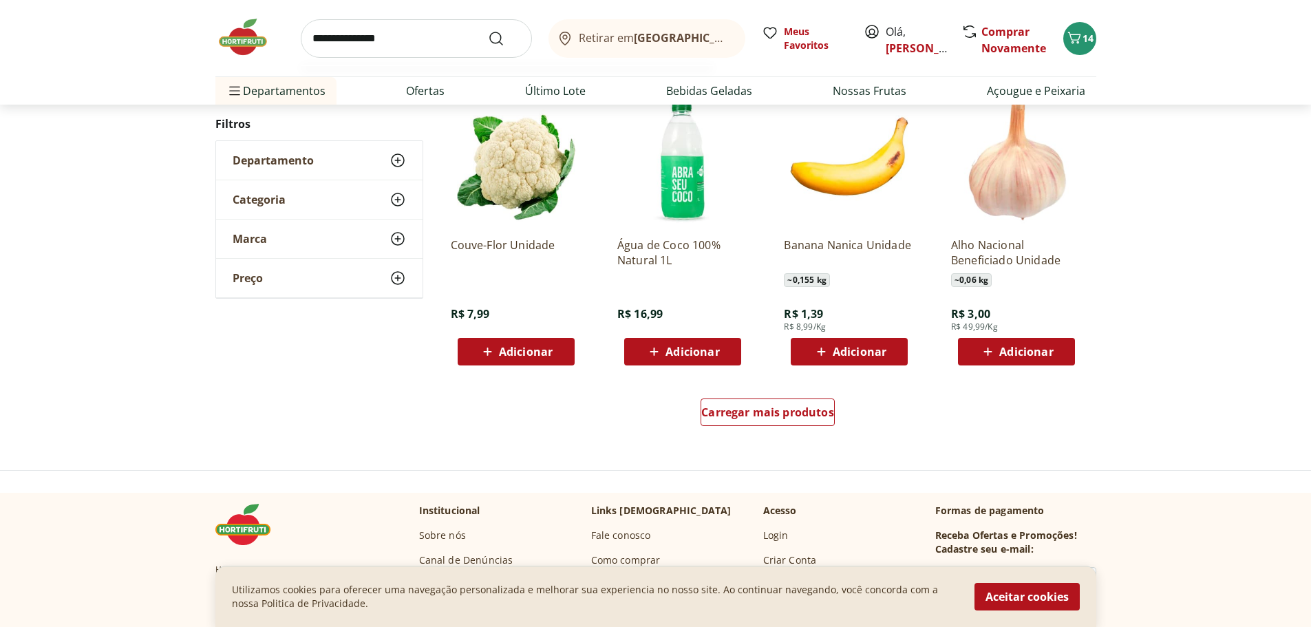
type input "**********"
click at [488, 30] on button "Submit Search" at bounding box center [504, 38] width 33 height 17
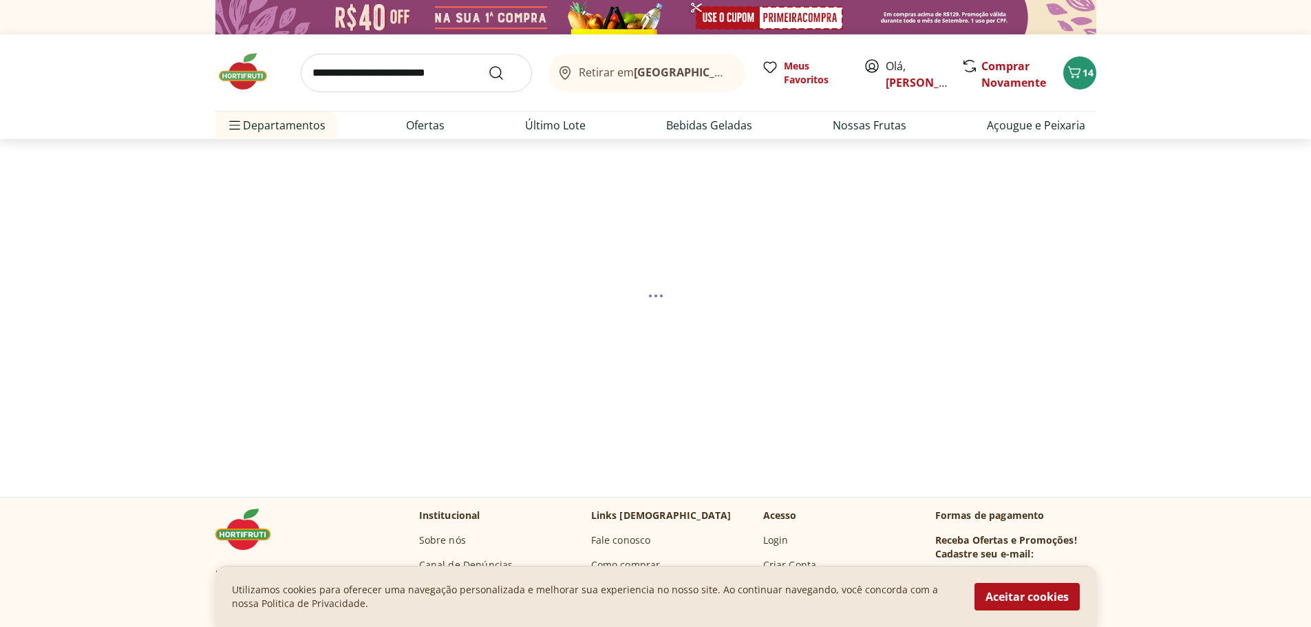
select select "**********"
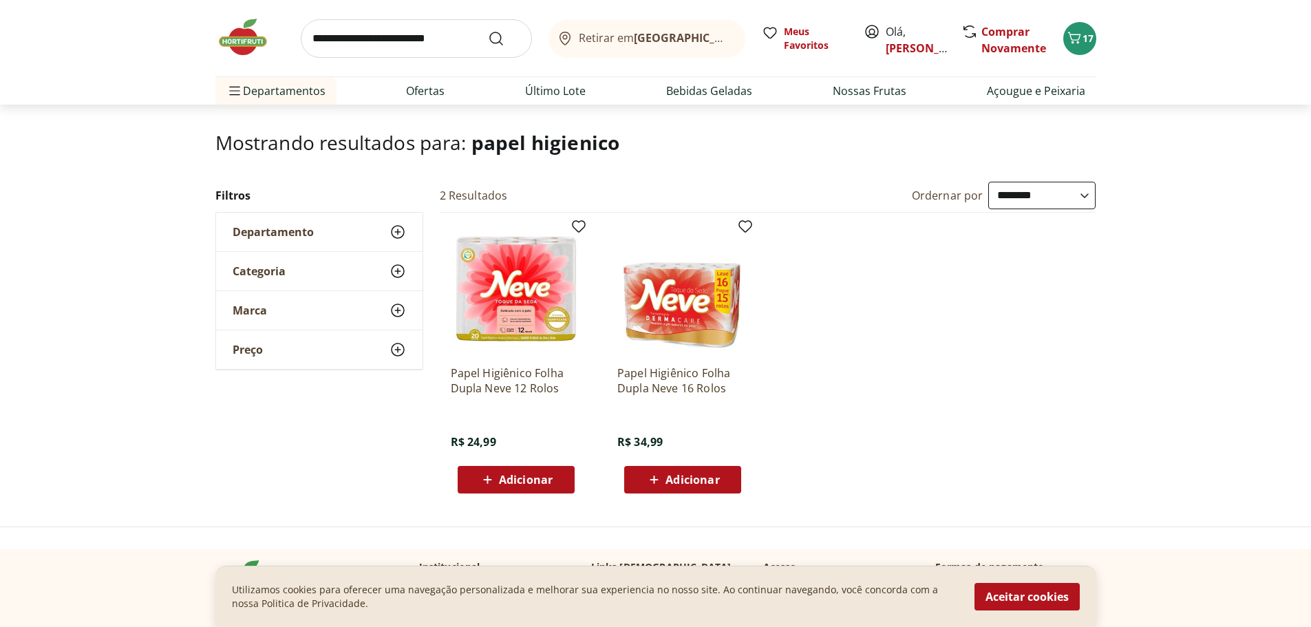
scroll to position [69, 0]
click at [546, 478] on span "Adicionar" at bounding box center [526, 479] width 54 height 11
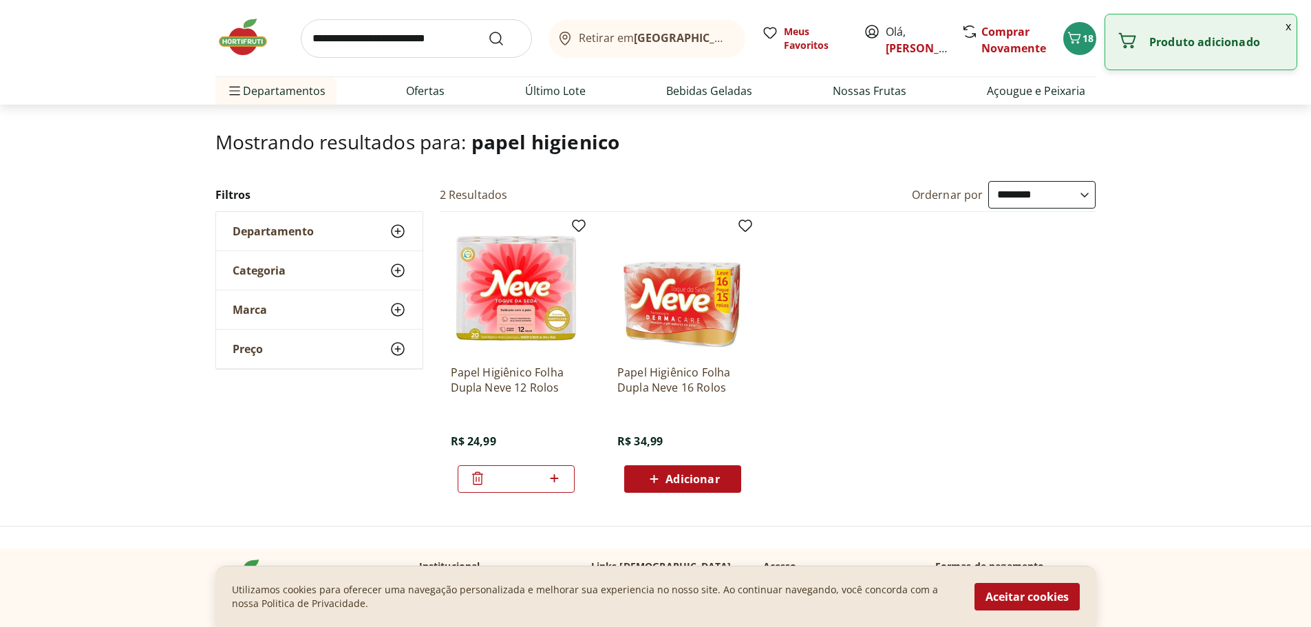
click at [429, 28] on input "search" at bounding box center [416, 38] width 231 height 39
type input "********"
click at [488, 30] on button "Submit Search" at bounding box center [504, 38] width 33 height 17
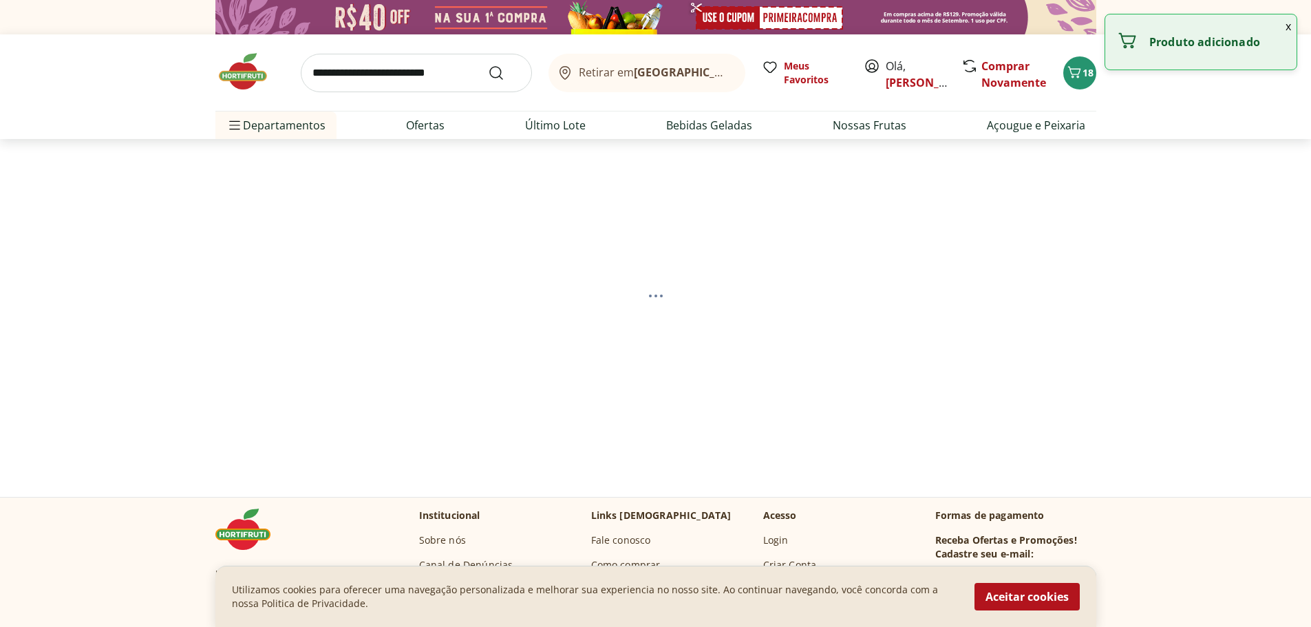
select select "**********"
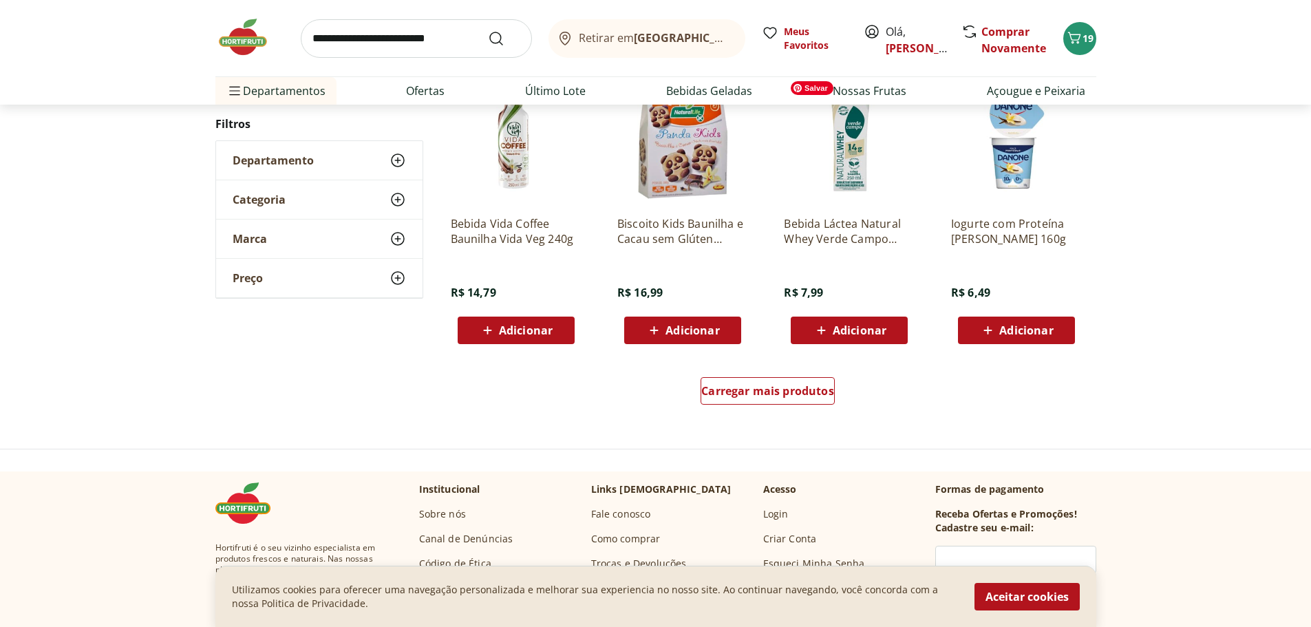
scroll to position [826, 0]
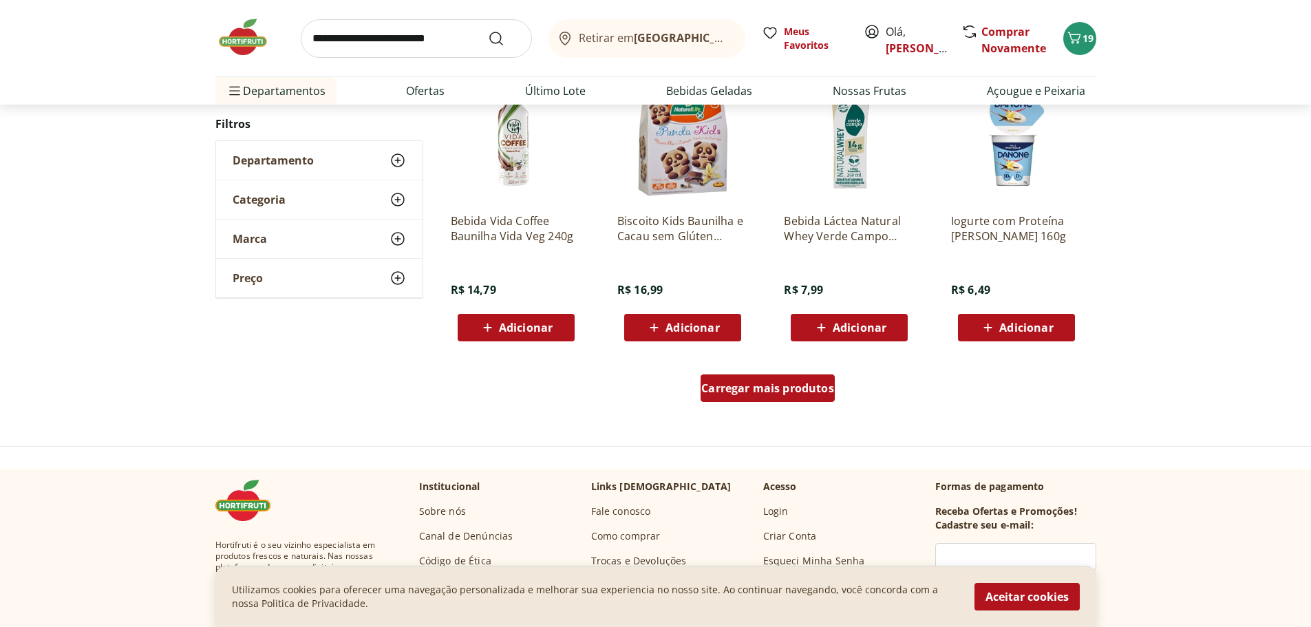
click at [781, 380] on div "Carregar mais produtos" at bounding box center [768, 388] width 134 height 28
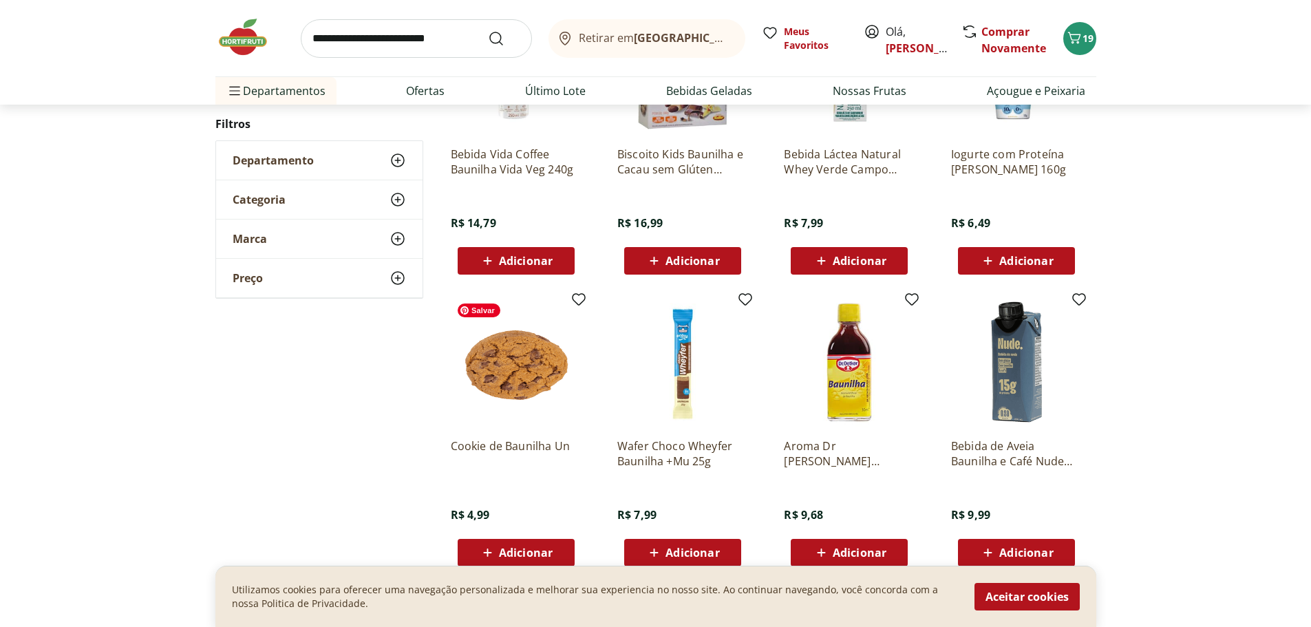
scroll to position [1032, 0]
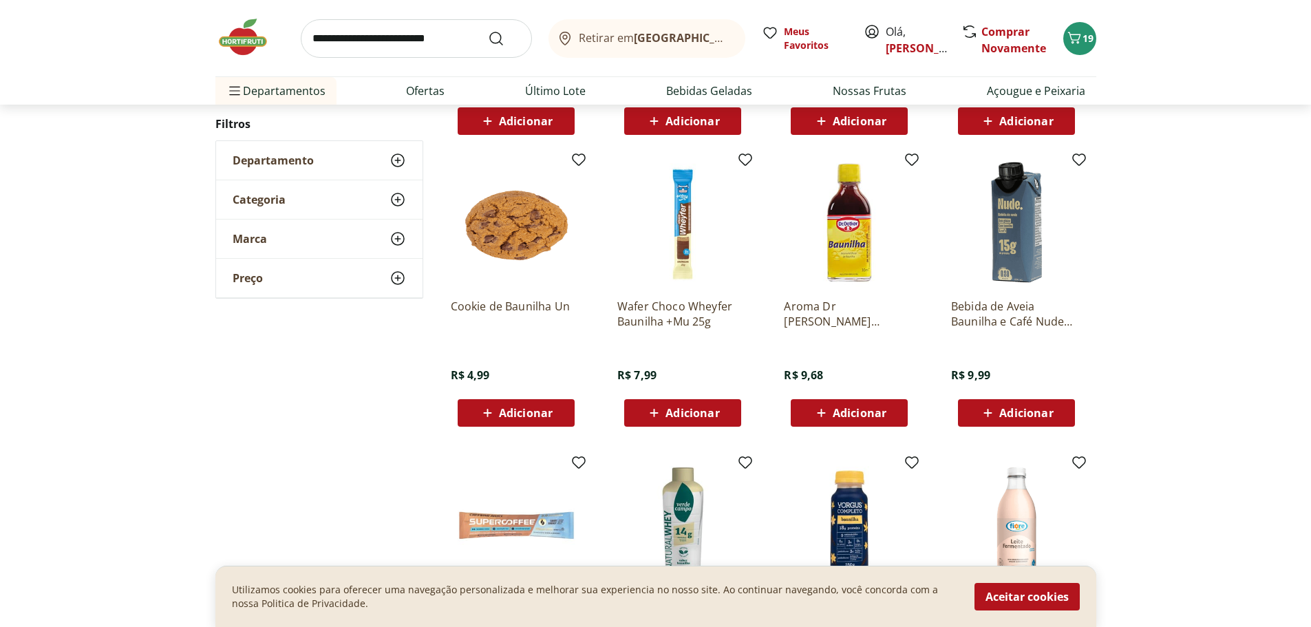
click at [849, 414] on span "Adicionar" at bounding box center [860, 412] width 54 height 11
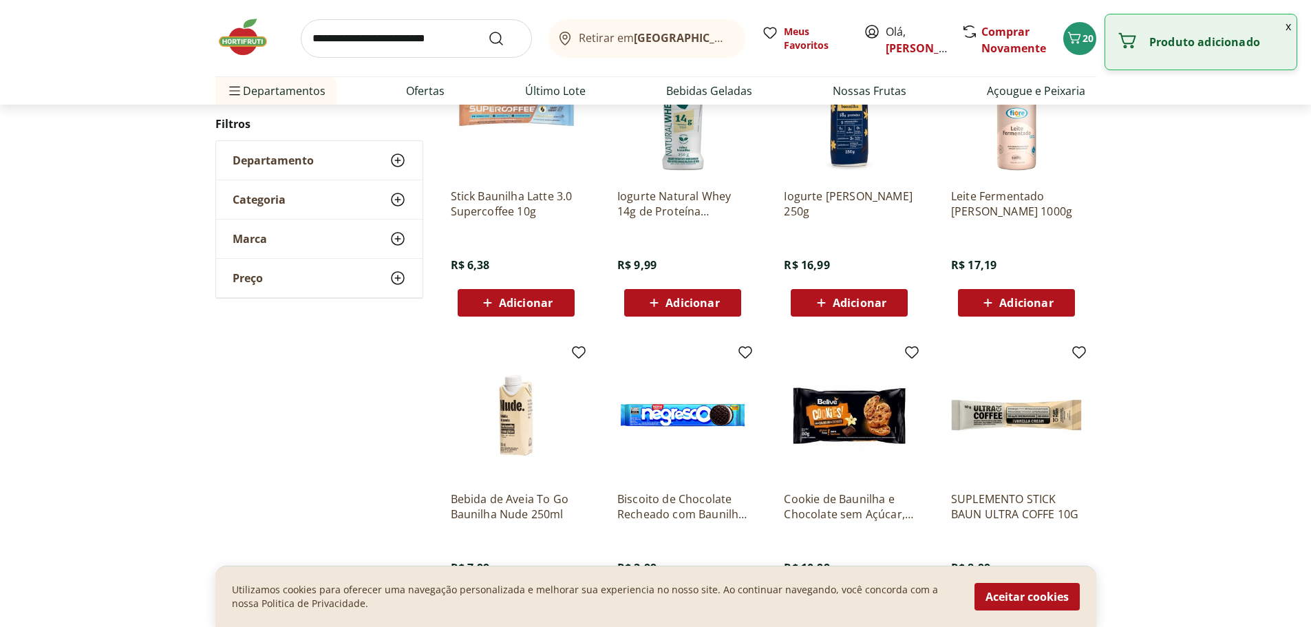
scroll to position [1296, 0]
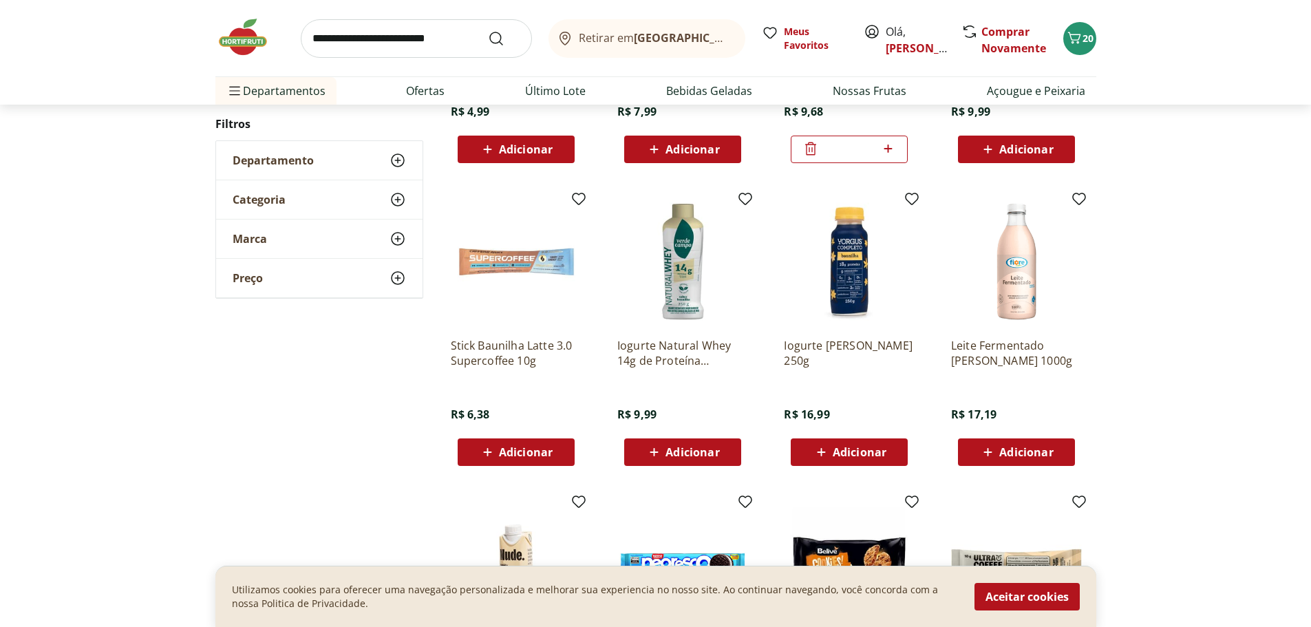
click at [401, 8] on div "Retirar em [GEOGRAPHIC_DATA]/[PERSON_NAME], [PERSON_NAME] Novamente 20" at bounding box center [655, 38] width 881 height 76
click at [418, 24] on div "Retirar em Rio de Janeiro/RJ Meus Favoritos Olá, Paula Comprar Novamente 20" at bounding box center [655, 38] width 881 height 76
click at [425, 32] on input "search" at bounding box center [416, 38] width 231 height 39
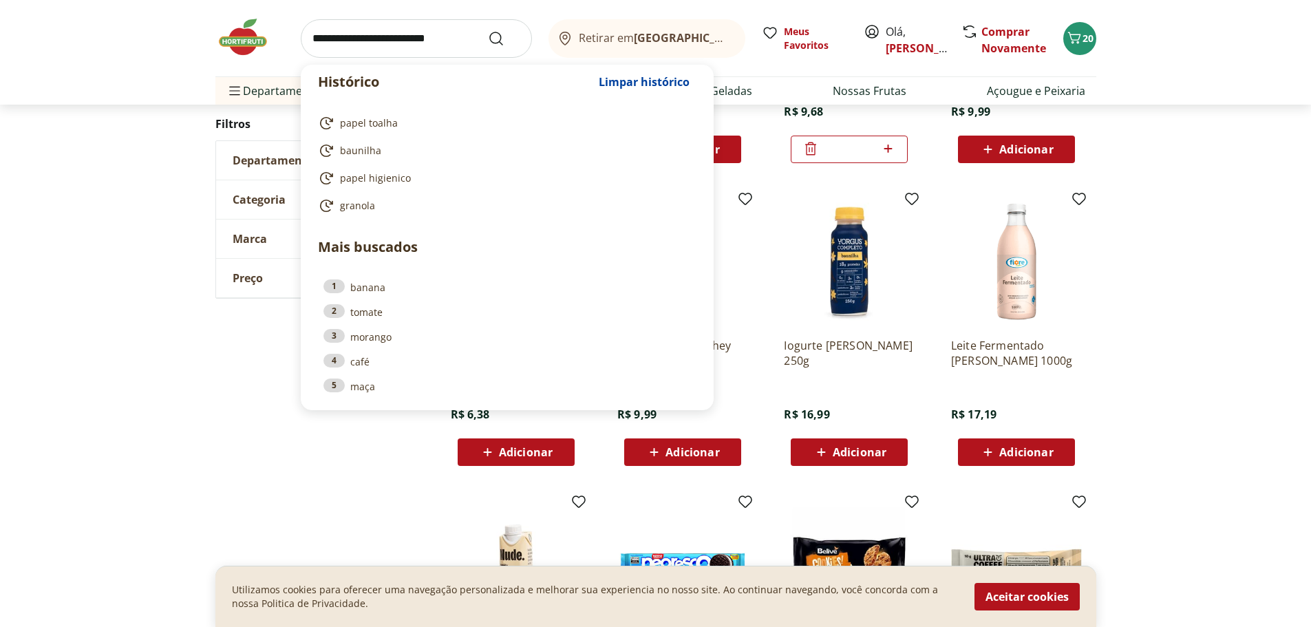
type input "*"
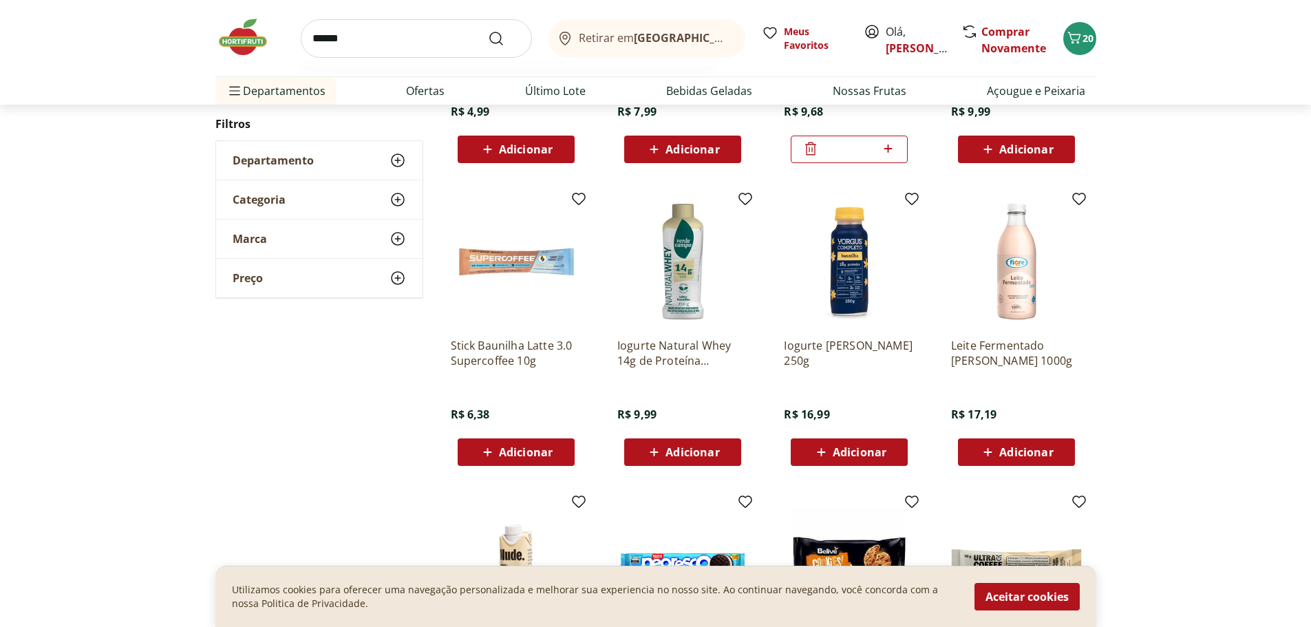
type input "******"
click at [488, 30] on button "Submit Search" at bounding box center [504, 38] width 33 height 17
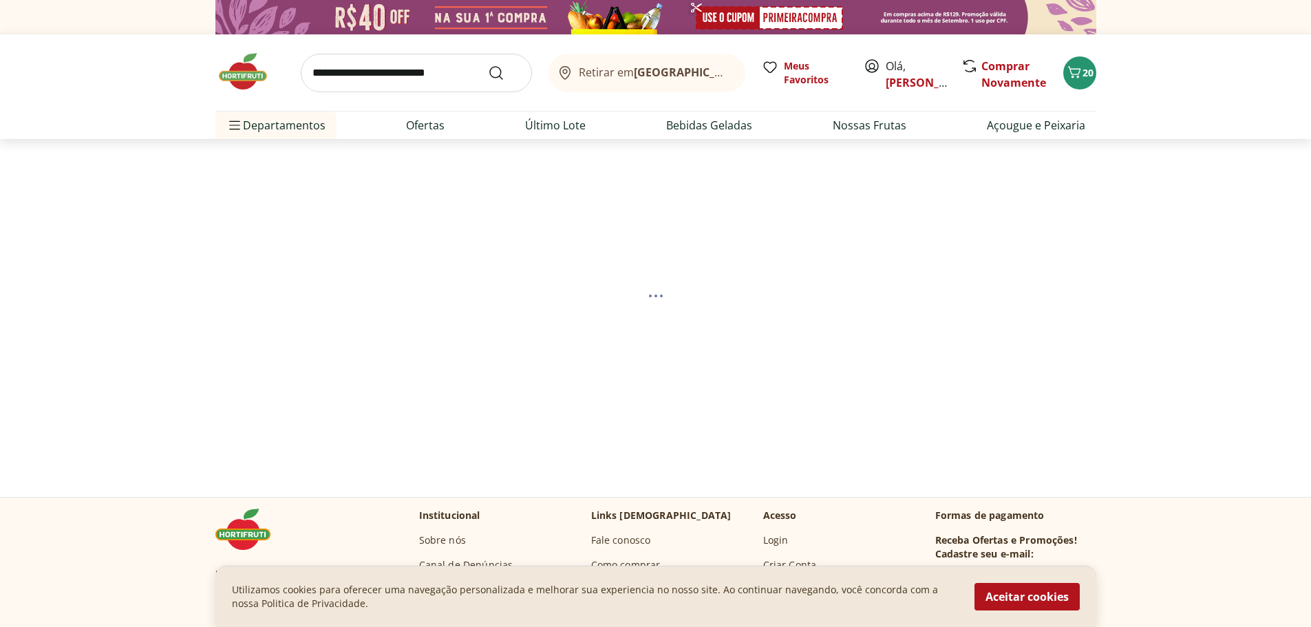
select select "**********"
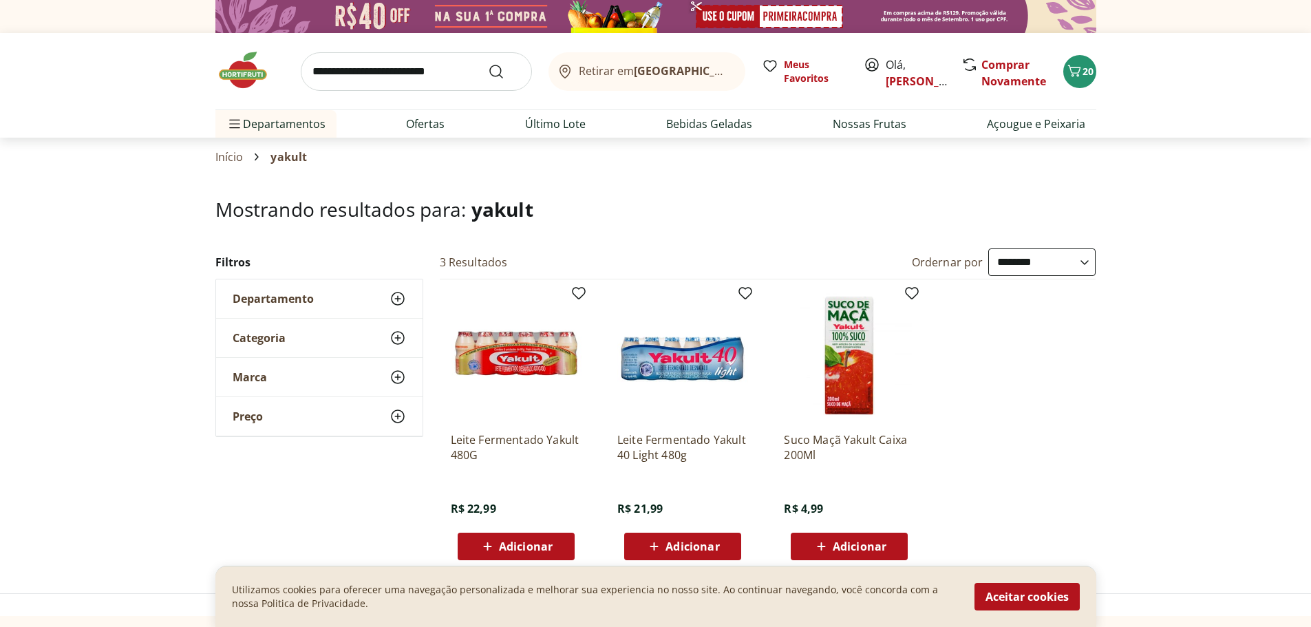
scroll to position [69, 0]
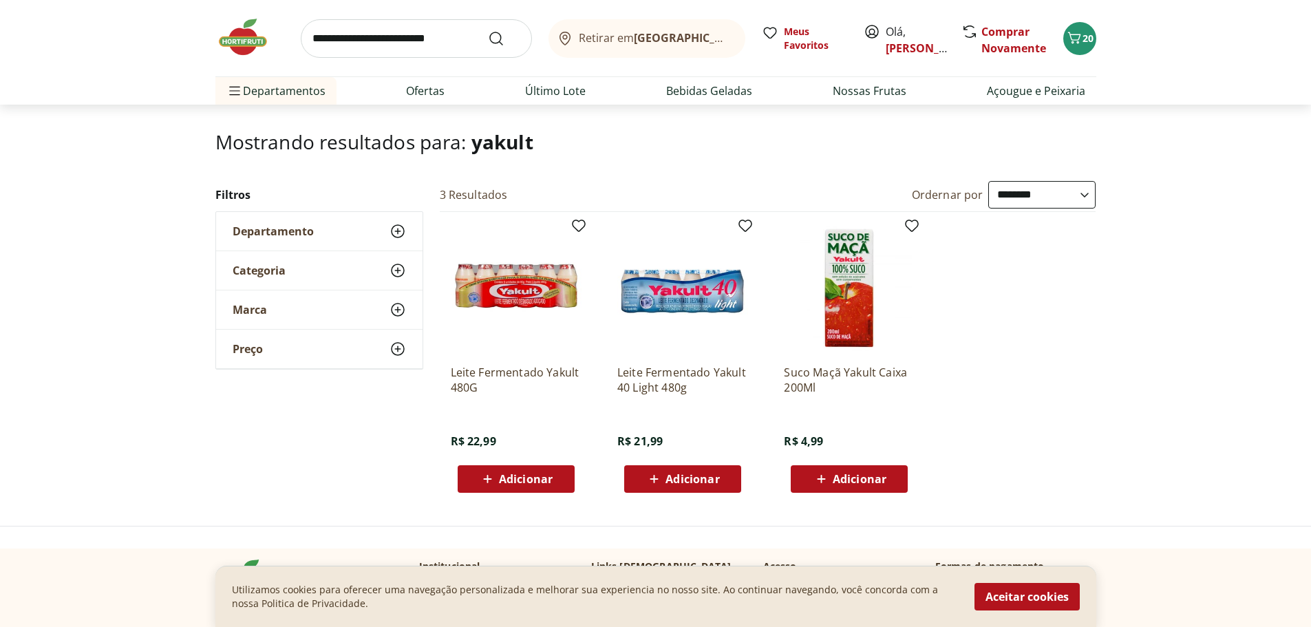
click at [674, 482] on span "Adicionar" at bounding box center [693, 479] width 54 height 11
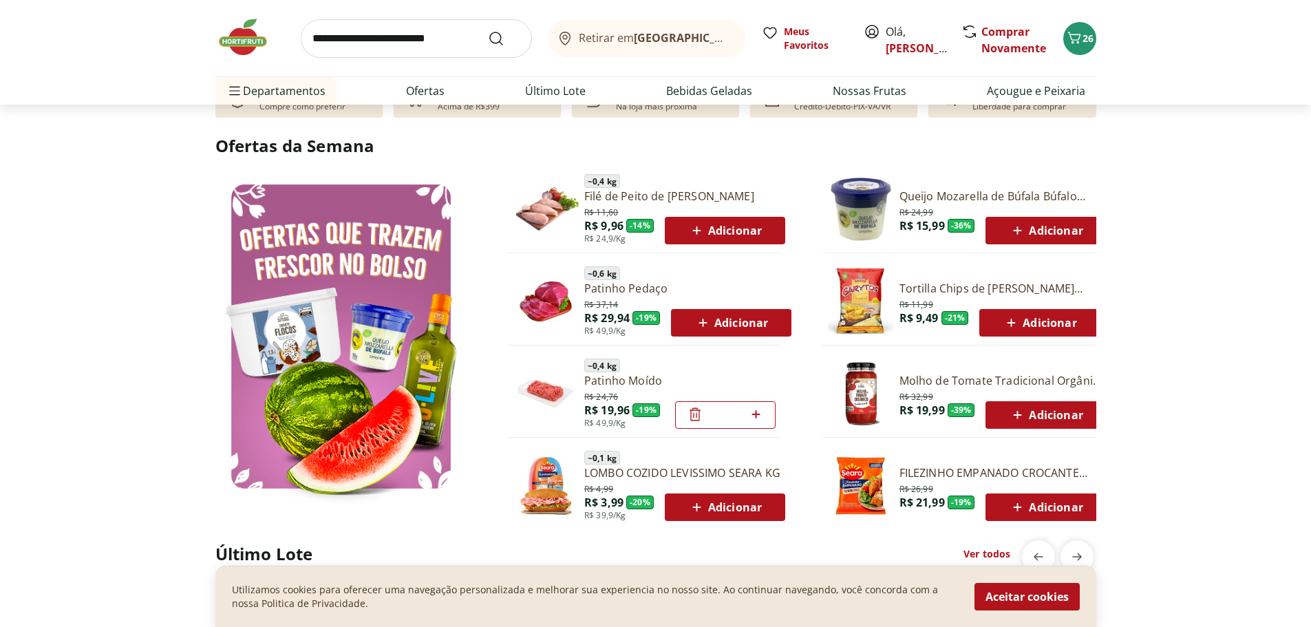
scroll to position [688, 0]
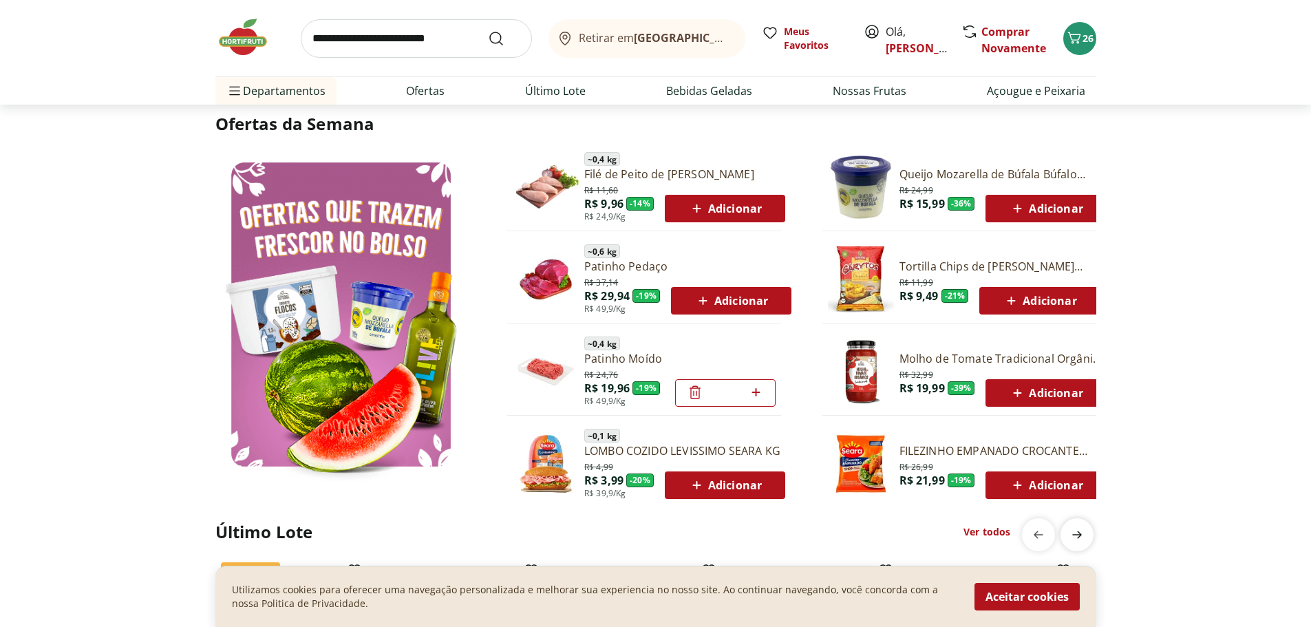
click at [1090, 533] on span "next" at bounding box center [1077, 535] width 28 height 28
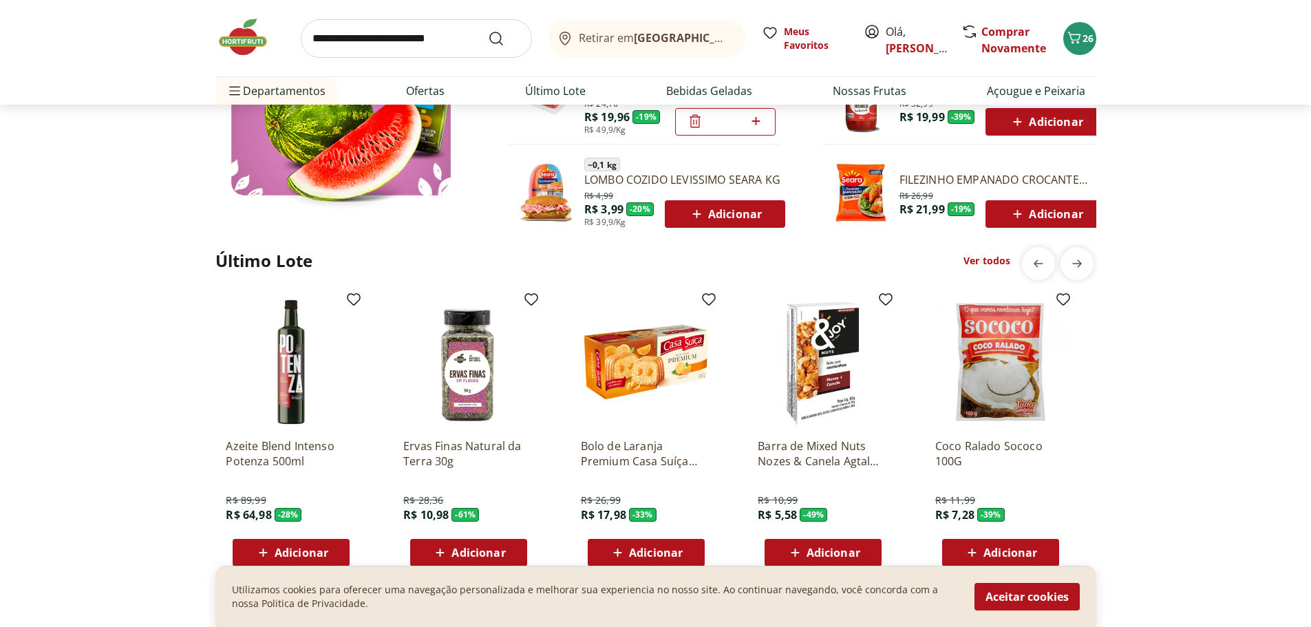
scroll to position [1032, 0]
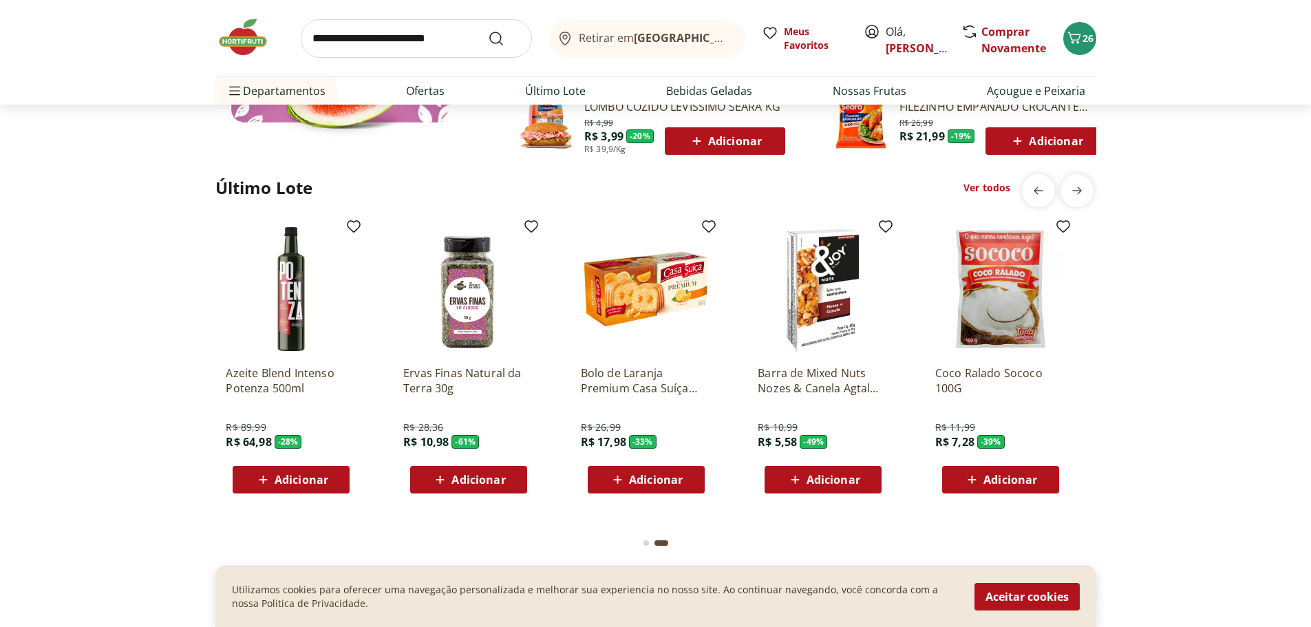
click at [445, 39] on input "search" at bounding box center [416, 38] width 231 height 39
type input "**********"
click at [488, 30] on button "Submit Search" at bounding box center [504, 38] width 33 height 17
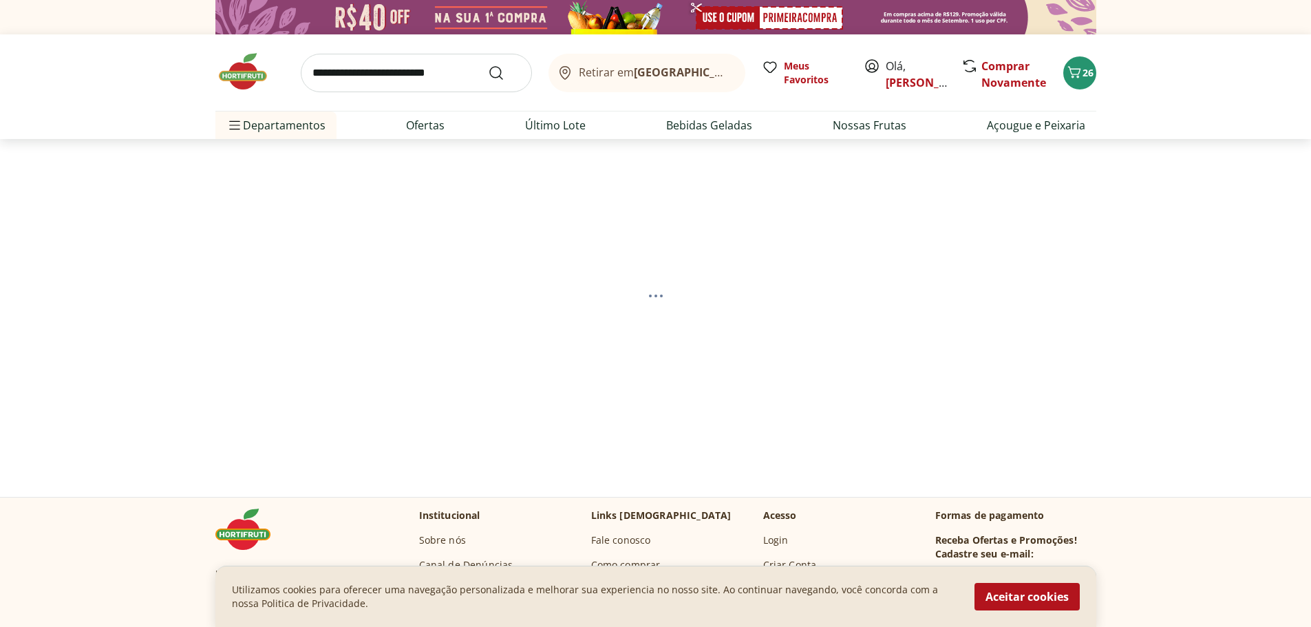
select select "**********"
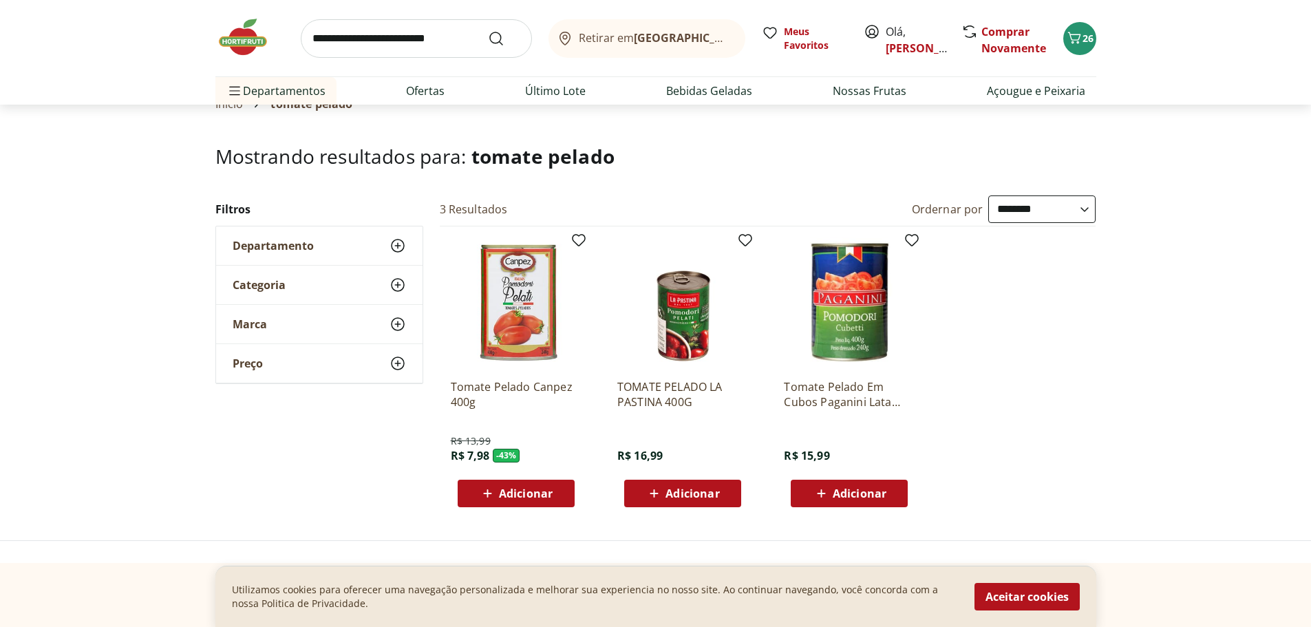
scroll to position [69, 0]
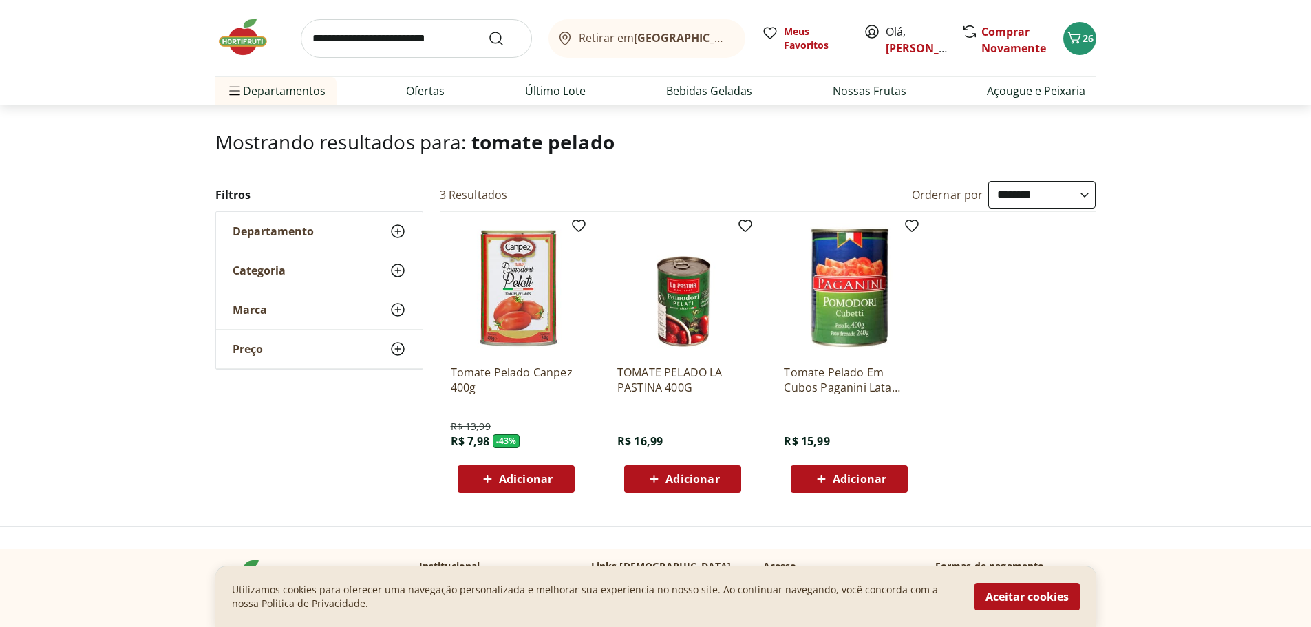
click at [540, 482] on span "Adicionar" at bounding box center [526, 479] width 54 height 11
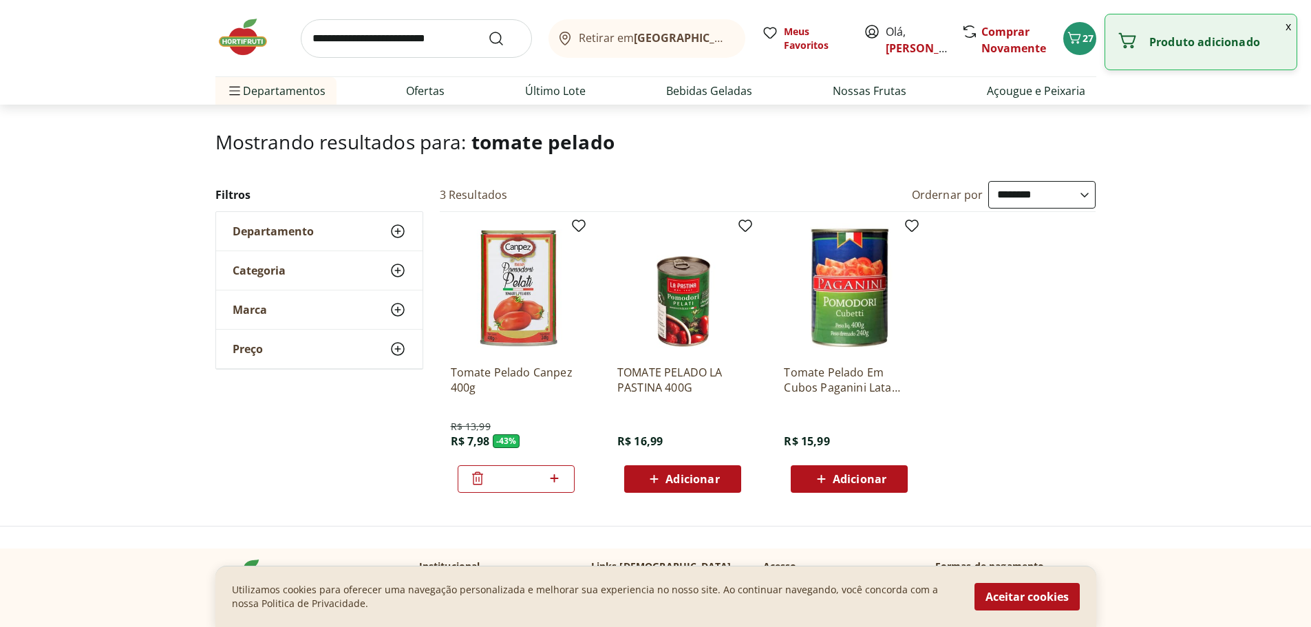
click at [557, 479] on icon at bounding box center [554, 478] width 17 height 17
type input "*"
click at [1077, 37] on icon "Carrinho" at bounding box center [1074, 38] width 17 height 17
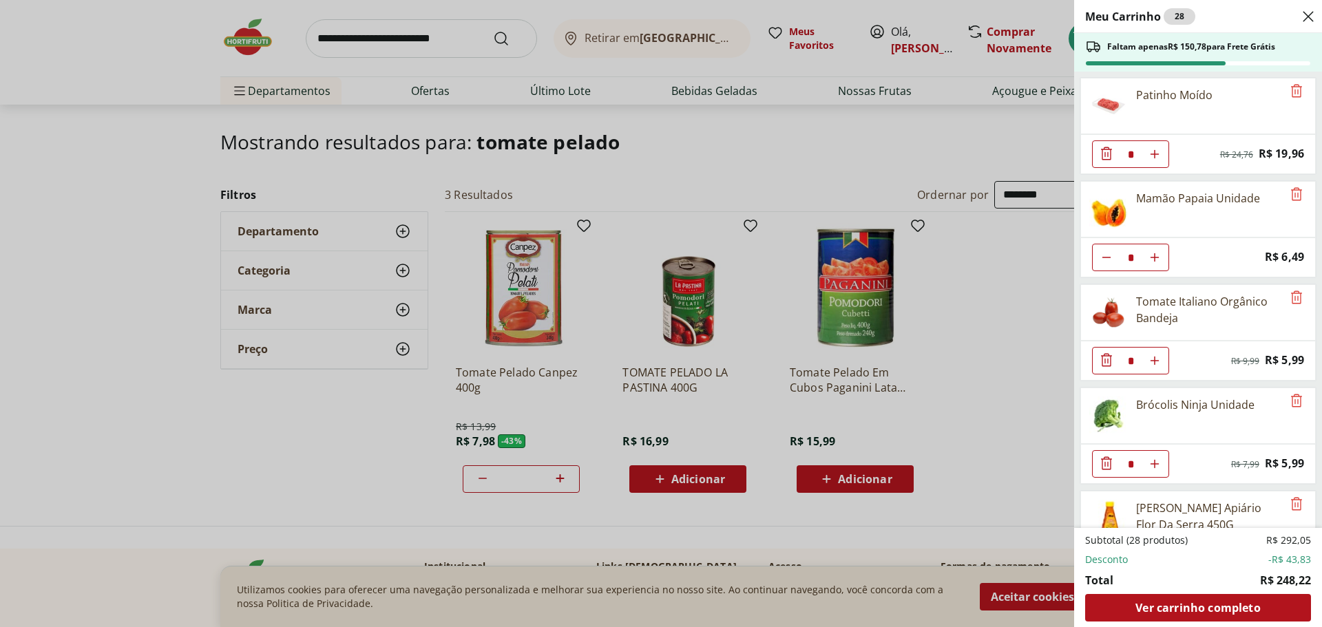
click at [1009, 397] on div "Meu Carrinho 28 Faltam apenas R$ 150,78 para Frete Grátis Patinho Moído * Origi…" at bounding box center [661, 313] width 1322 height 627
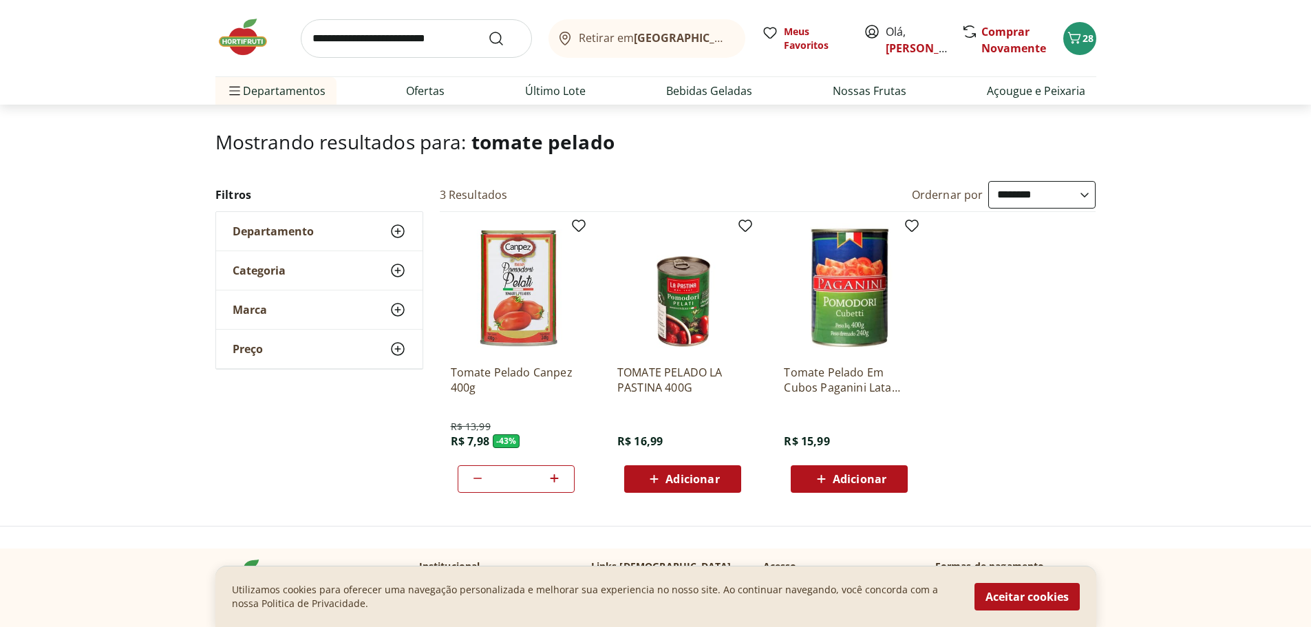
click at [229, 48] on img at bounding box center [249, 37] width 69 height 41
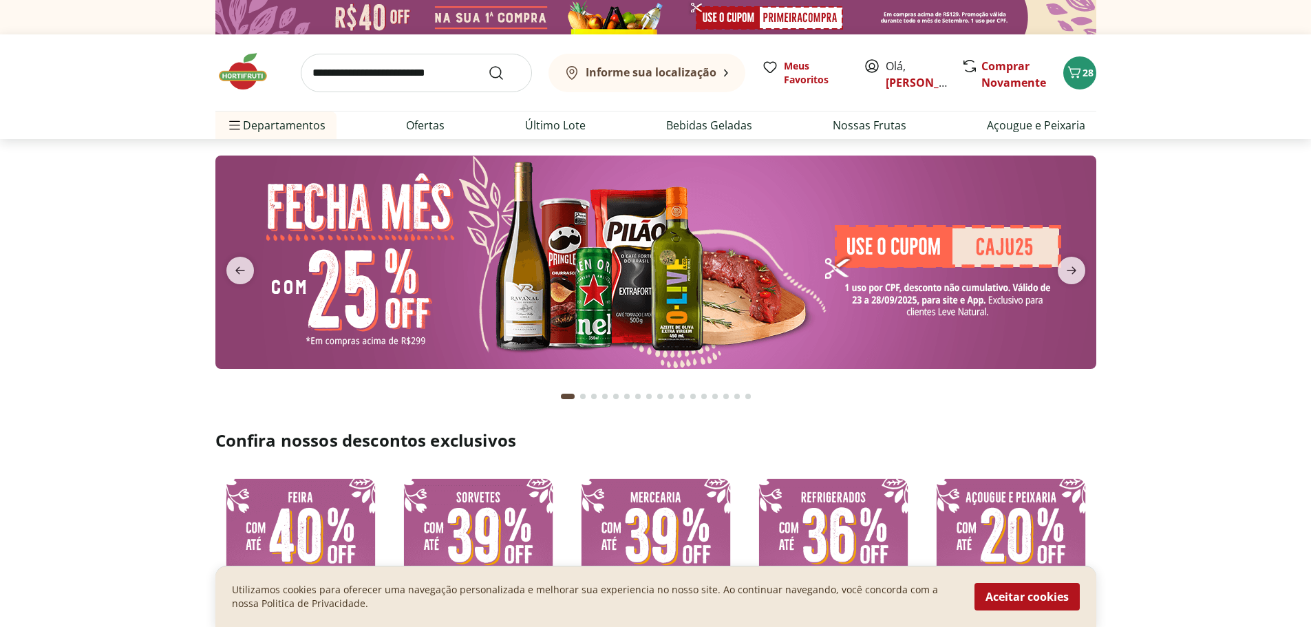
type input "*"
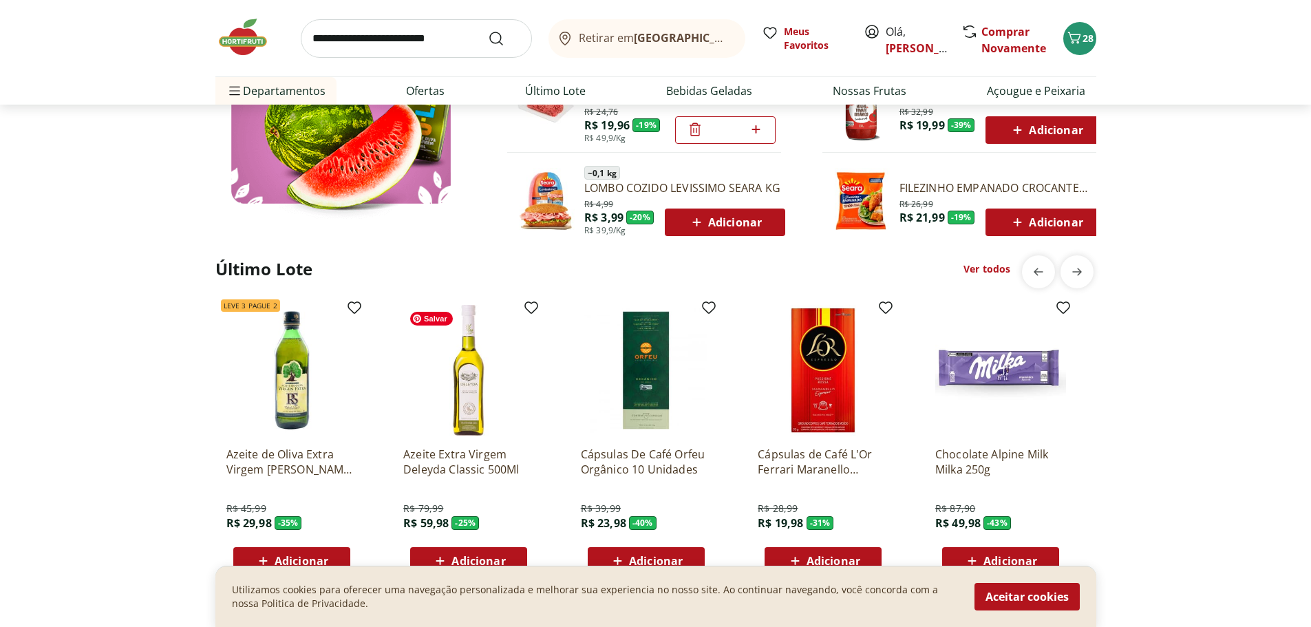
scroll to position [1101, 0]
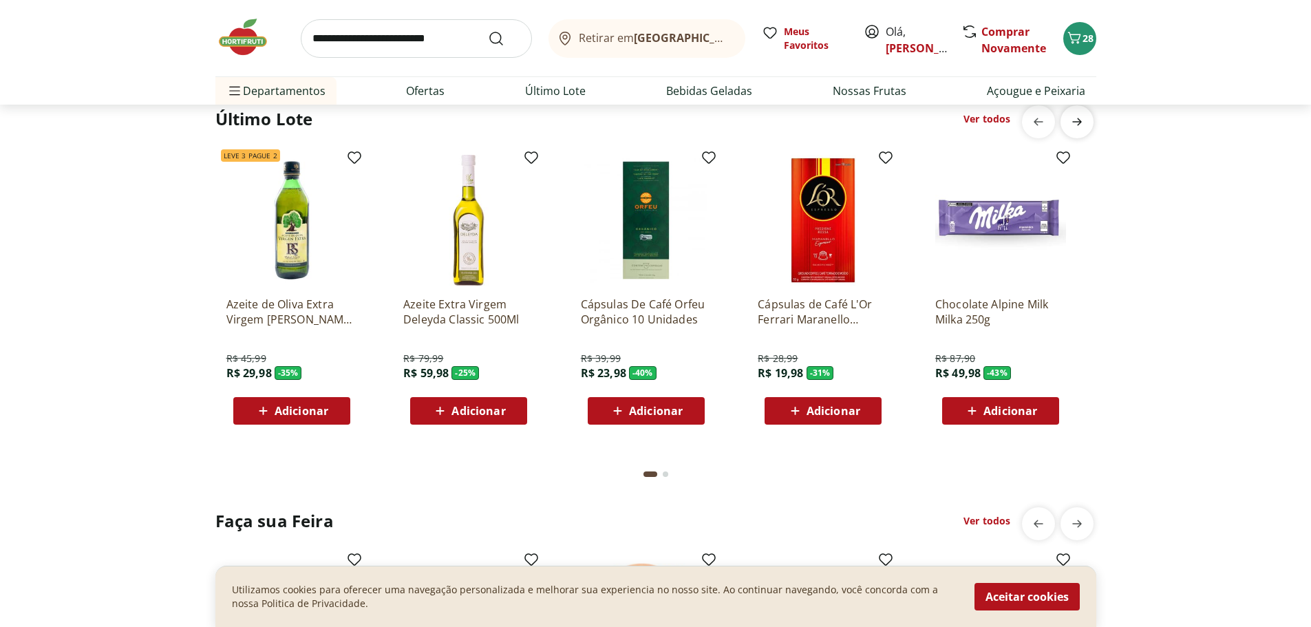
click at [1090, 116] on span "next" at bounding box center [1077, 122] width 28 height 28
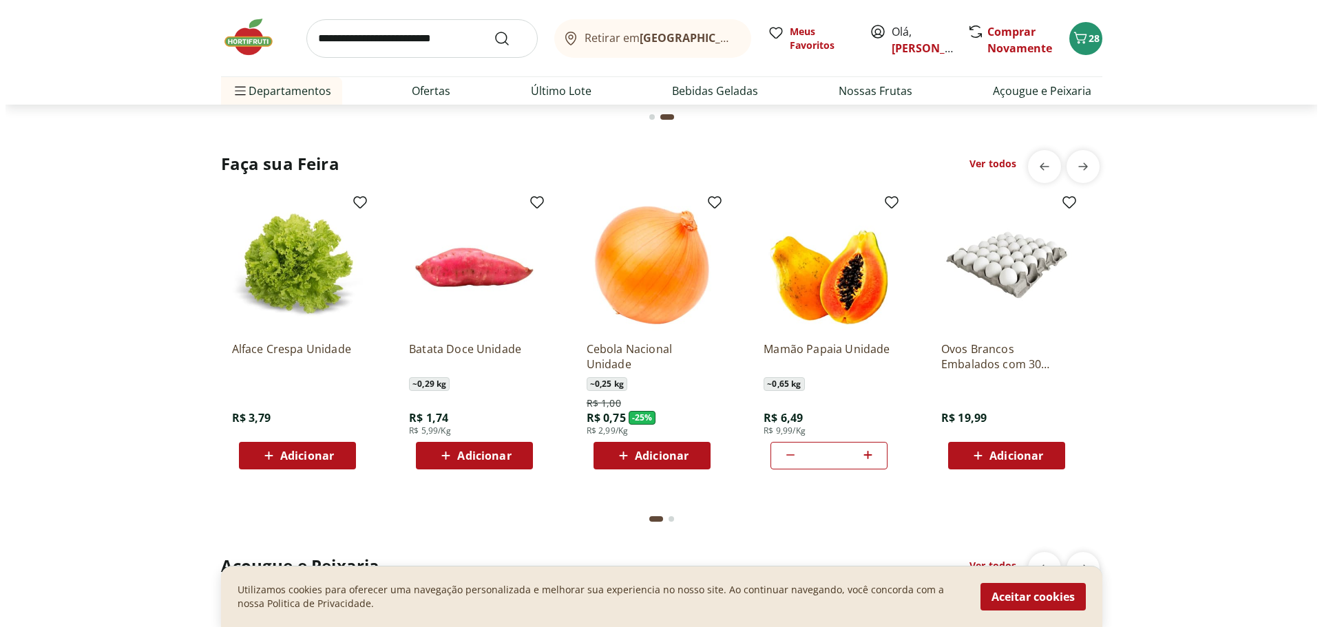
scroll to position [1445, 0]
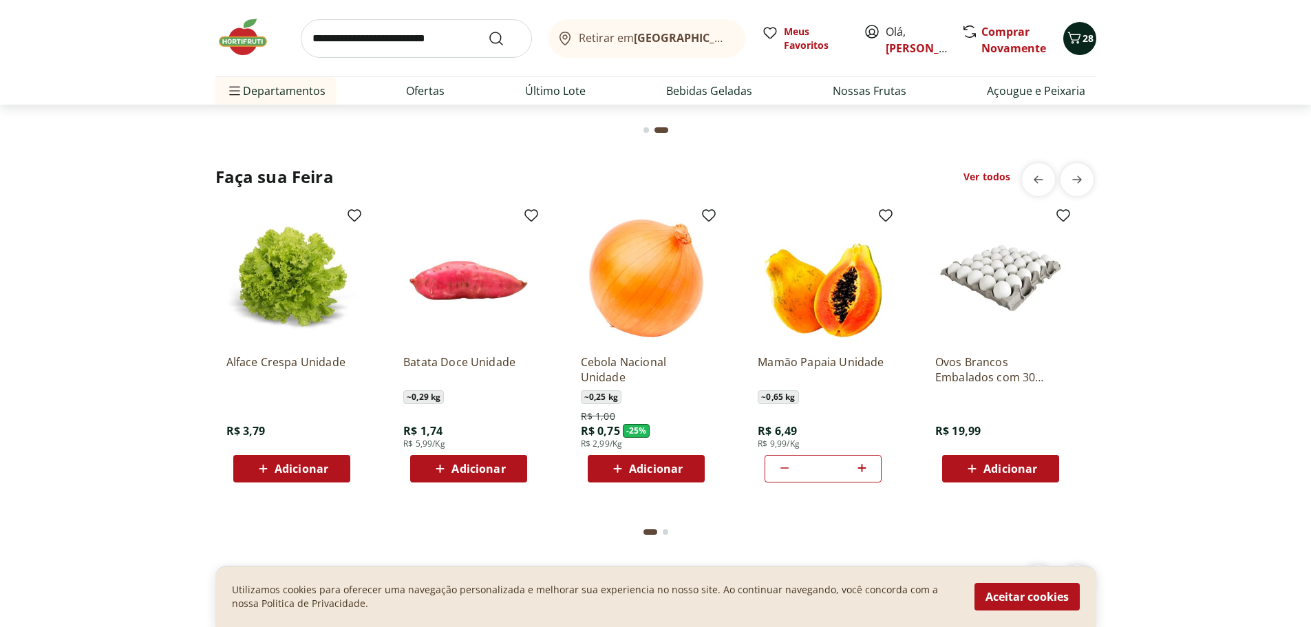
click at [1095, 35] on button "28" at bounding box center [1079, 38] width 33 height 33
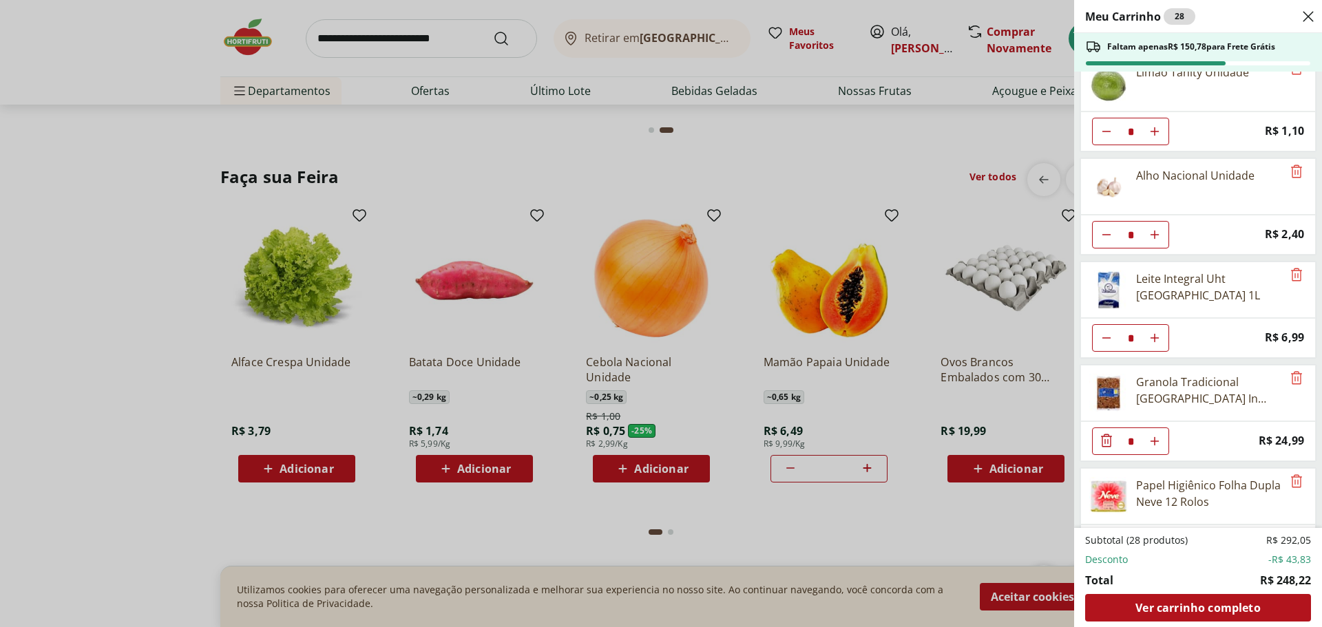
scroll to position [757, 0]
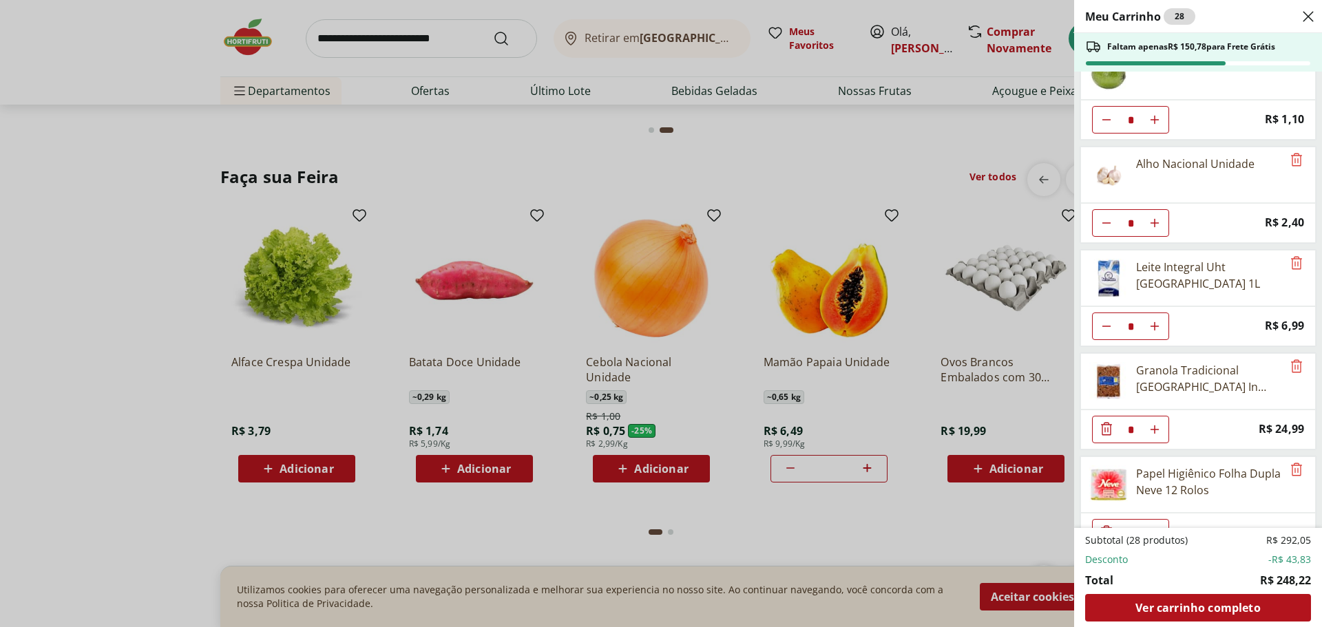
click at [1156, 323] on icon "Aumentar Quantidade" at bounding box center [1154, 326] width 11 height 11
type input "*"
click at [909, 519] on div "Meu Carrinho 29 Faltam apenas R$ 143,79 para Frete Grátis Patinho Moído * Origi…" at bounding box center [661, 313] width 1322 height 627
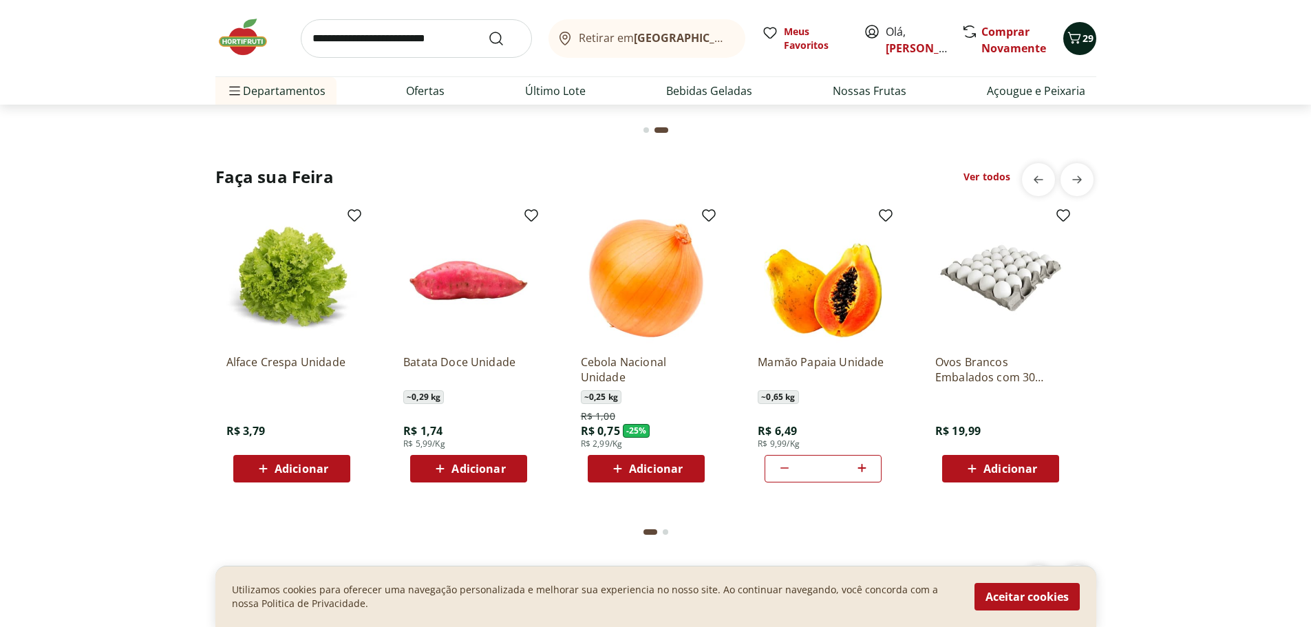
click at [1085, 40] on span "29" at bounding box center [1088, 38] width 11 height 13
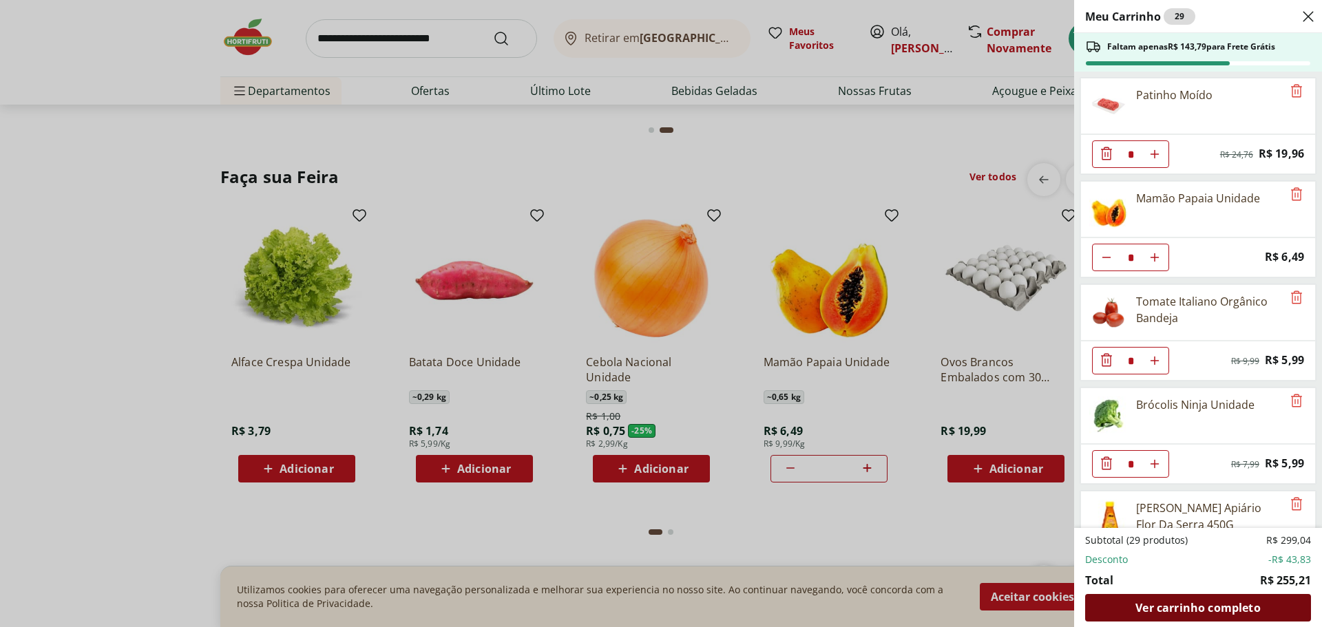
click at [1240, 602] on span "Ver carrinho completo" at bounding box center [1197, 607] width 125 height 11
